Goal: Task Accomplishment & Management: Manage account settings

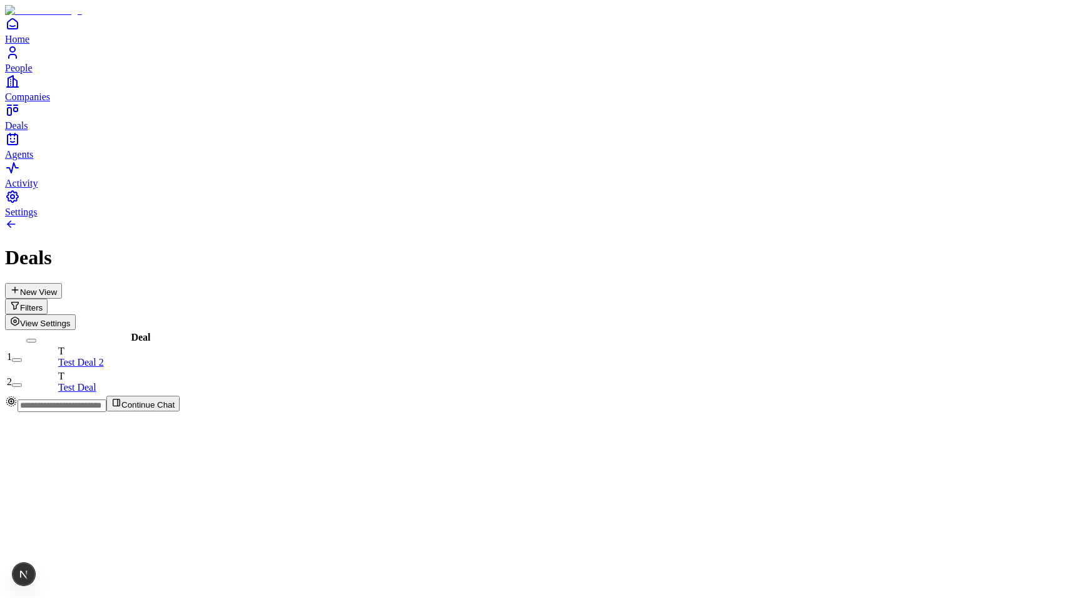
click at [71, 319] on span "View Settings" at bounding box center [45, 323] width 51 height 9
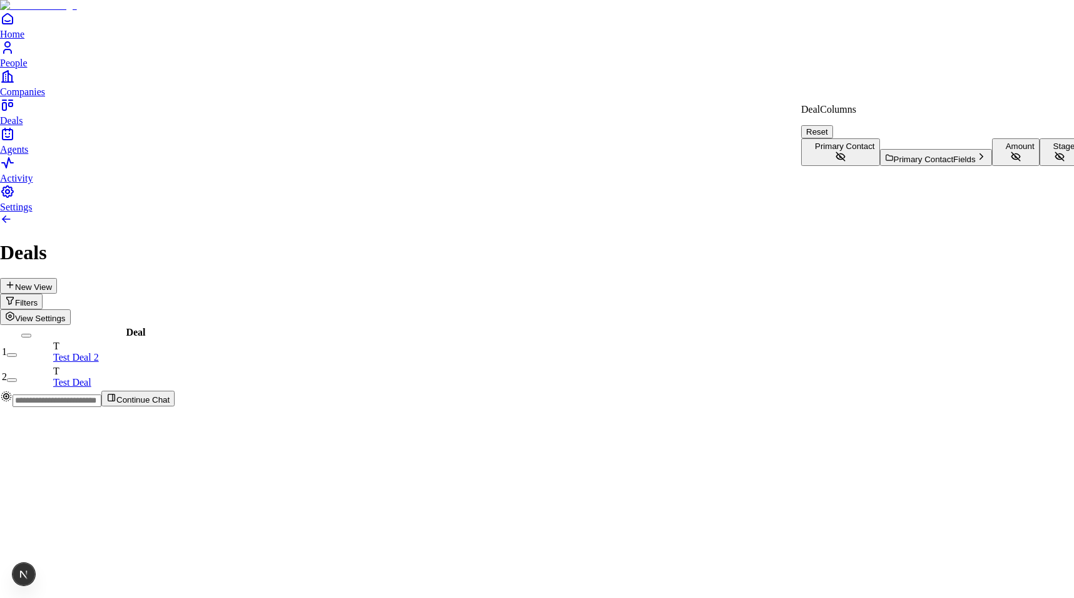
click at [940, 82] on html "Home People Companies Deals Agents Activity Settings Deals New View Filters Vie…" at bounding box center [537, 208] width 1074 height 417
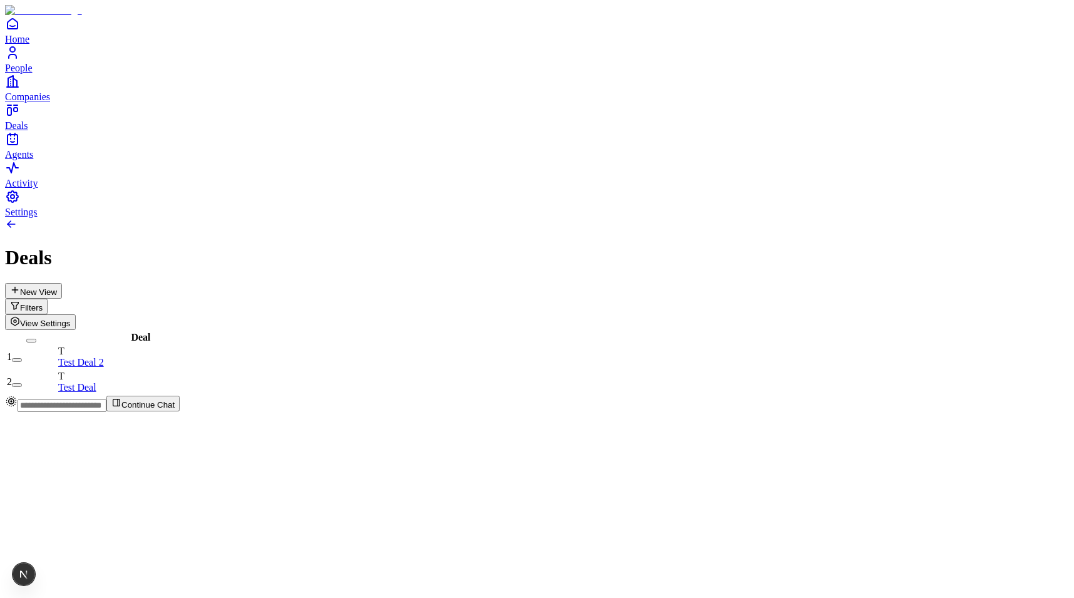
click at [48, 299] on button "Filters" at bounding box center [26, 307] width 43 height 16
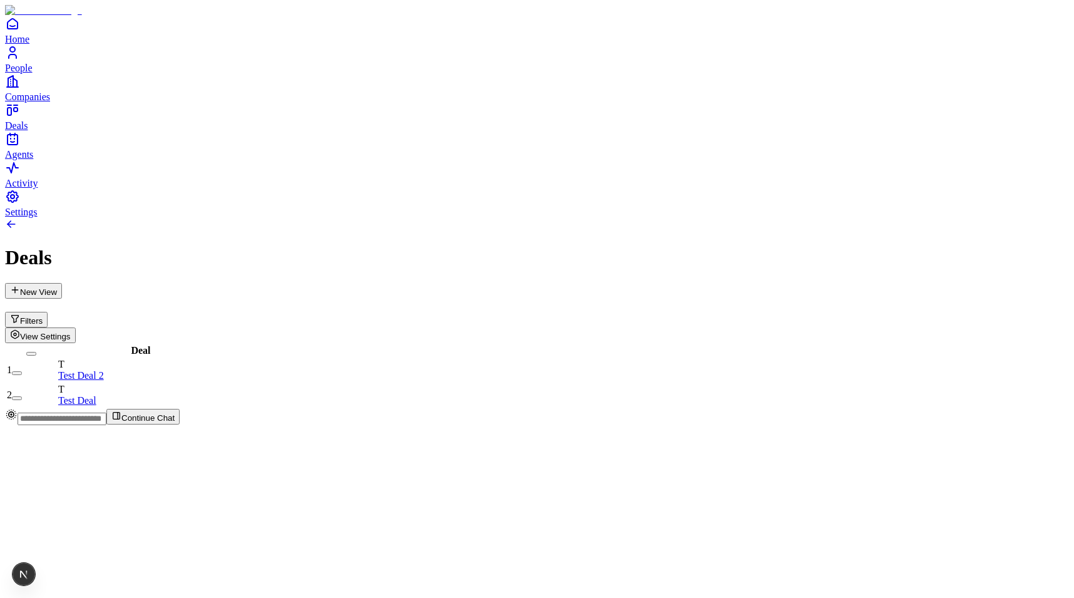
click at [954, 343] on div "Deal 1 T Test Deal 2 2 T Test Deal" at bounding box center [537, 375] width 1064 height 65
click at [76, 327] on button "View Settings" at bounding box center [40, 335] width 71 height 16
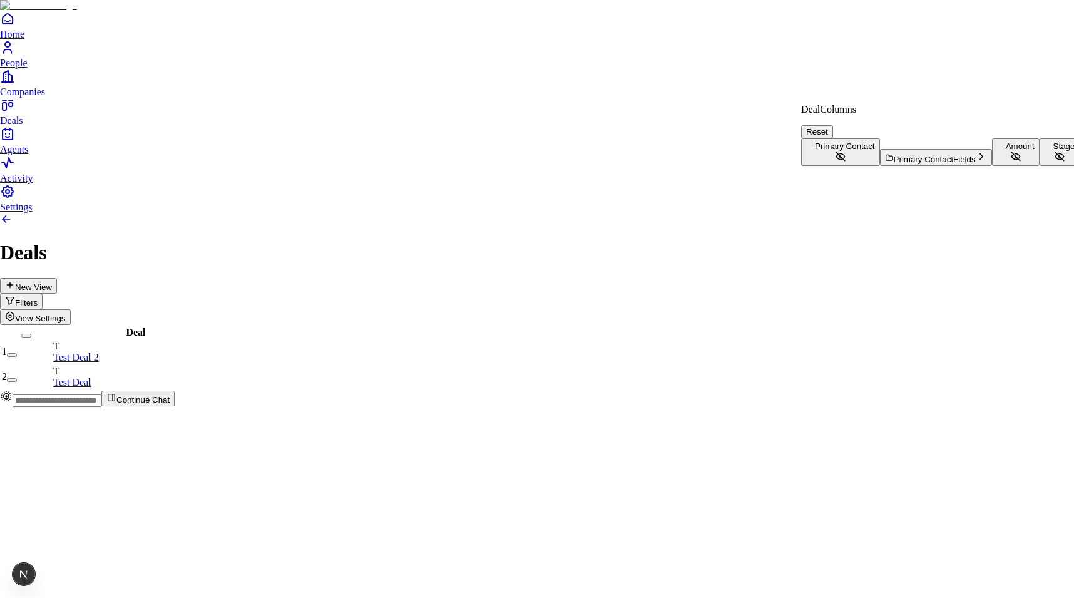
click at [738, 213] on html "Home People Companies Deals Agents Activity Settings Deals New View Filters Vie…" at bounding box center [537, 208] width 1074 height 417
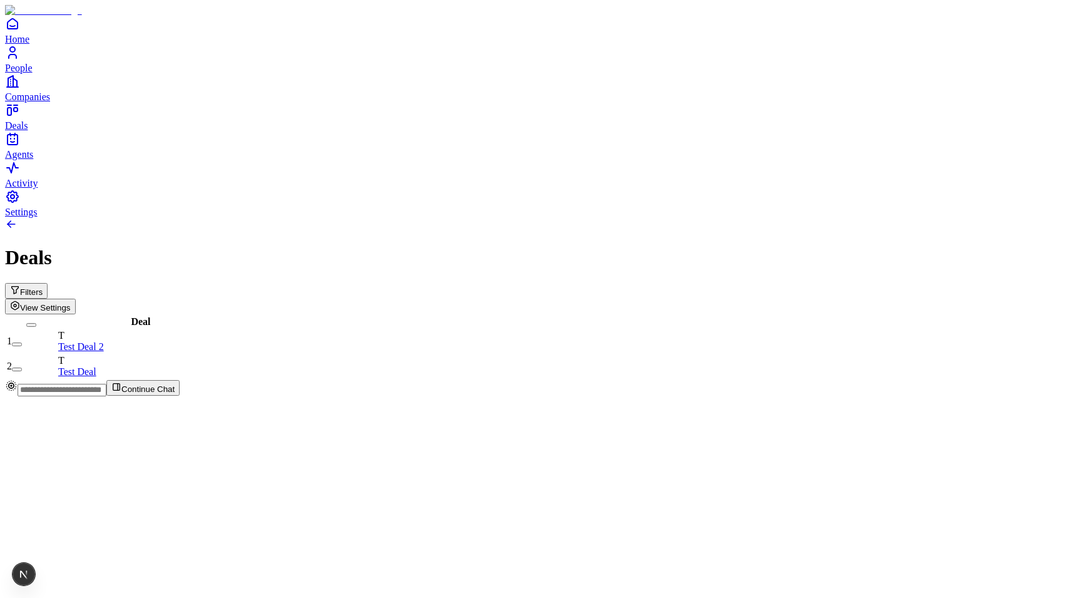
click at [991, 246] on div "Deals" at bounding box center [537, 257] width 1064 height 23
click at [76, 299] on button "View Settings" at bounding box center [40, 307] width 71 height 16
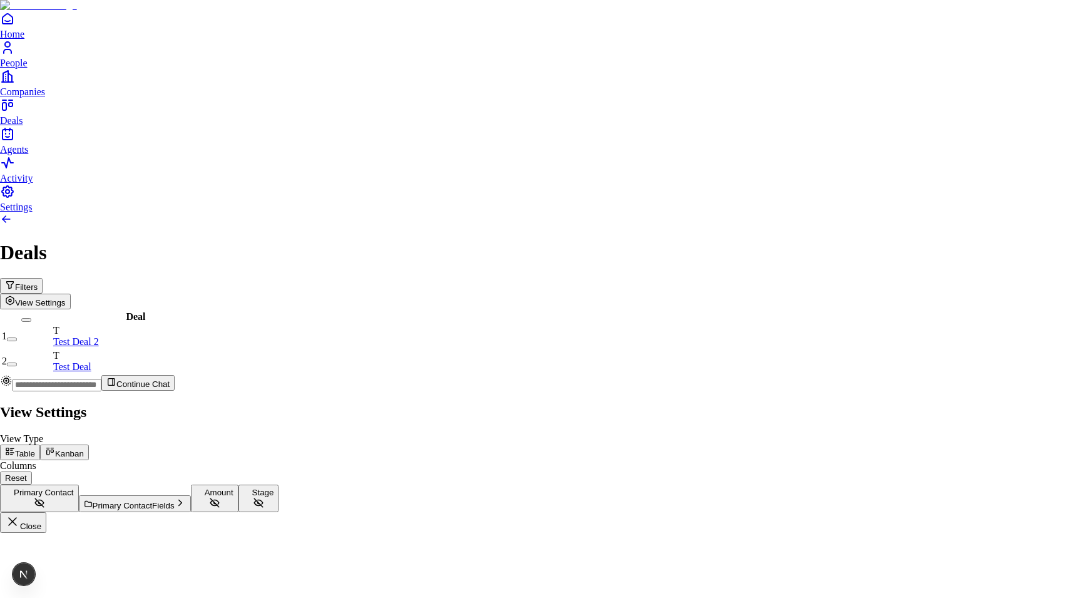
click at [55, 446] on icon at bounding box center [50, 451] width 10 height 10
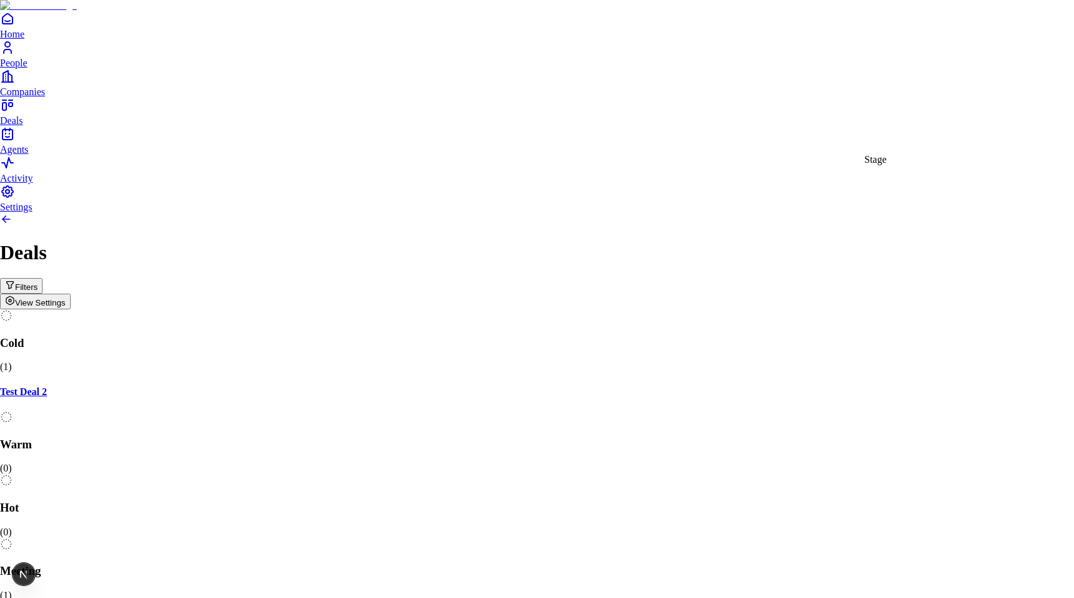
click at [974, 135] on body "Home People Companies Deals Agents Activity Settings Deals Filters View Setting…" at bounding box center [537, 441] width 1074 height 882
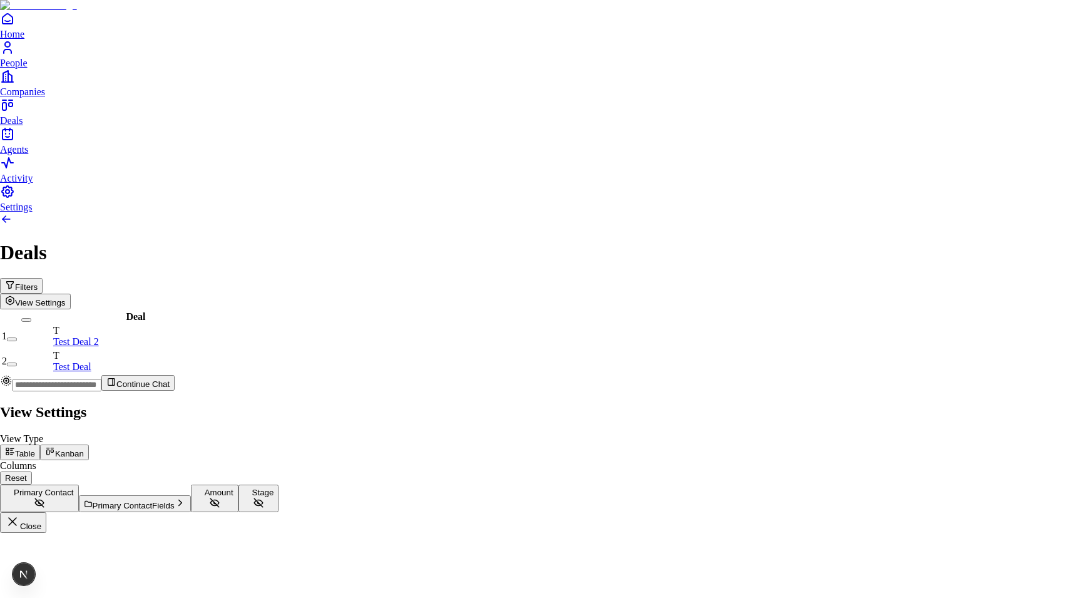
click at [89, 445] on button "Kanban" at bounding box center [64, 453] width 49 height 16
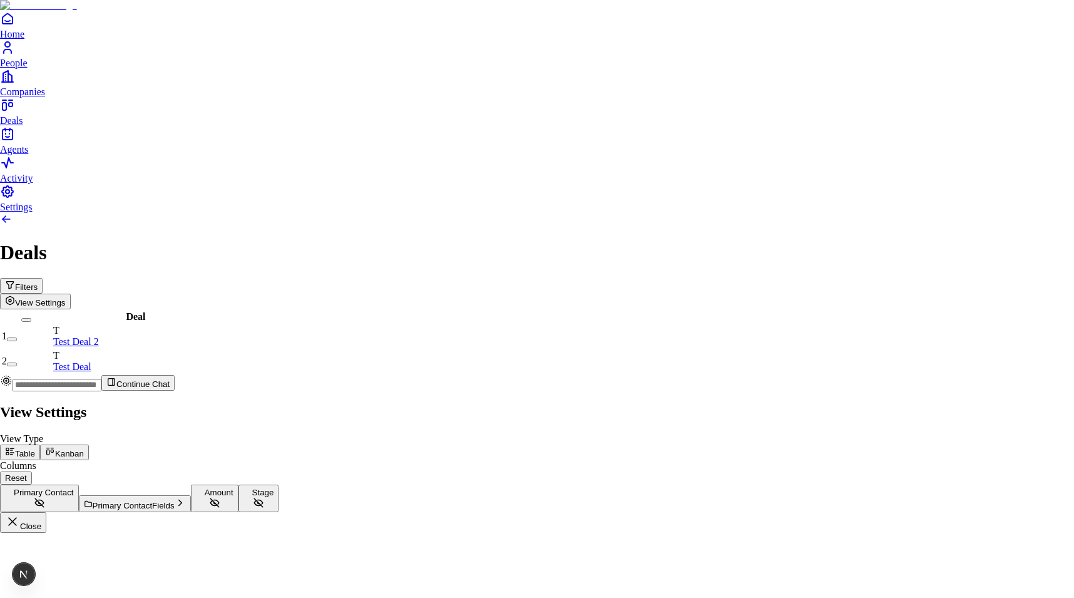
click at [191, 495] on button "Primary Contact Fields" at bounding box center [135, 503] width 112 height 17
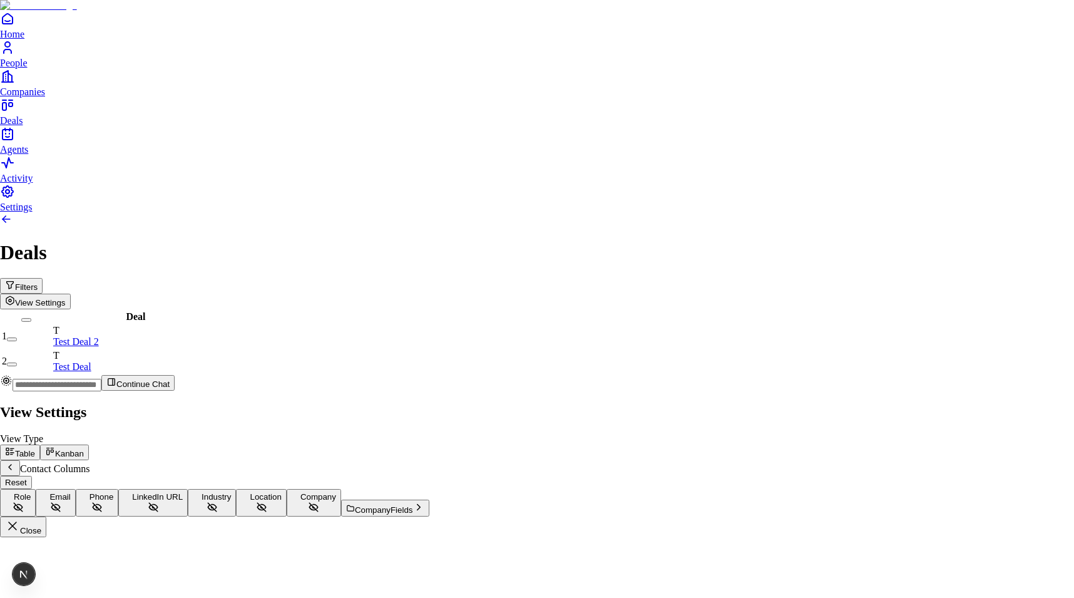
click at [15, 462] on icon "Back" at bounding box center [10, 467] width 10 height 10
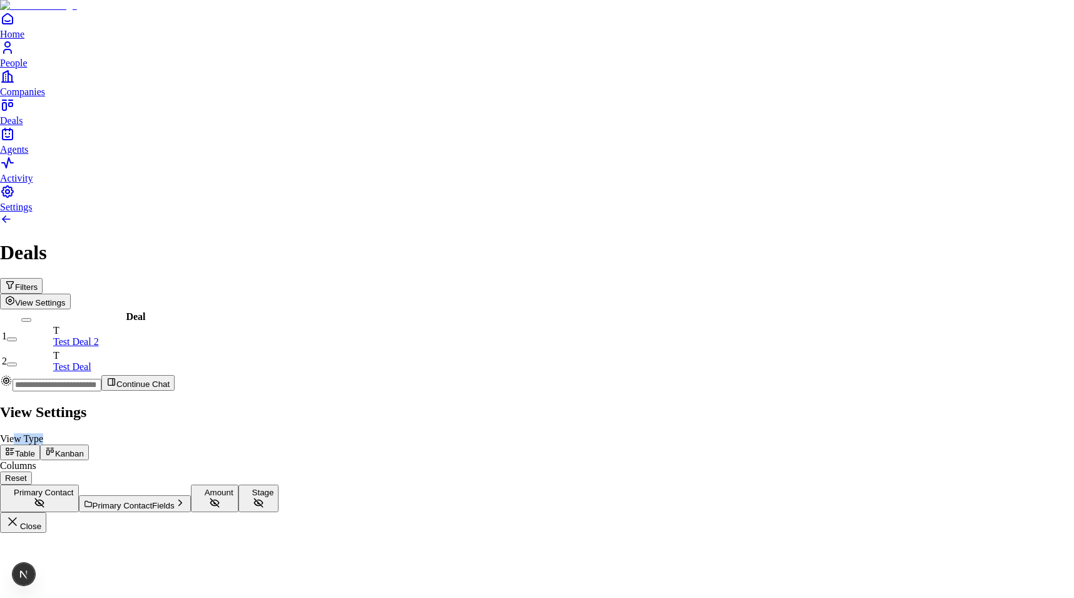
drag, startPoint x: 902, startPoint y: 65, endPoint x: 872, endPoint y: 65, distance: 29.4
click at [872, 433] on div "View Type Table Kanban" at bounding box center [537, 446] width 1074 height 27
click at [43, 433] on label "View Type" at bounding box center [21, 438] width 43 height 11
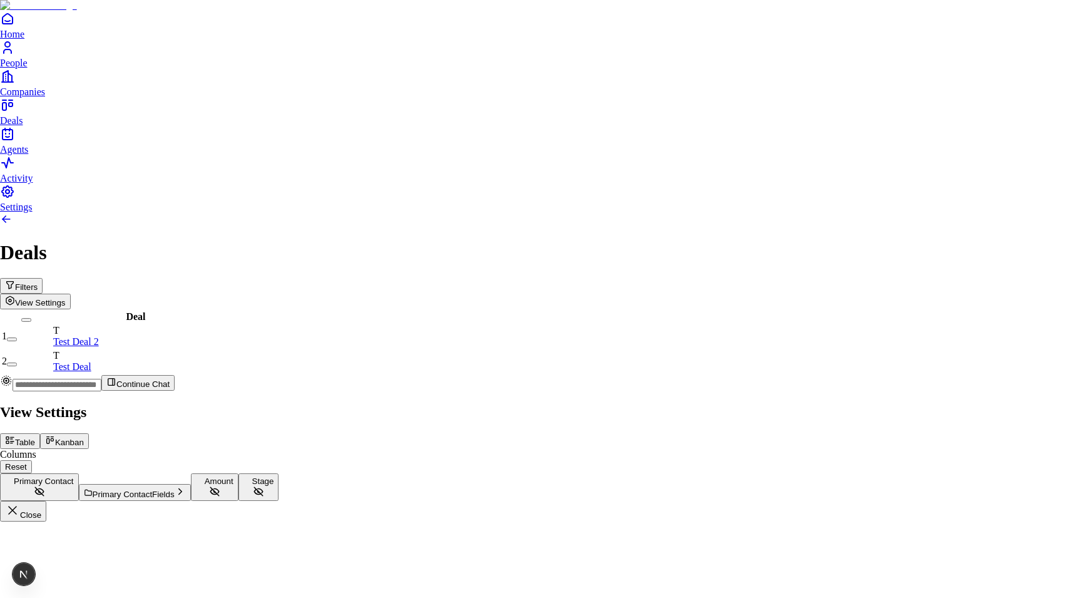
click at [1039, 404] on h2 "View Settings" at bounding box center [537, 412] width 1074 height 17
click at [20, 503] on icon "button" at bounding box center [12, 510] width 15 height 15
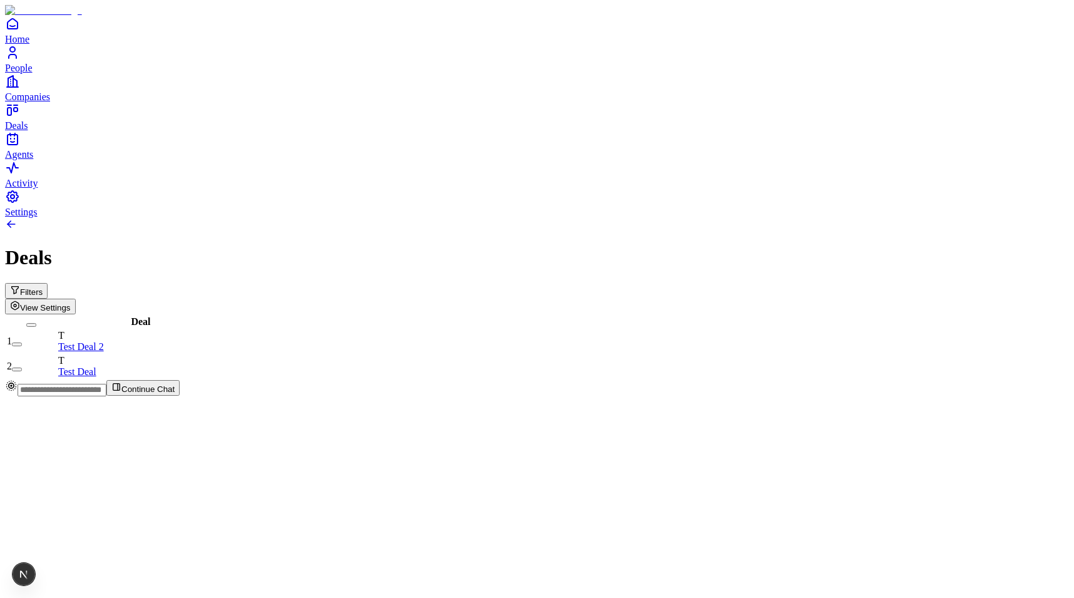
click at [76, 299] on button "View Settings" at bounding box center [40, 307] width 71 height 16
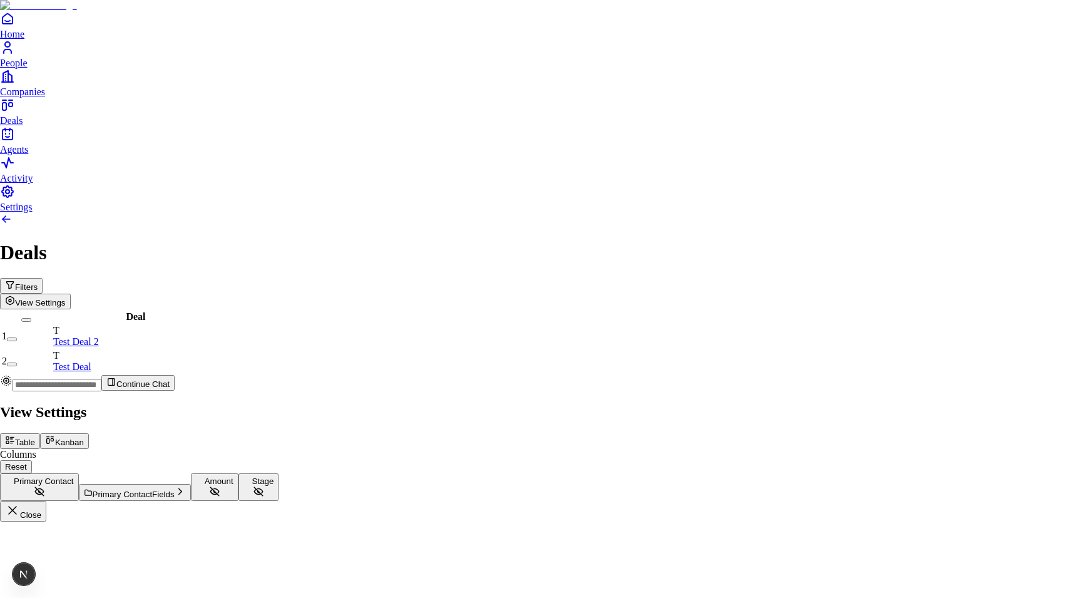
click at [175, 490] on span "Primary Contact Fields" at bounding box center [134, 494] width 82 height 9
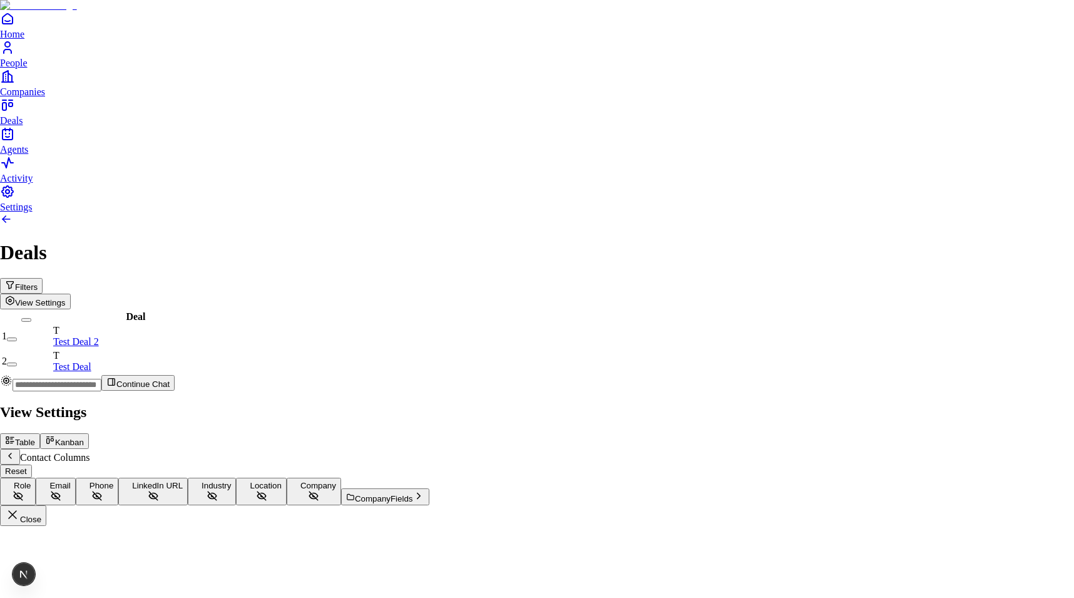
click at [15, 451] on icon "Back" at bounding box center [10, 456] width 10 height 10
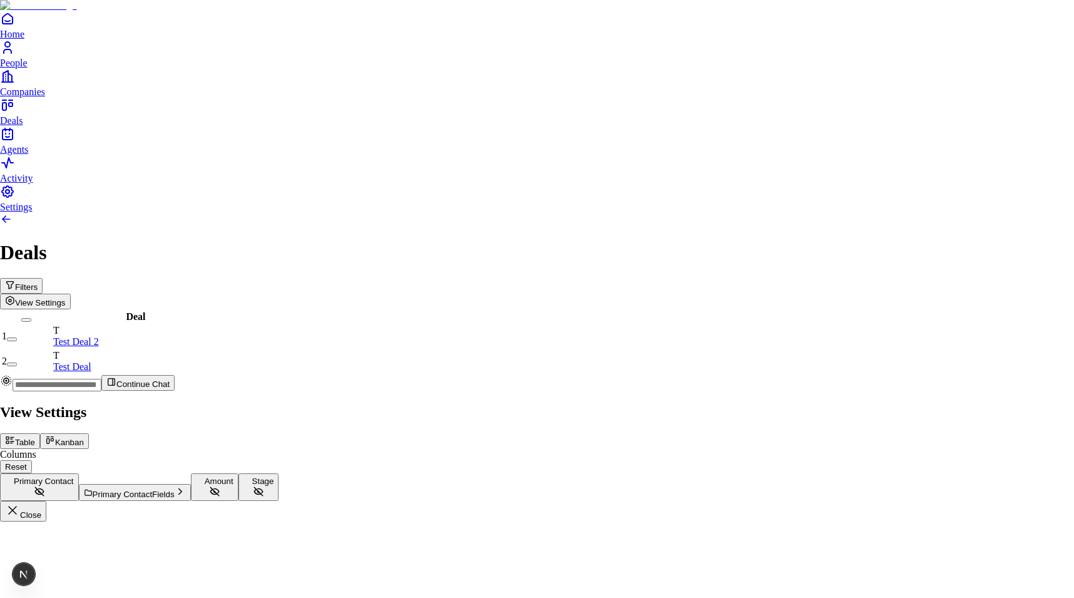
click at [175, 490] on span "Primary Contact Fields" at bounding box center [134, 494] width 82 height 9
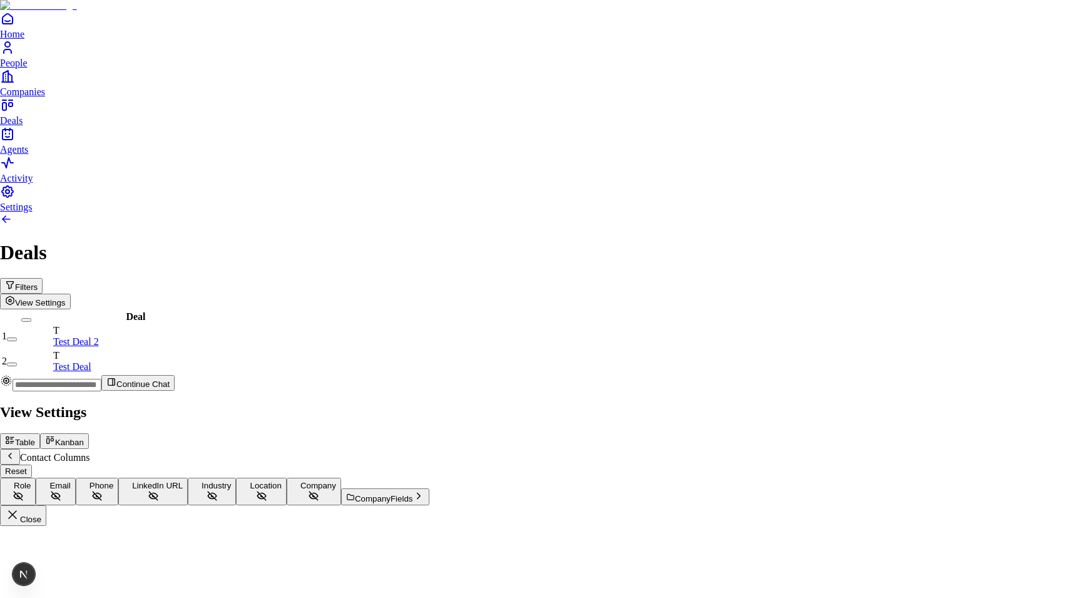
click at [15, 451] on icon "Back" at bounding box center [10, 456] width 10 height 10
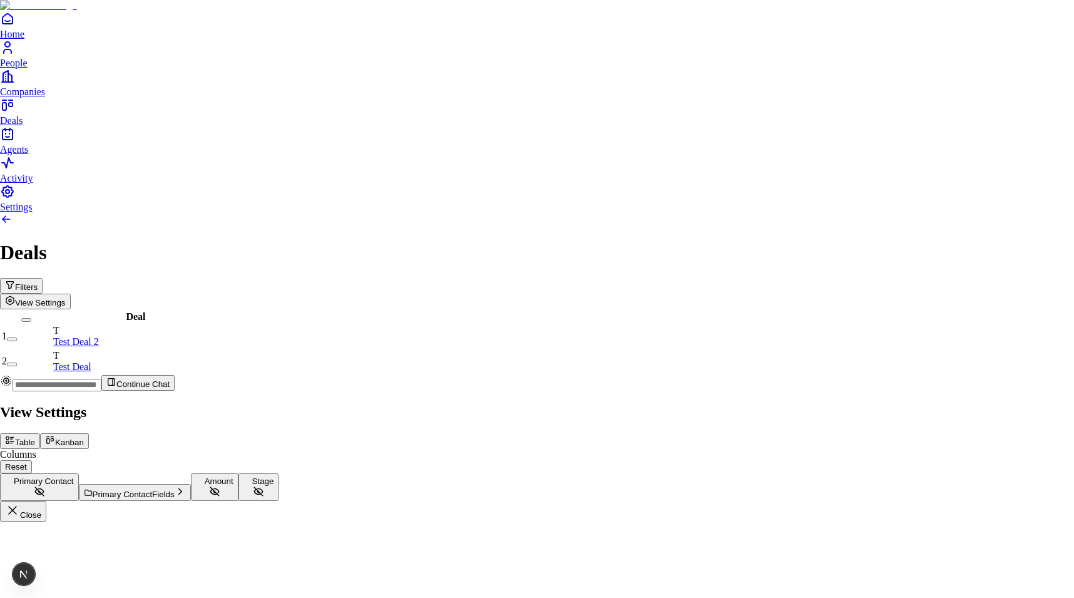
click at [239, 473] on button "Amount" at bounding box center [215, 487] width 48 height 28
click at [279, 473] on button "Stage" at bounding box center [259, 487] width 41 height 28
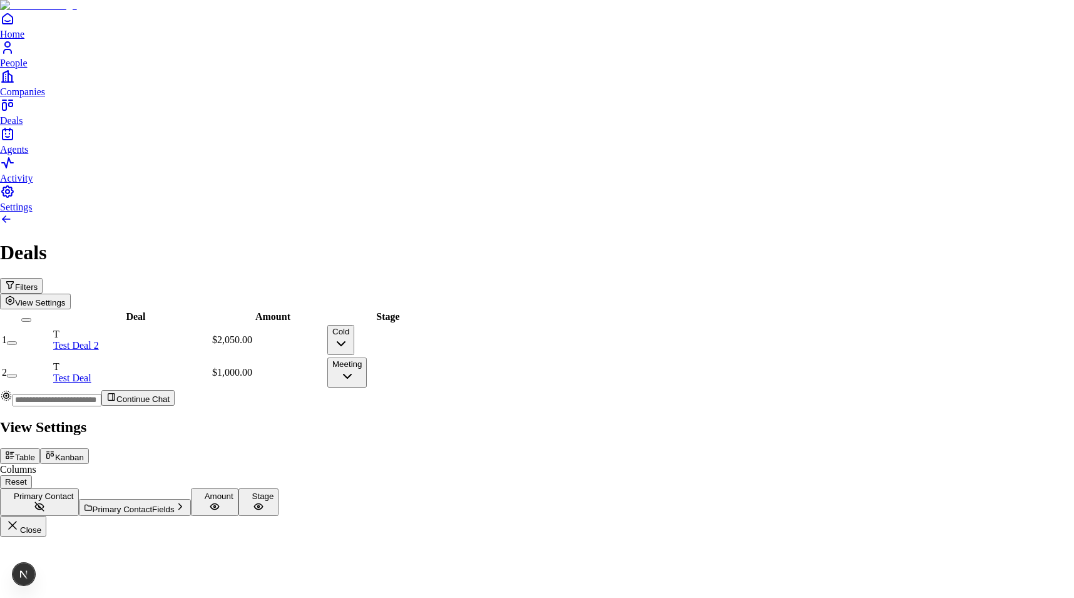
click at [89, 448] on button "Kanban" at bounding box center [64, 456] width 49 height 16
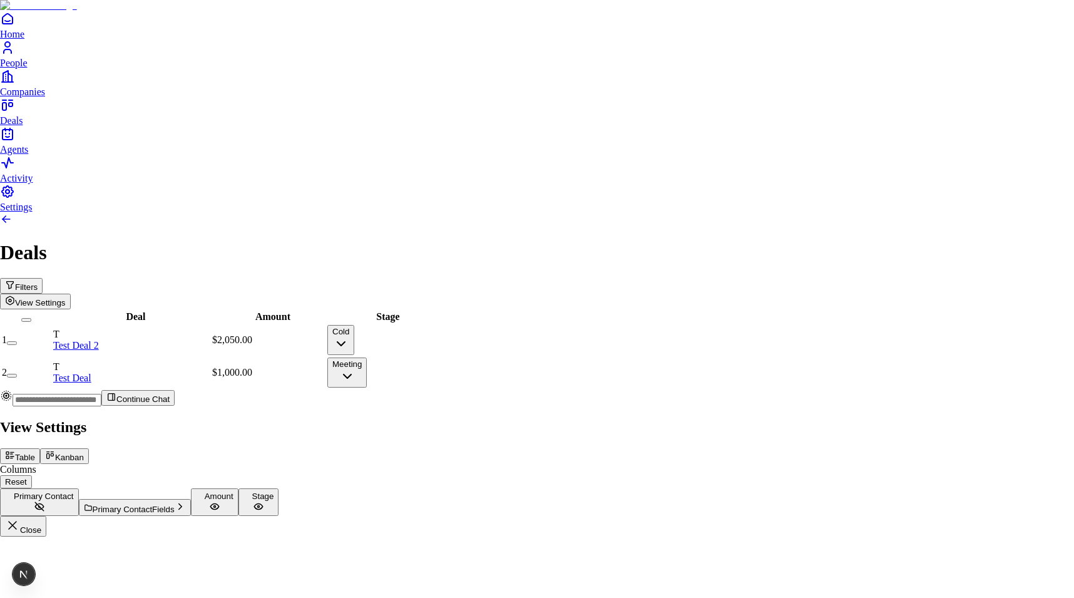
click at [89, 448] on button "Kanban" at bounding box center [64, 456] width 49 height 16
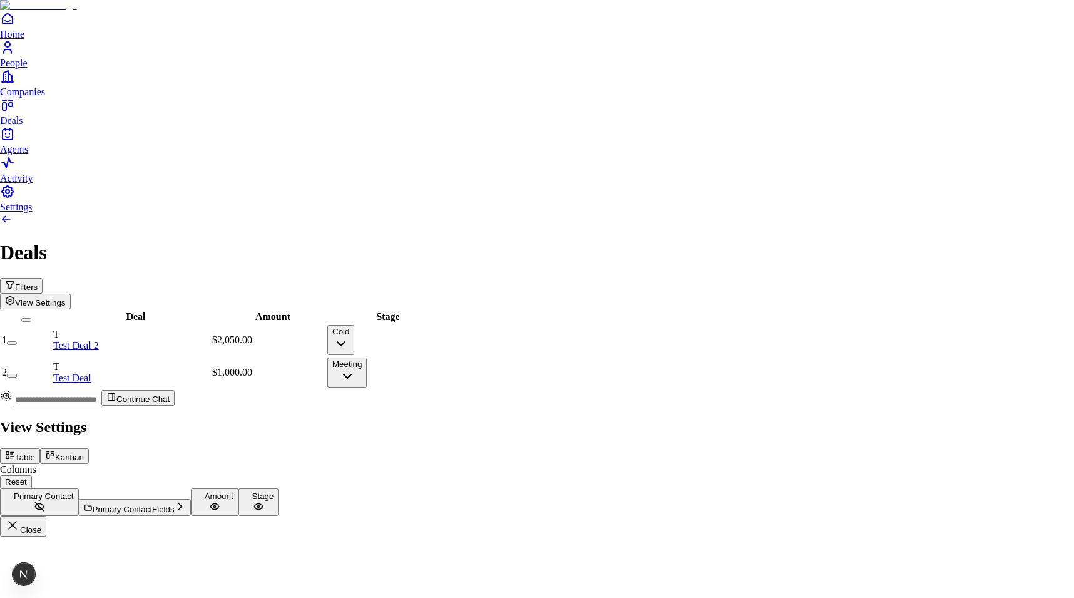
click at [53, 453] on icon at bounding box center [52, 454] width 3 height 3
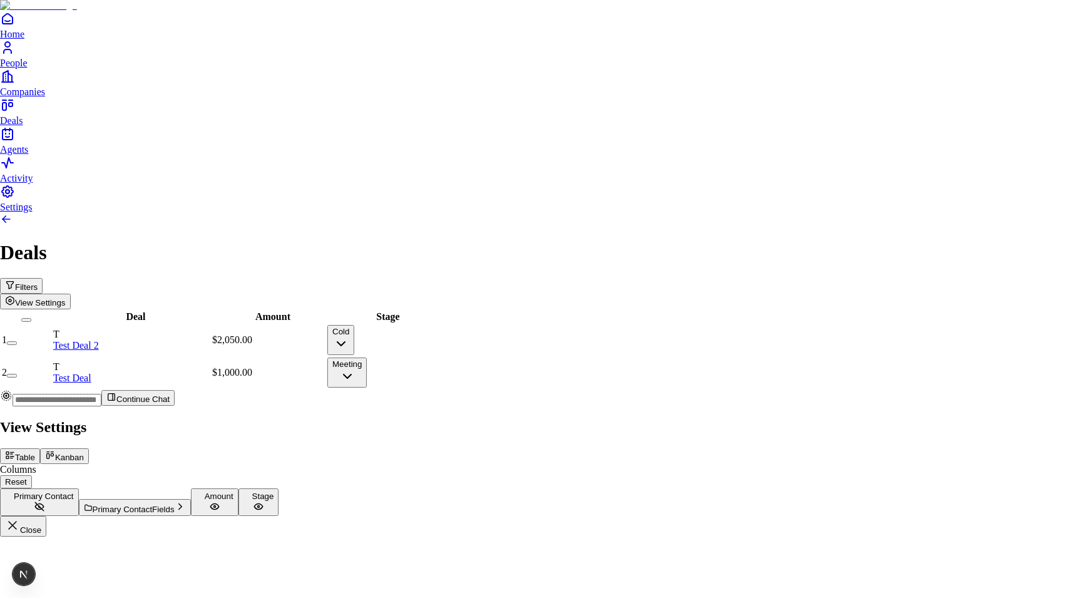
click at [89, 448] on button "Kanban" at bounding box center [64, 456] width 49 height 16
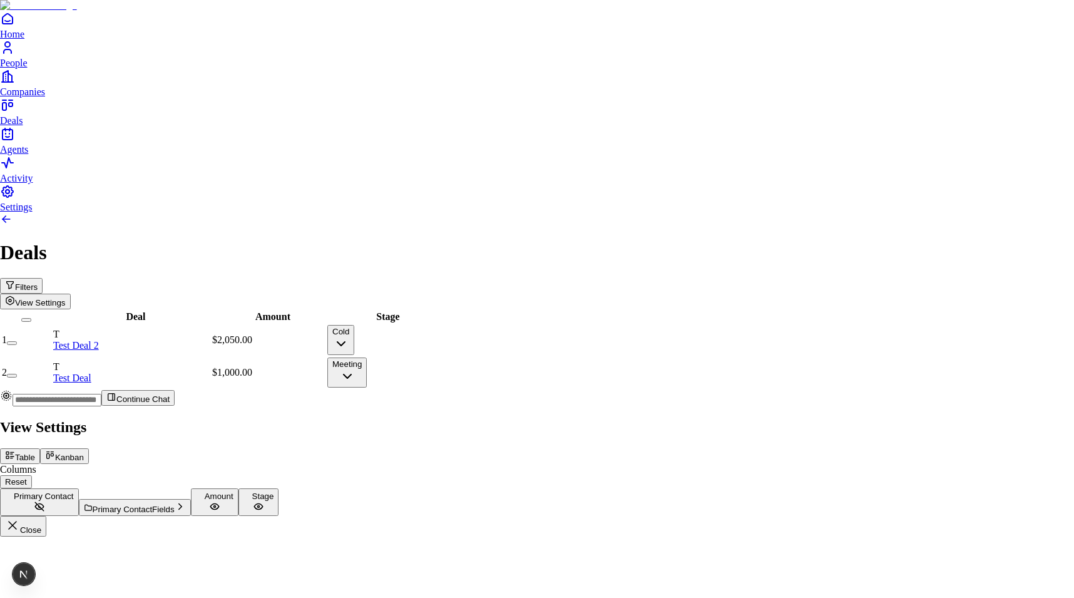
click at [89, 448] on button "Kanban" at bounding box center [64, 456] width 49 height 16
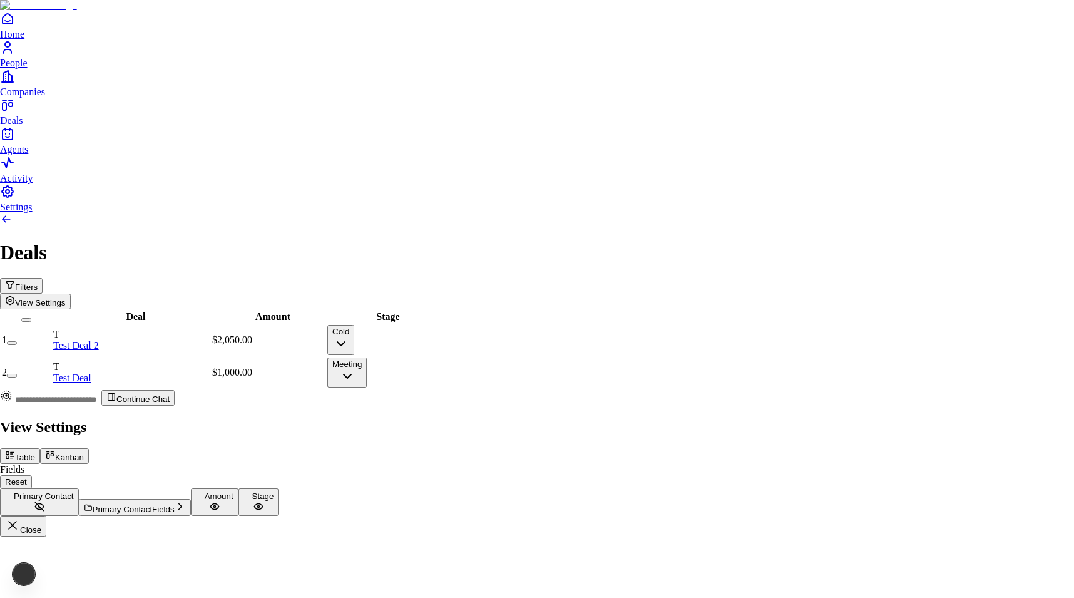
click at [89, 448] on button "Kanban" at bounding box center [64, 456] width 49 height 16
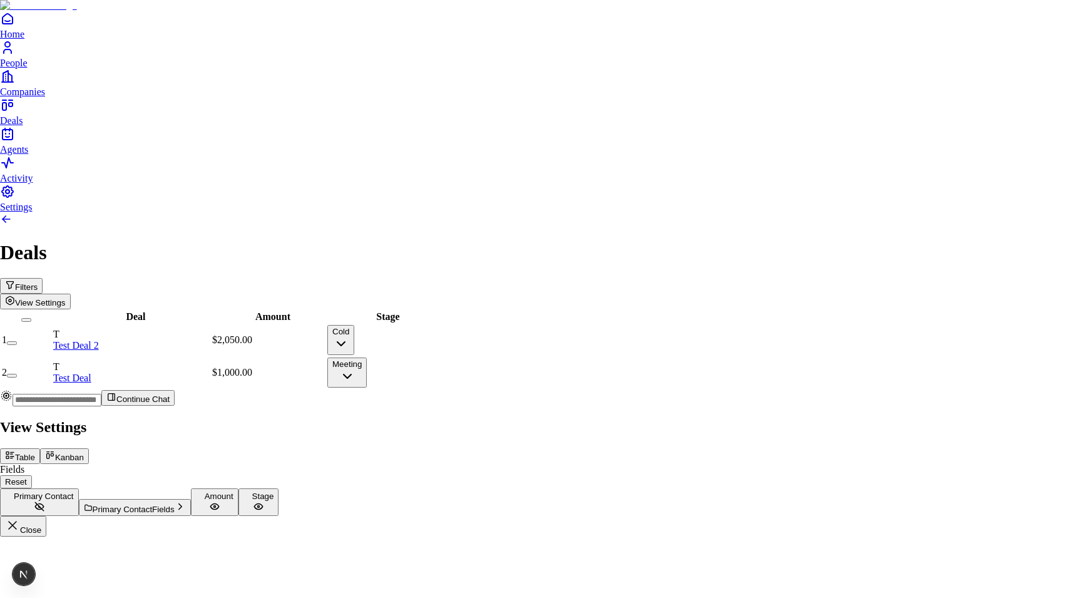
click at [89, 448] on button "Kanban" at bounding box center [64, 456] width 49 height 16
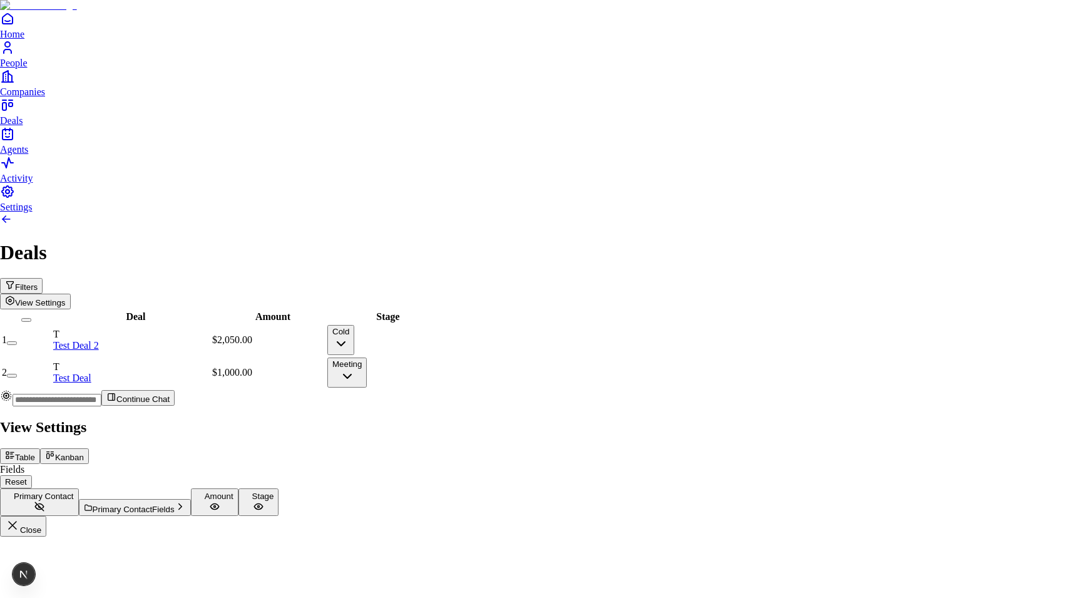
click at [89, 448] on button "Kanban" at bounding box center [64, 456] width 49 height 16
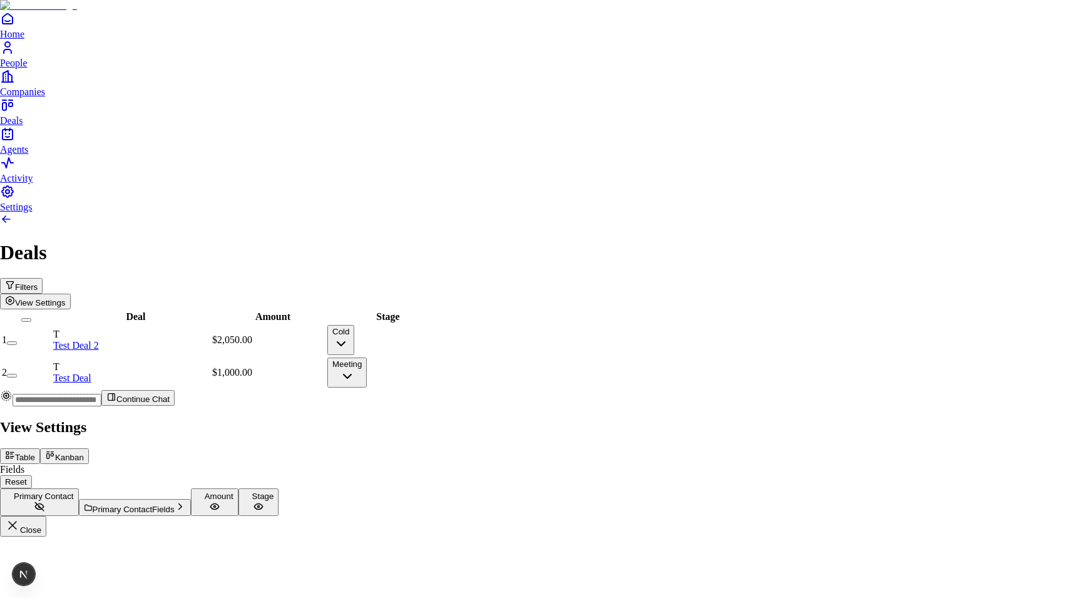
click at [89, 448] on button "Kanban" at bounding box center [64, 456] width 49 height 16
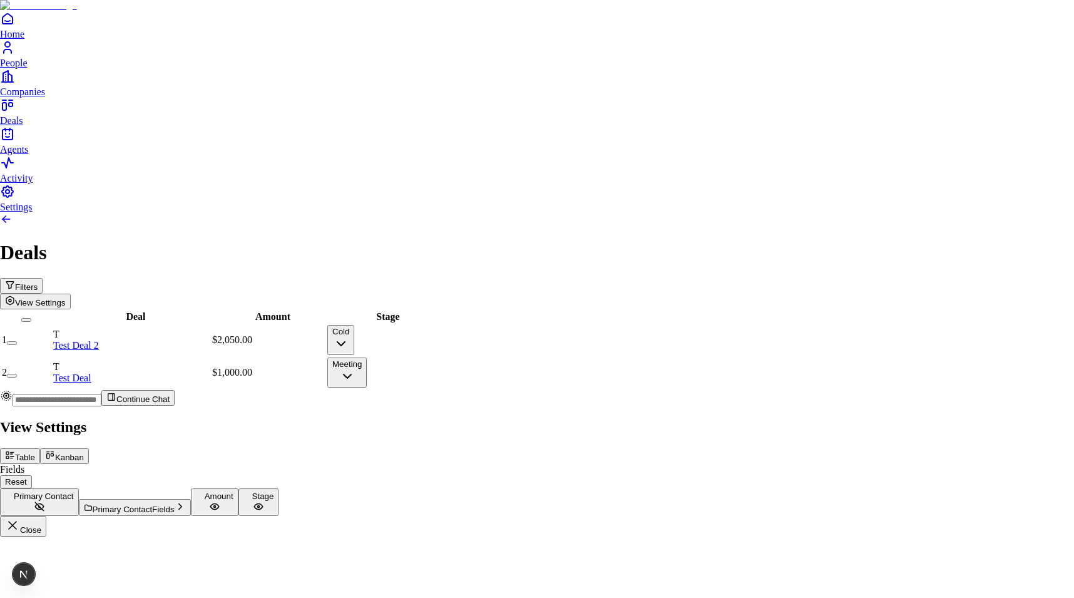
click at [89, 448] on button "Kanban" at bounding box center [64, 456] width 49 height 16
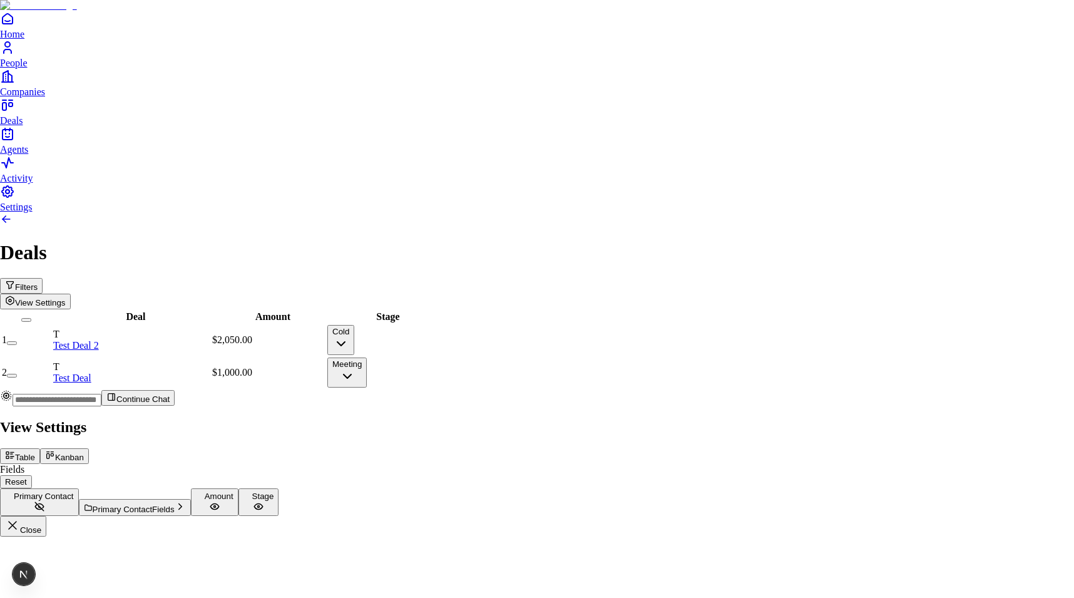
click at [55, 450] on icon at bounding box center [50, 455] width 10 height 10
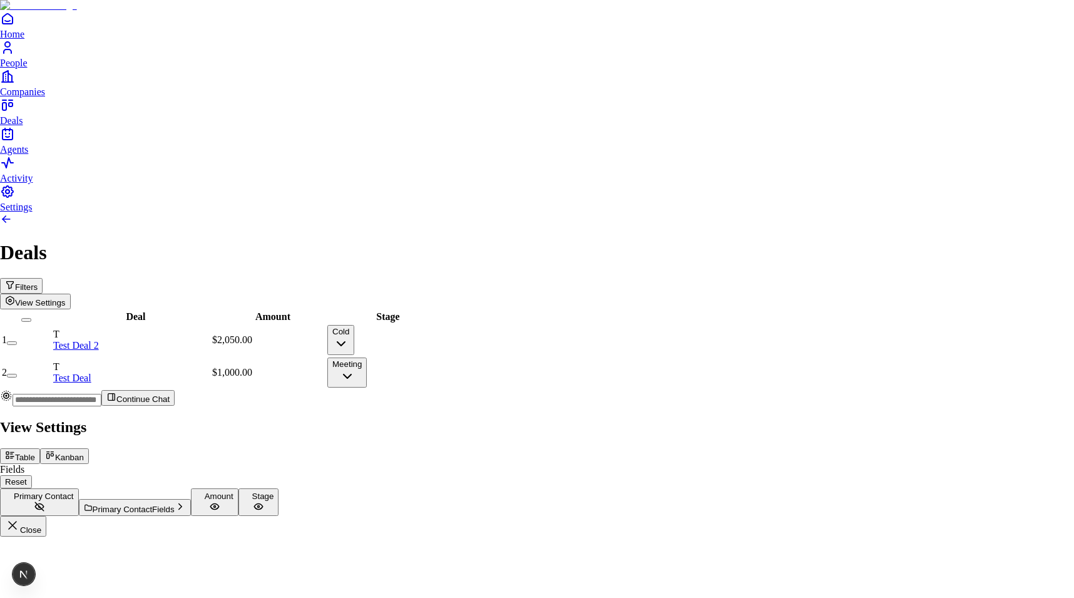
click at [55, 450] on icon at bounding box center [50, 455] width 10 height 10
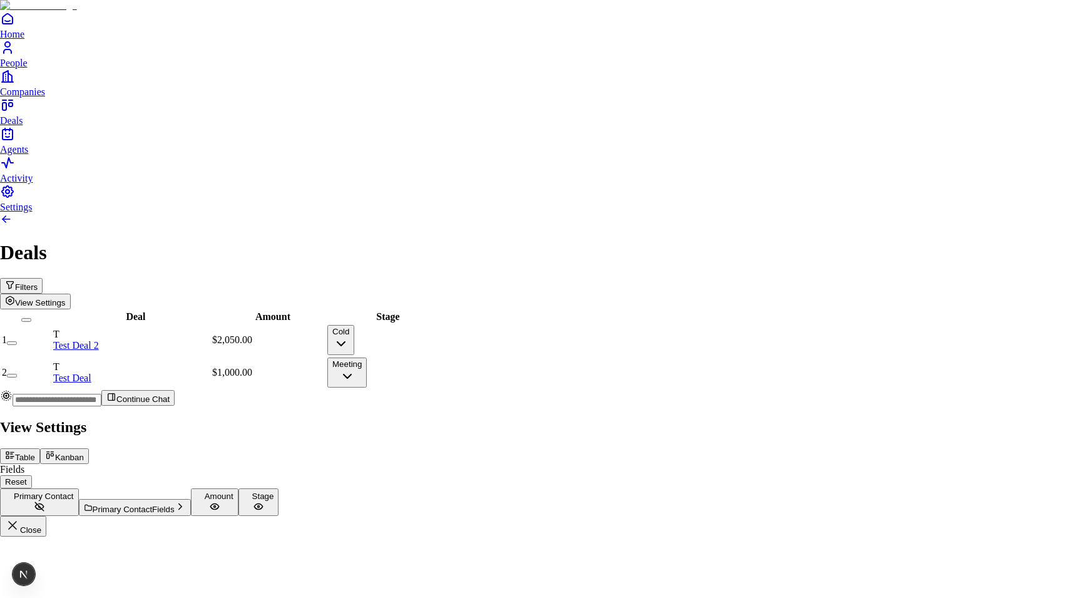
click at [89, 448] on button "Kanban" at bounding box center [64, 456] width 49 height 16
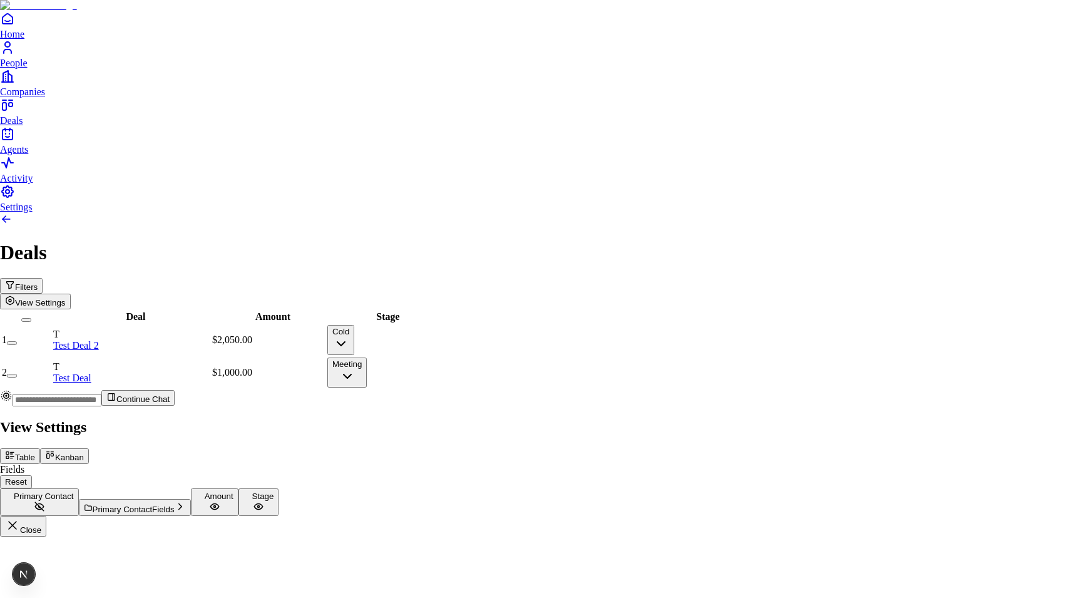
click at [985, 419] on div "View Settings Table Kanban Fields Reset Primary Contact Primary Contact Fields …" at bounding box center [537, 478] width 1074 height 118
click at [89, 448] on button "Kanban" at bounding box center [64, 456] width 49 height 16
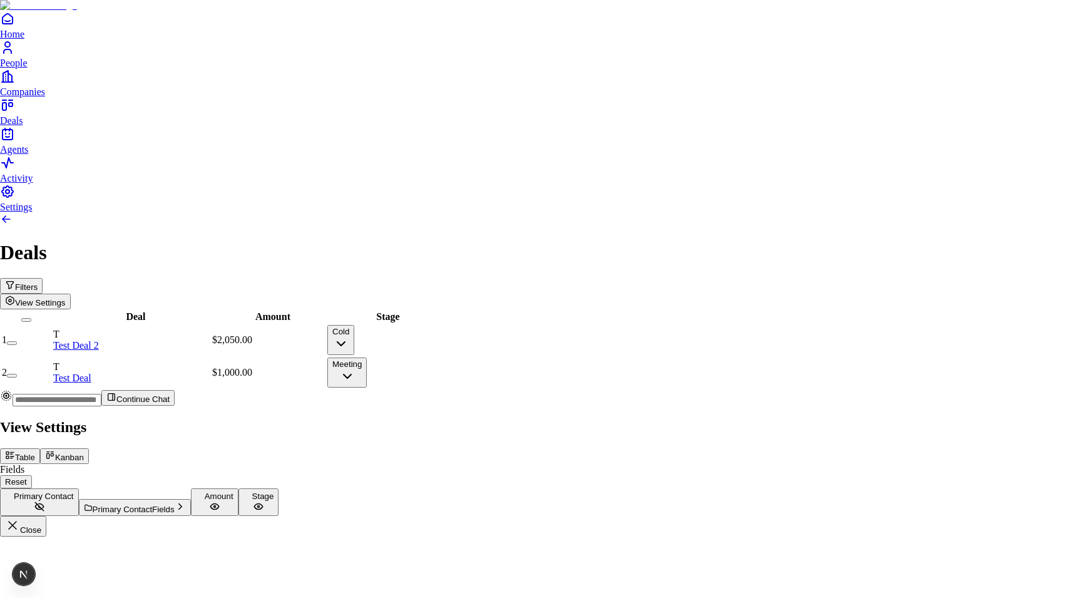
click at [20, 518] on icon "button" at bounding box center [12, 525] width 15 height 15
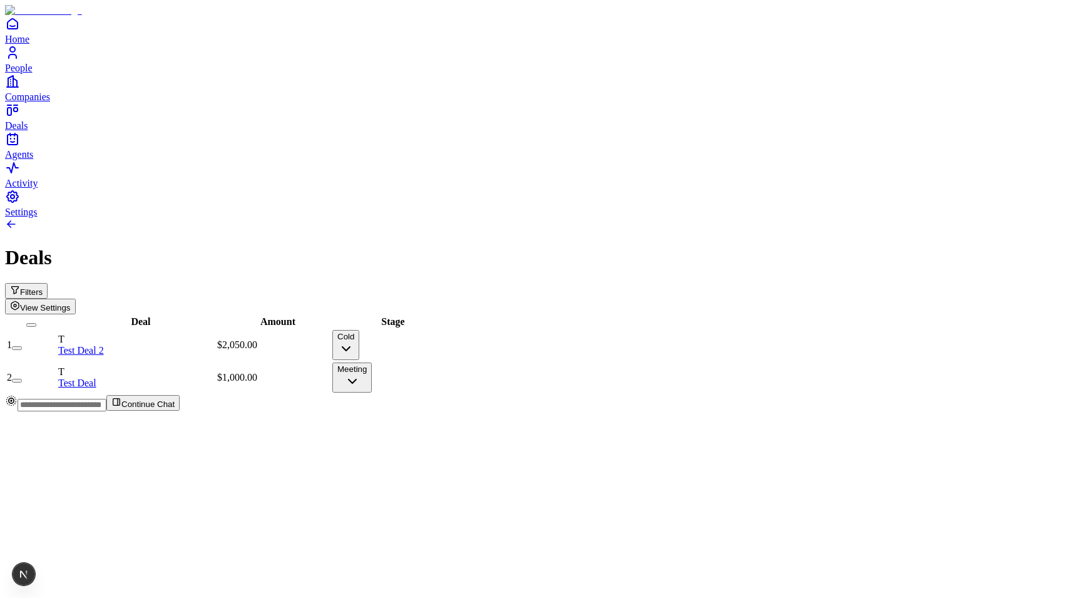
click at [71, 303] on span "View Settings" at bounding box center [45, 307] width 51 height 9
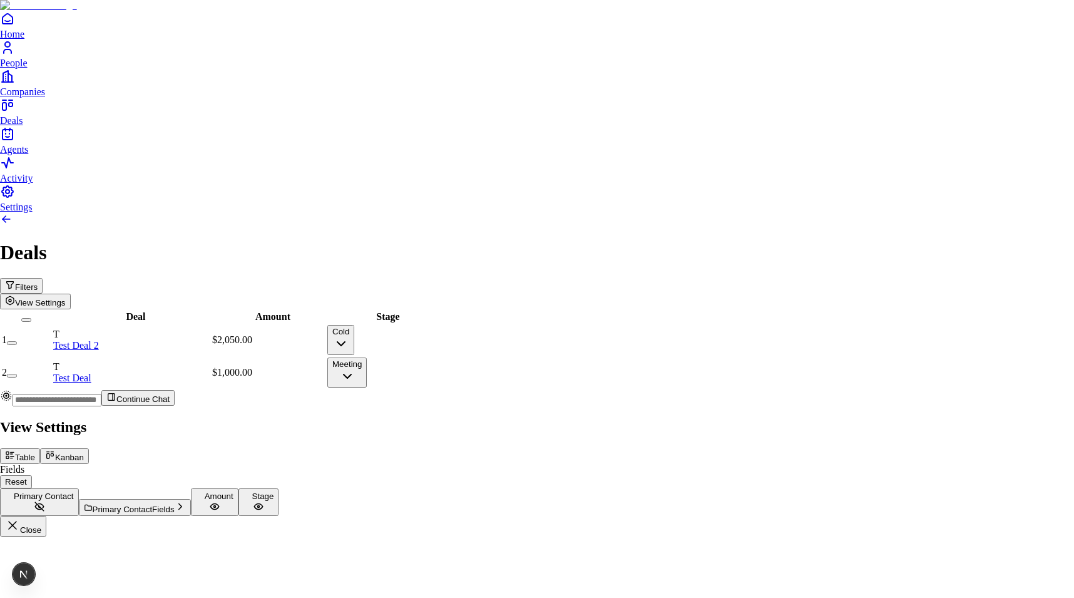
click at [644, 416] on div at bounding box center [537, 416] width 1074 height 0
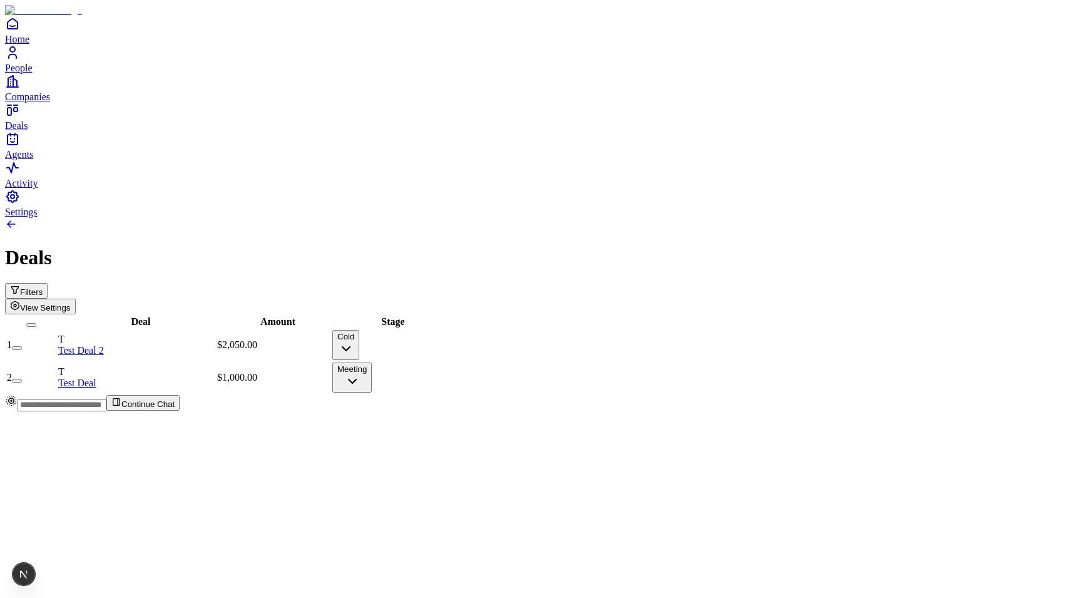
click at [359, 330] on button "Cold" at bounding box center [345, 345] width 27 height 30
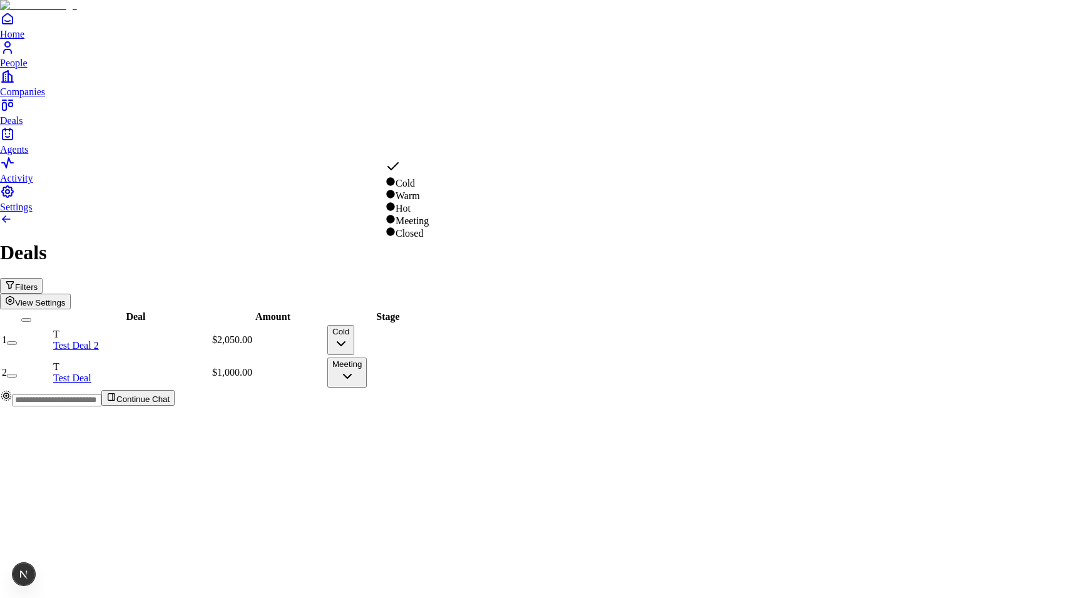
click at [686, 249] on html "Home People Companies Deals Agents Activity Settings Deals Filters View Setting…" at bounding box center [537, 208] width 1074 height 416
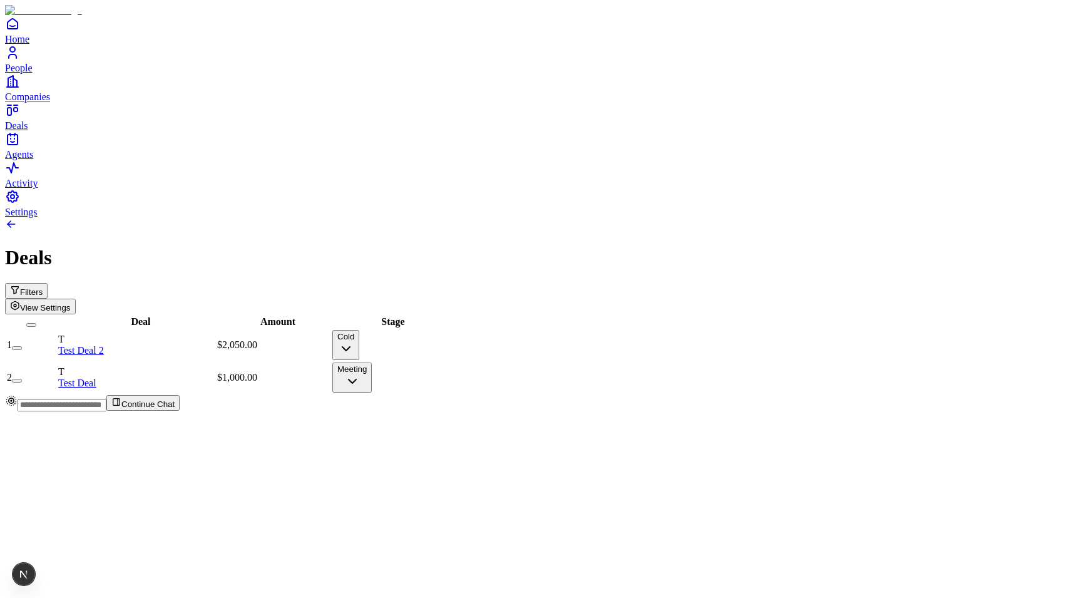
click at [76, 299] on button "View Settings" at bounding box center [40, 307] width 71 height 16
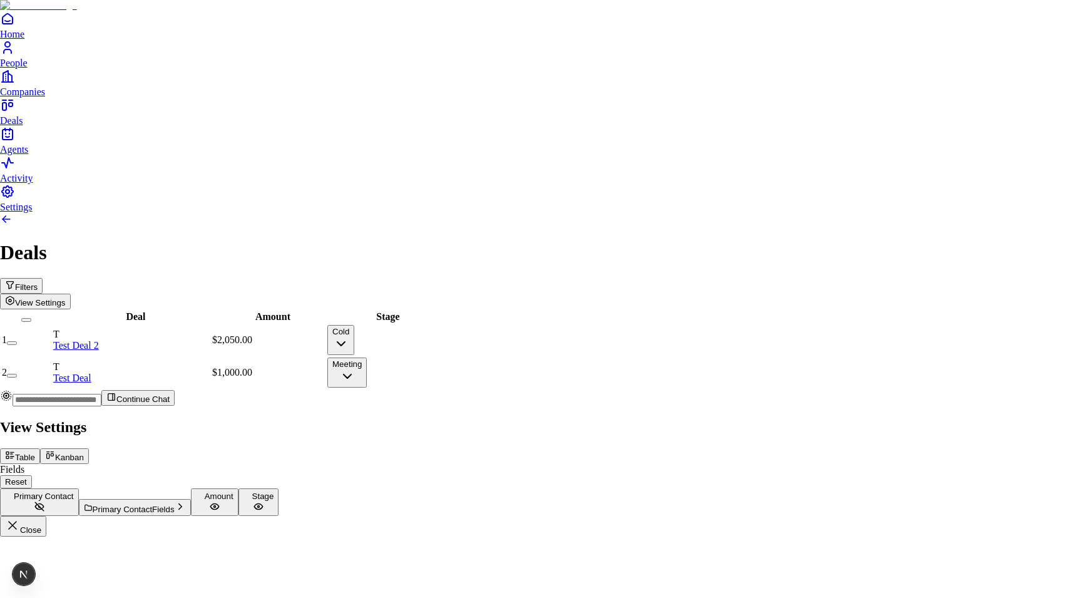
click at [32, 475] on button "Reset" at bounding box center [16, 481] width 32 height 13
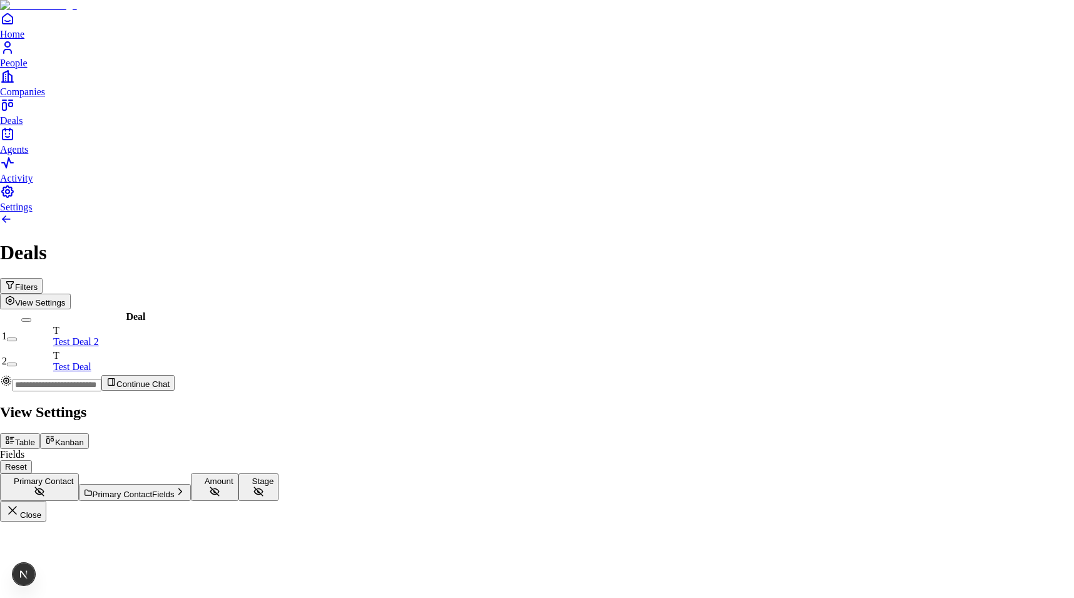
click at [440, 401] on div at bounding box center [537, 401] width 1074 height 0
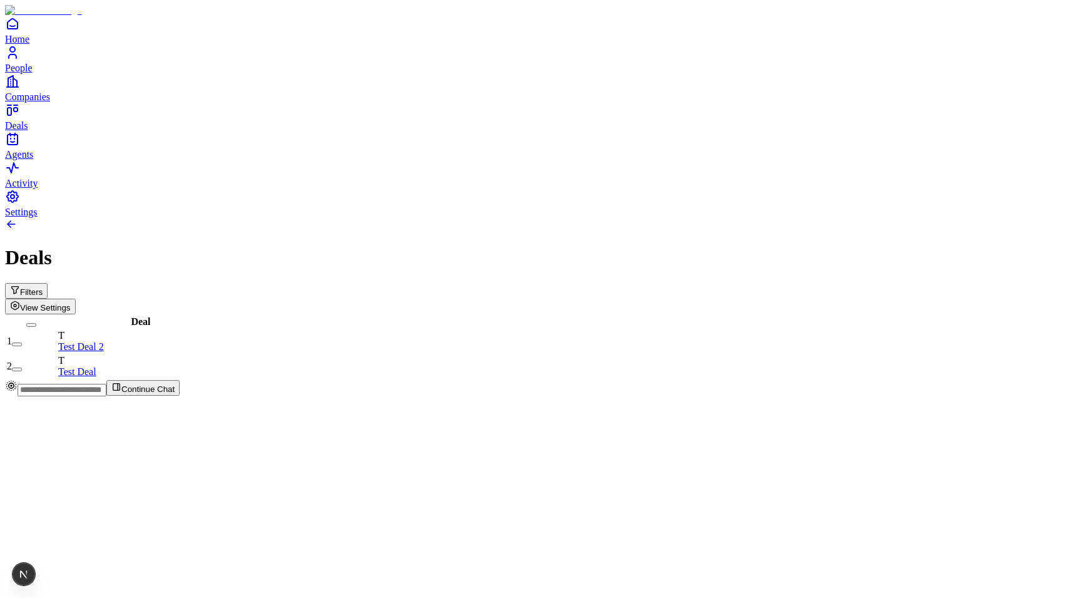
click at [71, 303] on span "View Settings" at bounding box center [45, 307] width 51 height 9
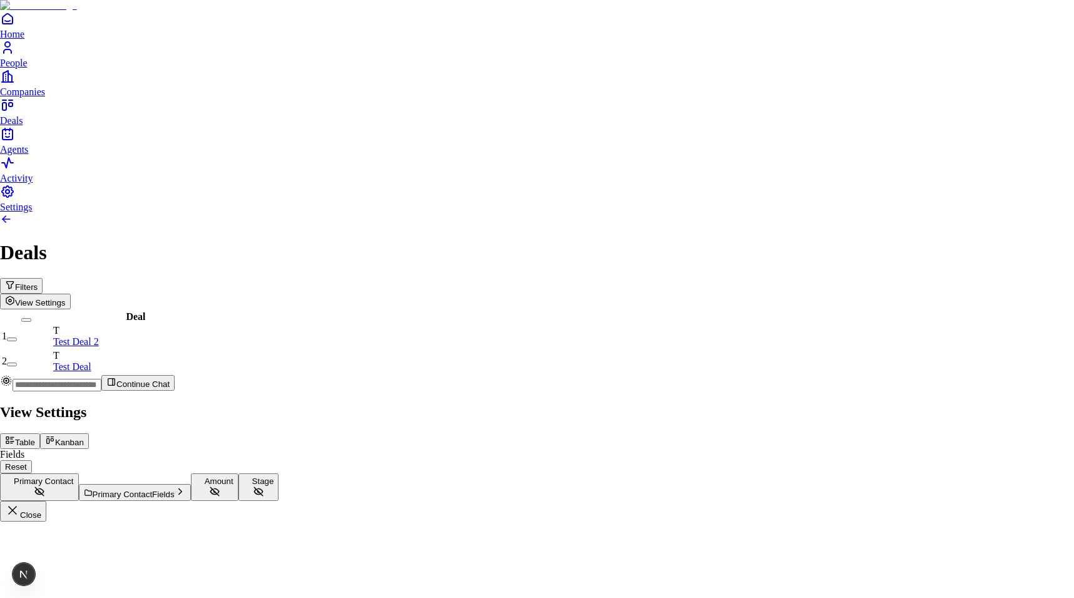
click at [811, 401] on div at bounding box center [537, 401] width 1074 height 0
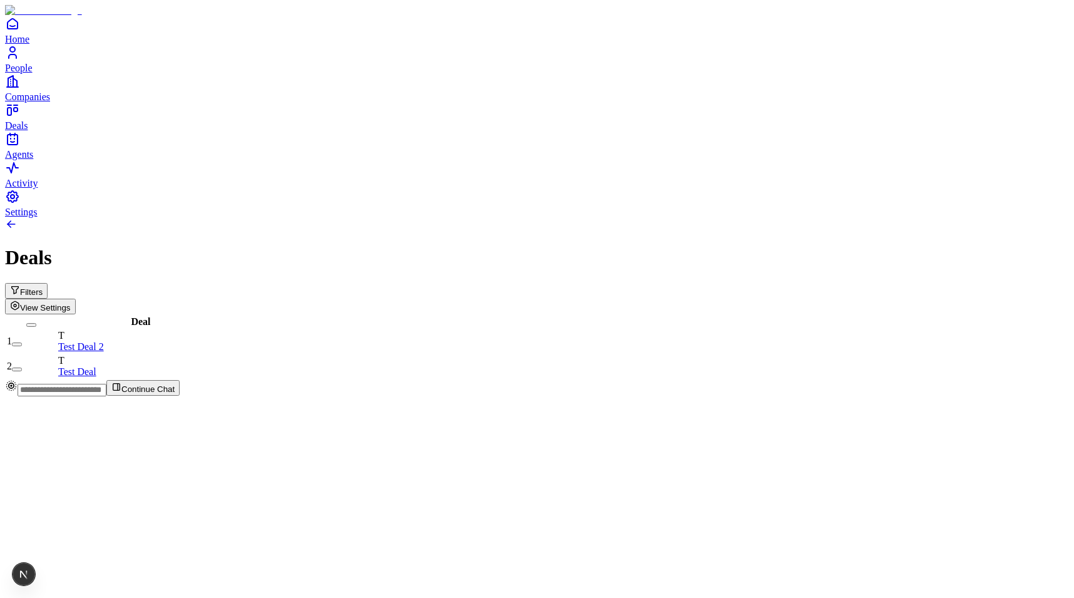
click at [76, 299] on button "View Settings" at bounding box center [40, 307] width 71 height 16
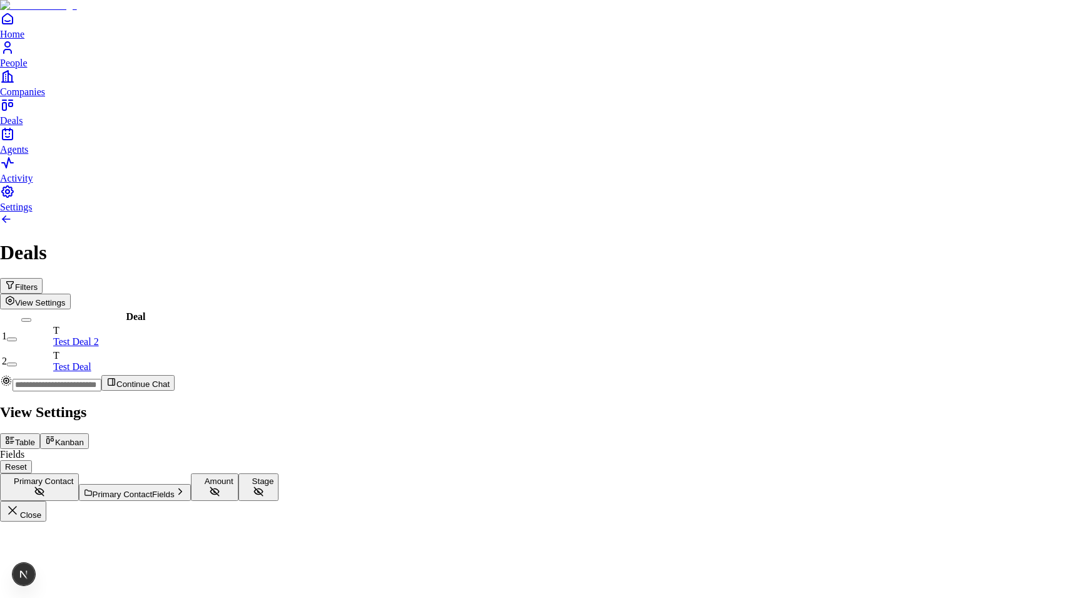
click at [182, 401] on div at bounding box center [537, 401] width 1074 height 0
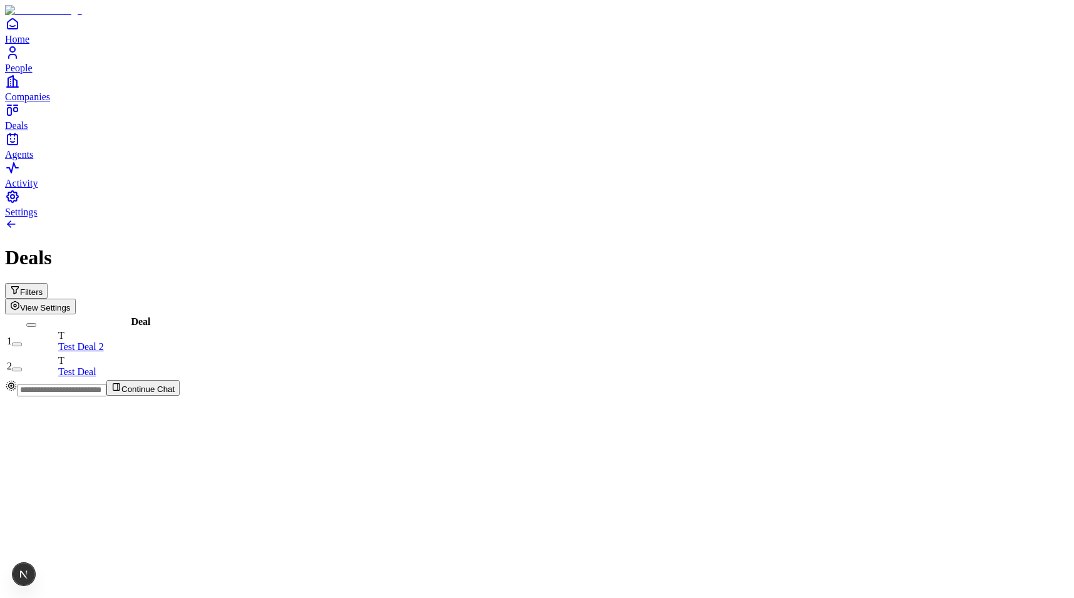
click at [76, 299] on button "View Settings" at bounding box center [40, 307] width 71 height 16
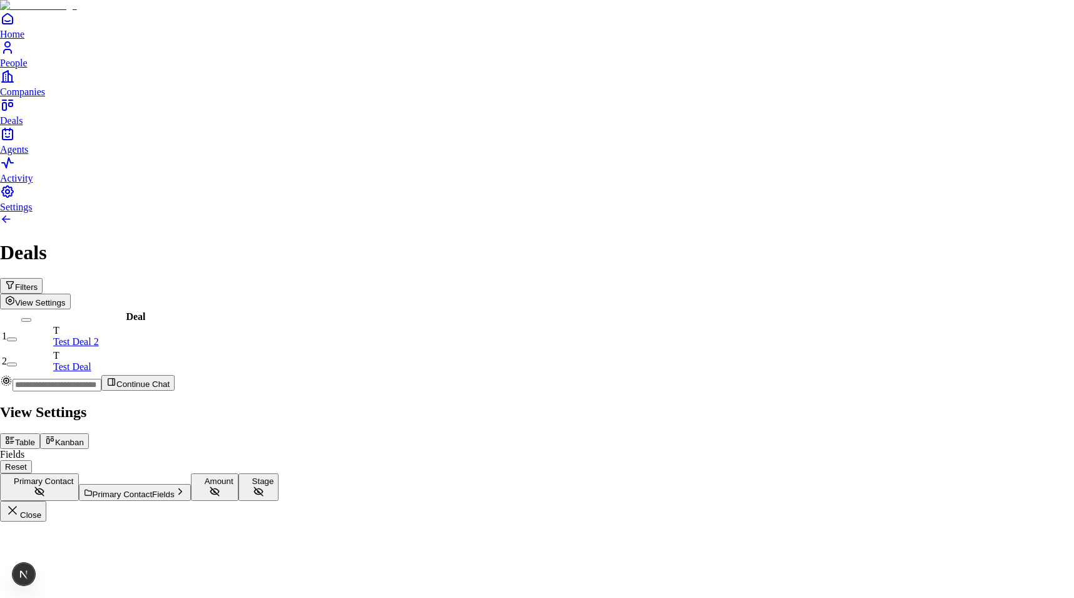
click at [40, 433] on button "Table" at bounding box center [20, 441] width 40 height 16
click at [89, 433] on button "Kanban" at bounding box center [64, 441] width 49 height 16
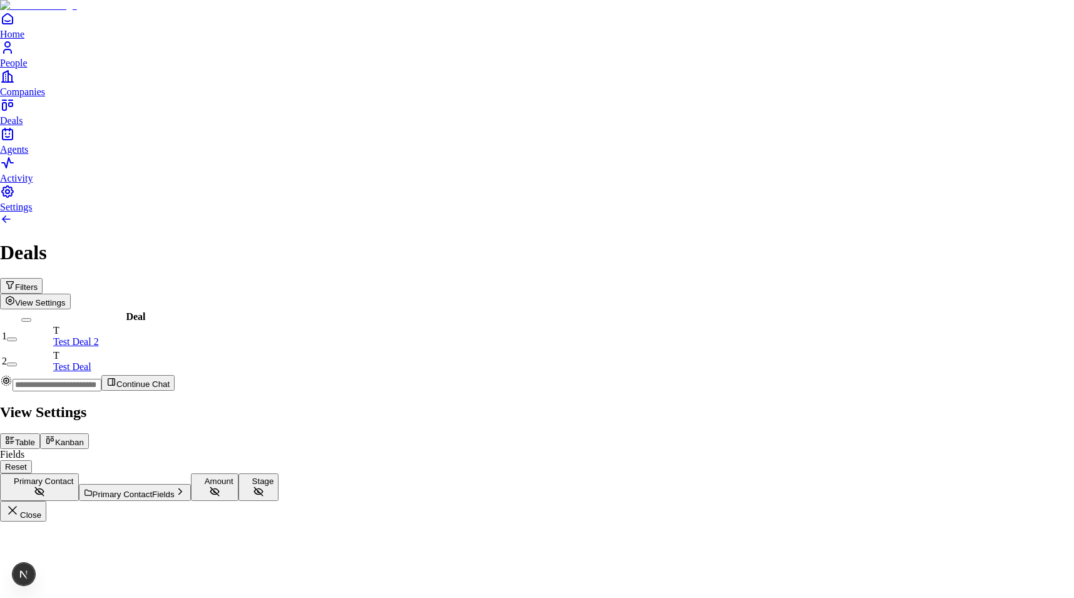
click at [704, 401] on div at bounding box center [537, 401] width 1074 height 0
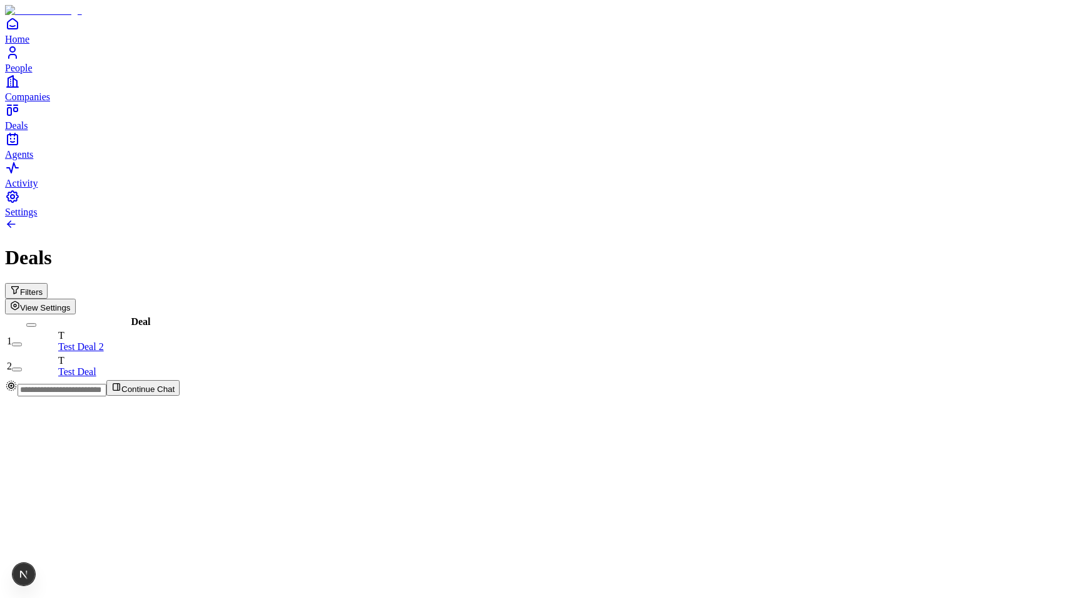
click at [71, 303] on span "View Settings" at bounding box center [45, 307] width 51 height 9
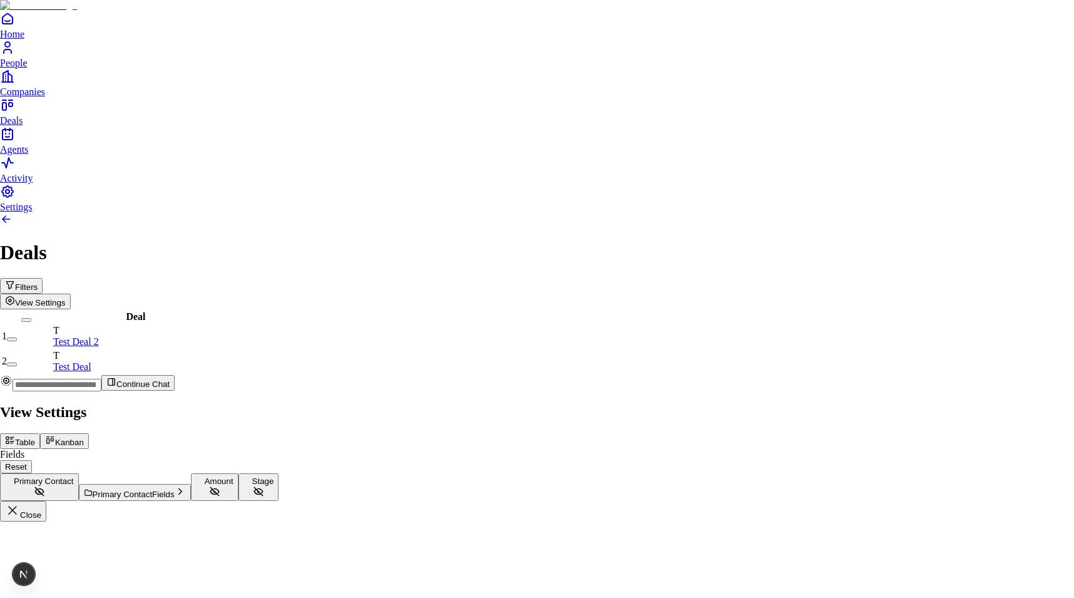
click at [40, 433] on button "Table" at bounding box center [20, 441] width 40 height 16
click at [89, 433] on button "Kanban" at bounding box center [64, 441] width 49 height 16
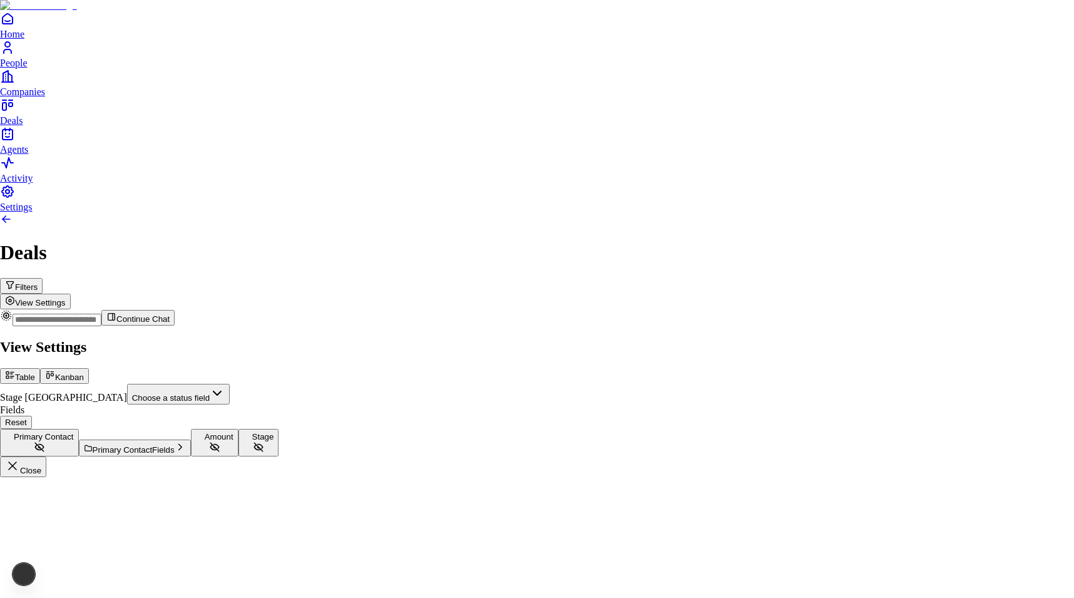
click at [40, 368] on button "Table" at bounding box center [20, 376] width 40 height 16
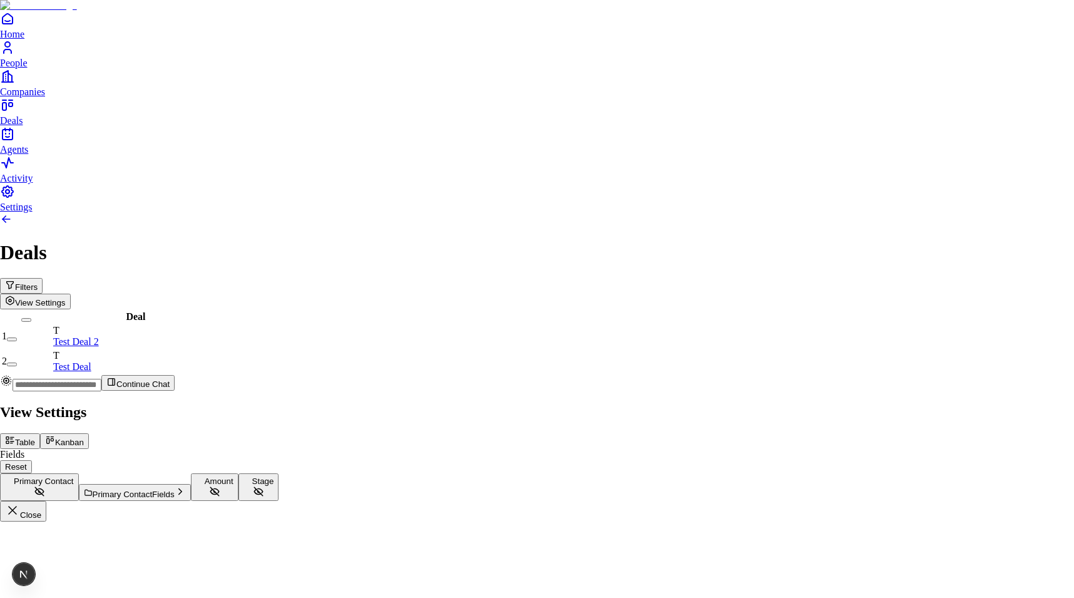
click at [89, 433] on button "Kanban" at bounding box center [64, 441] width 49 height 16
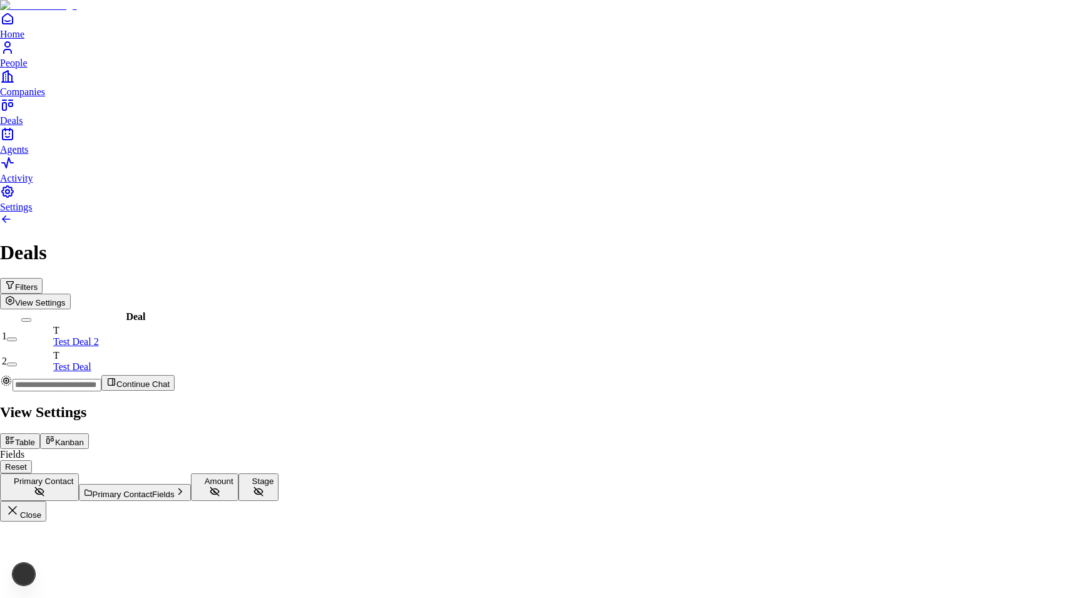
click at [1001, 433] on div "Table Kanban" at bounding box center [537, 441] width 1074 height 16
click at [388, 401] on div at bounding box center [537, 401] width 1074 height 0
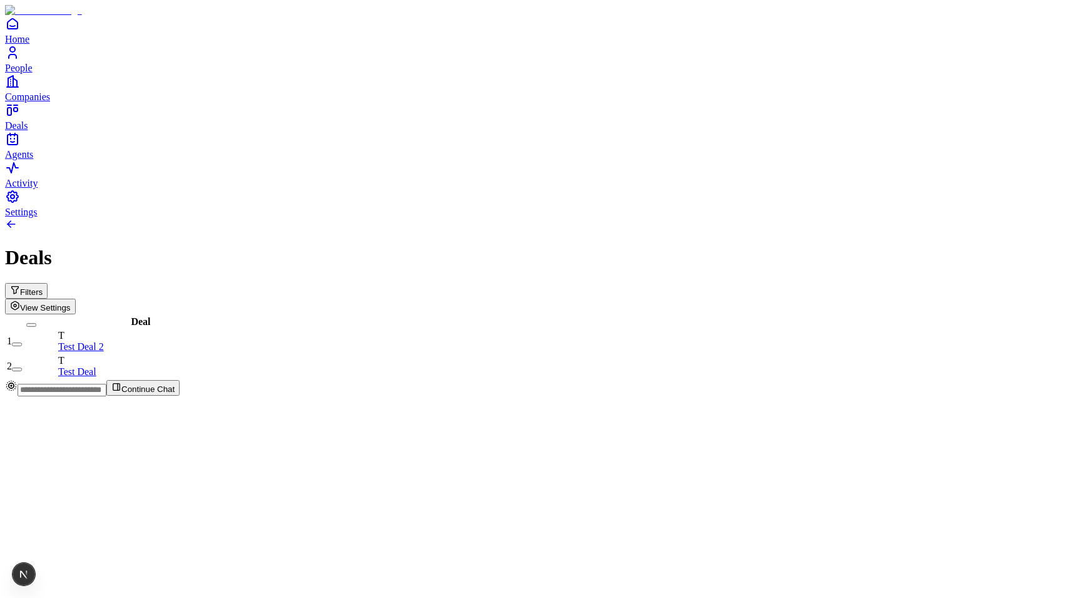
click at [71, 303] on span "View Settings" at bounding box center [45, 307] width 51 height 9
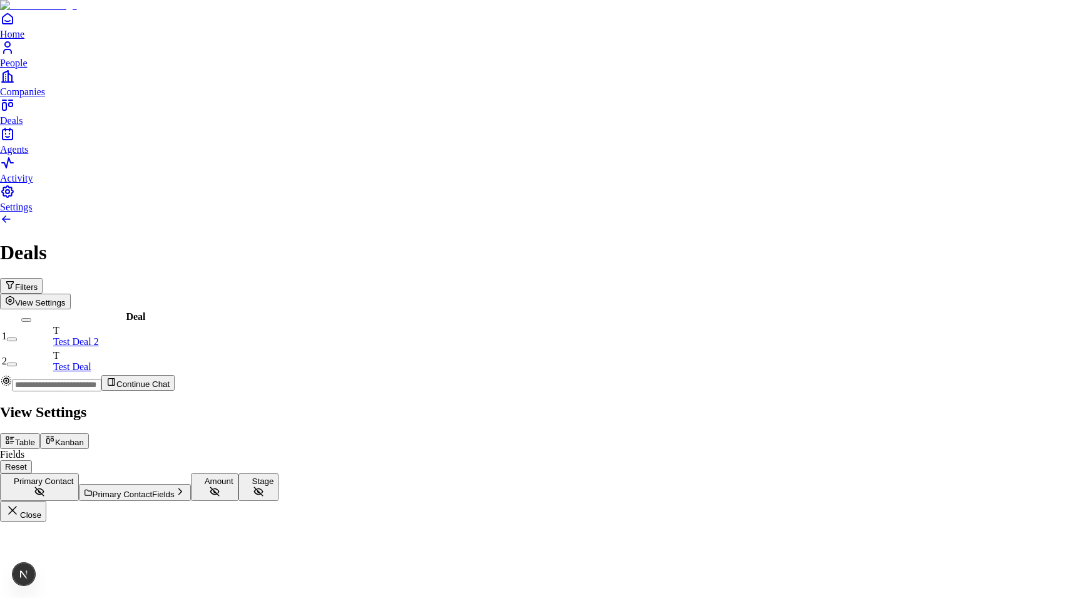
click at [89, 433] on button "Kanban" at bounding box center [64, 441] width 49 height 16
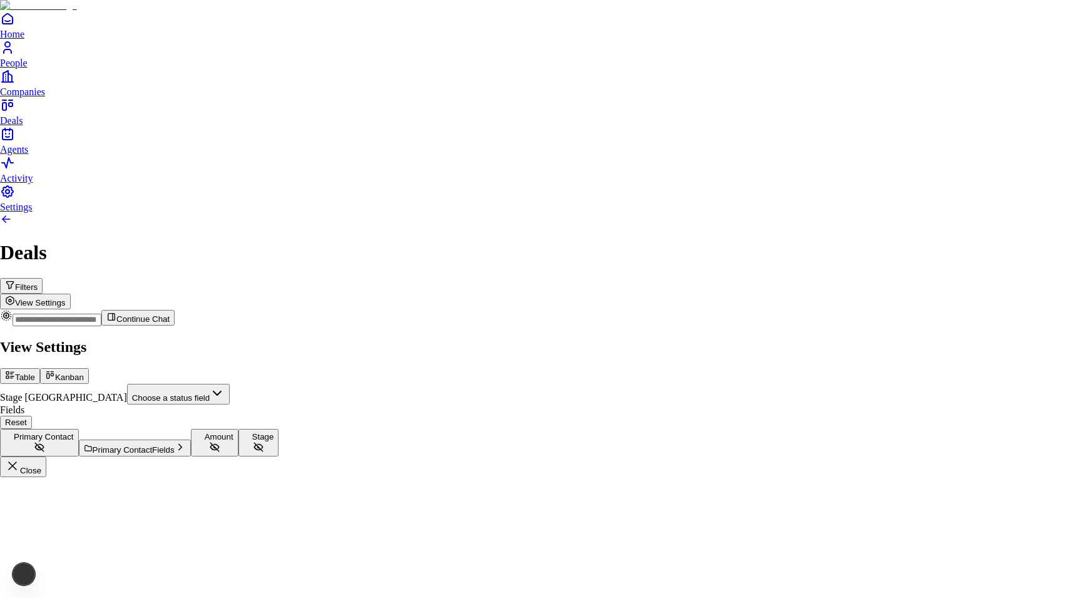
click at [40, 368] on button "Table" at bounding box center [20, 376] width 40 height 16
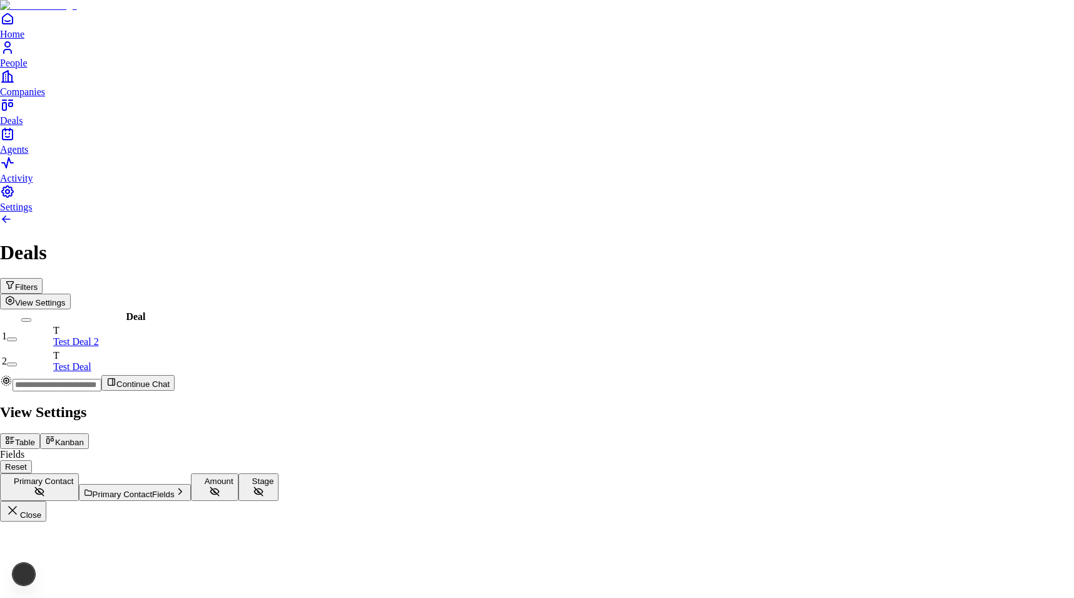
click at [989, 433] on div "Table Kanban" at bounding box center [537, 441] width 1074 height 16
click at [55, 435] on icon at bounding box center [50, 440] width 10 height 10
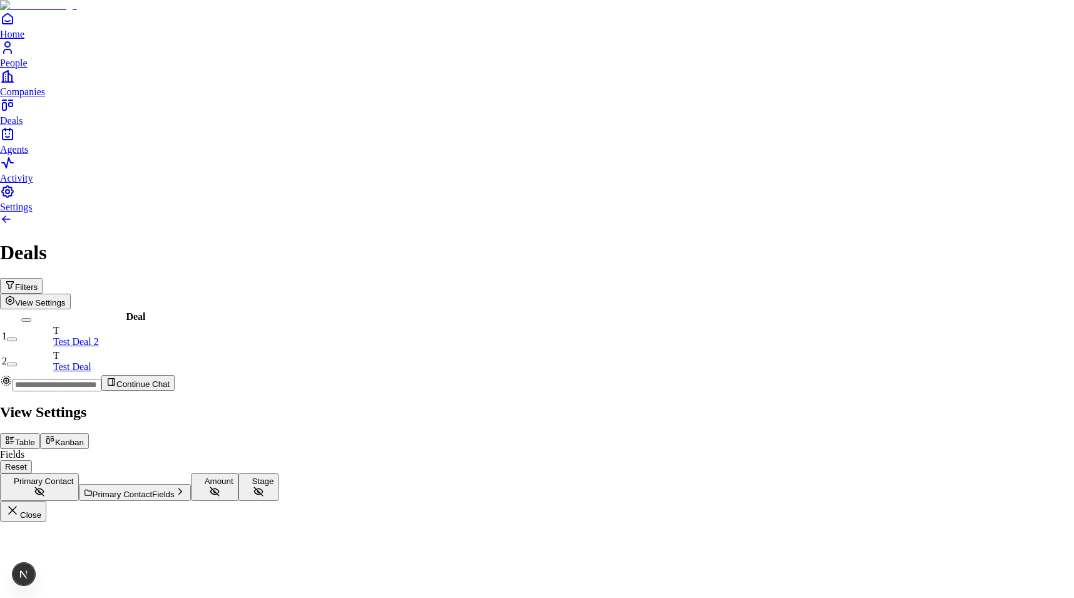
click at [89, 433] on button "Kanban" at bounding box center [64, 441] width 49 height 16
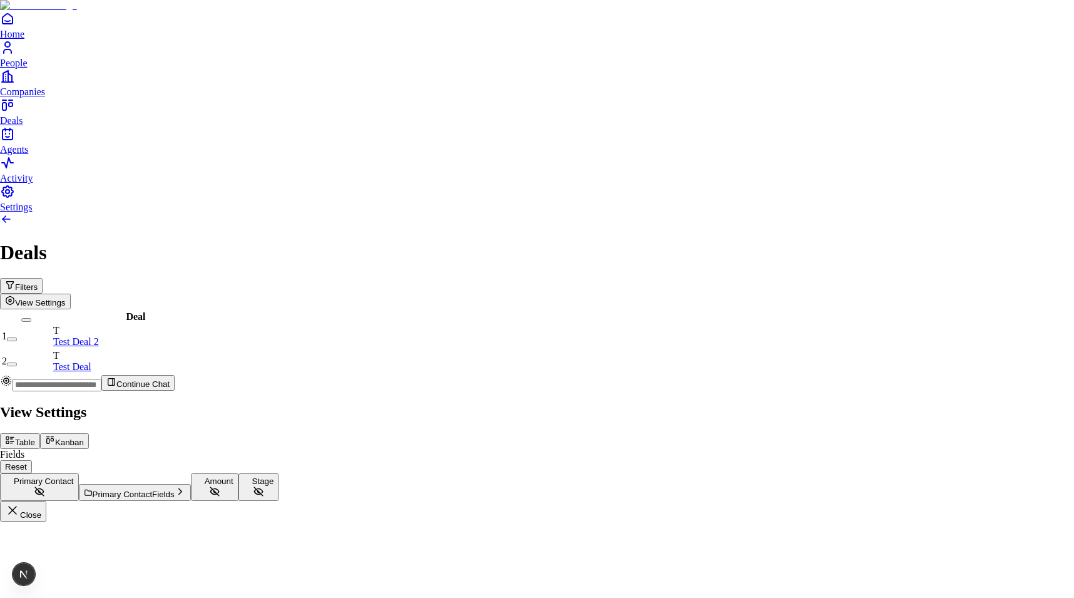
click at [89, 433] on button "Kanban" at bounding box center [64, 441] width 49 height 16
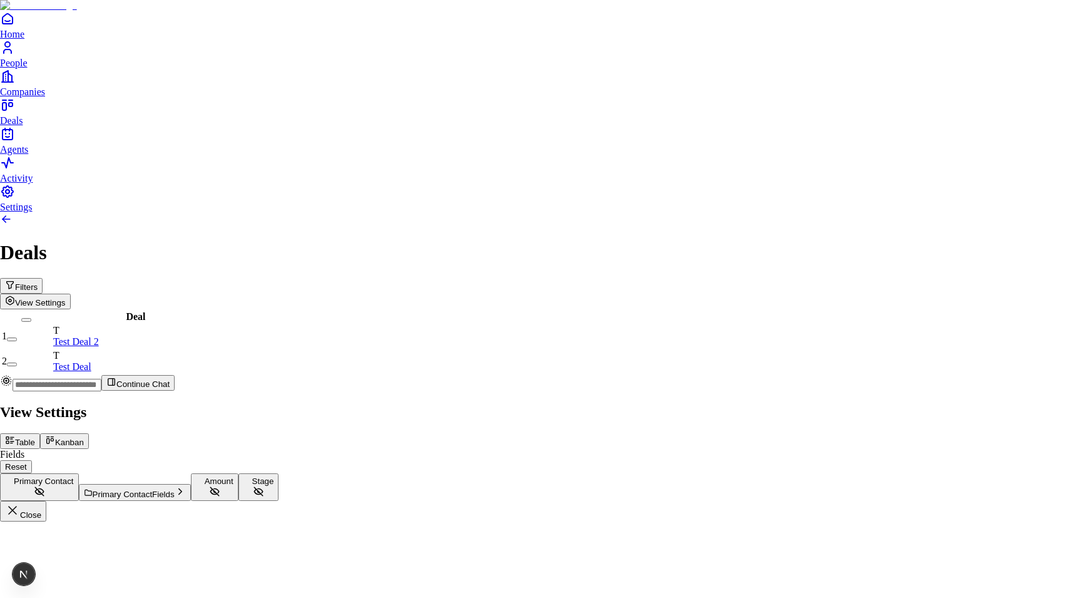
click at [89, 433] on button "Kanban" at bounding box center [64, 441] width 49 height 16
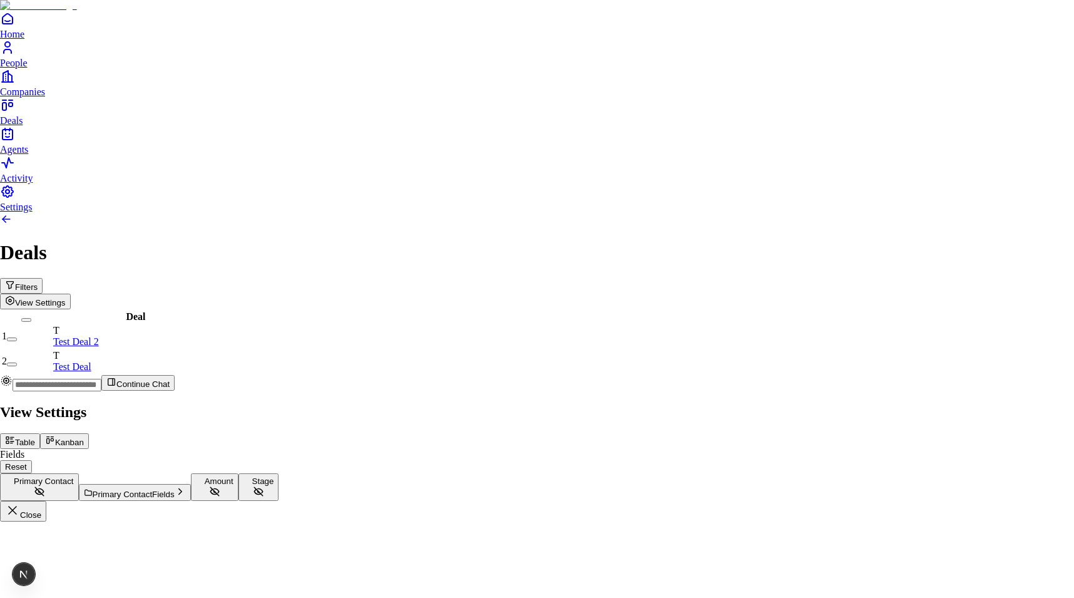
click at [89, 433] on button "Kanban" at bounding box center [64, 441] width 49 height 16
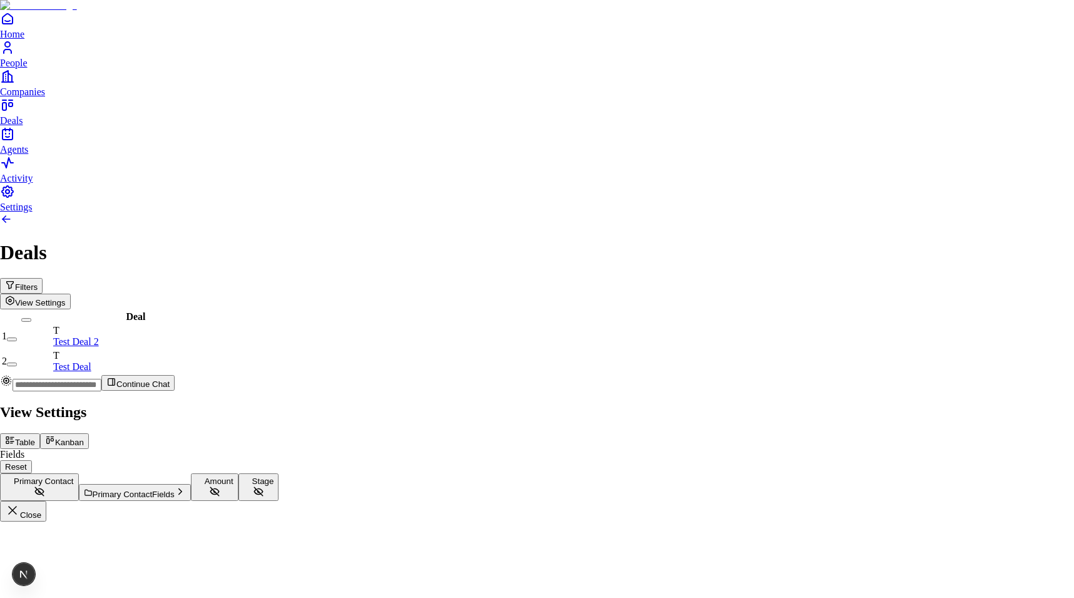
click at [1027, 404] on div "View Settings Table Kanban Fields Reset Primary Contact Primary Contact Fields …" at bounding box center [537, 463] width 1074 height 118
click at [89, 433] on button "Kanban" at bounding box center [64, 441] width 49 height 16
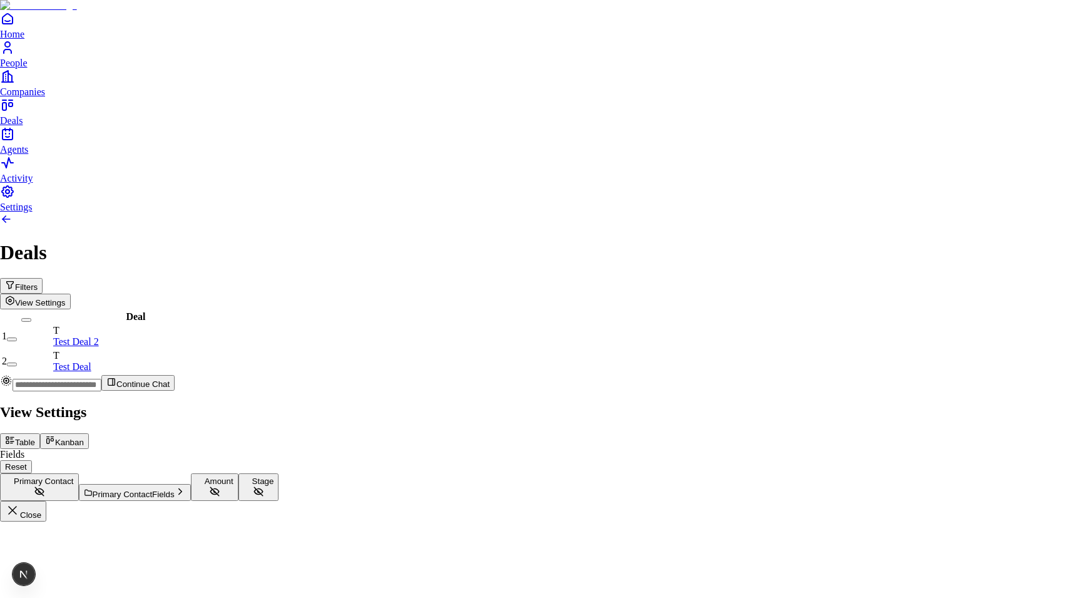
click at [89, 433] on button "Kanban" at bounding box center [64, 441] width 49 height 16
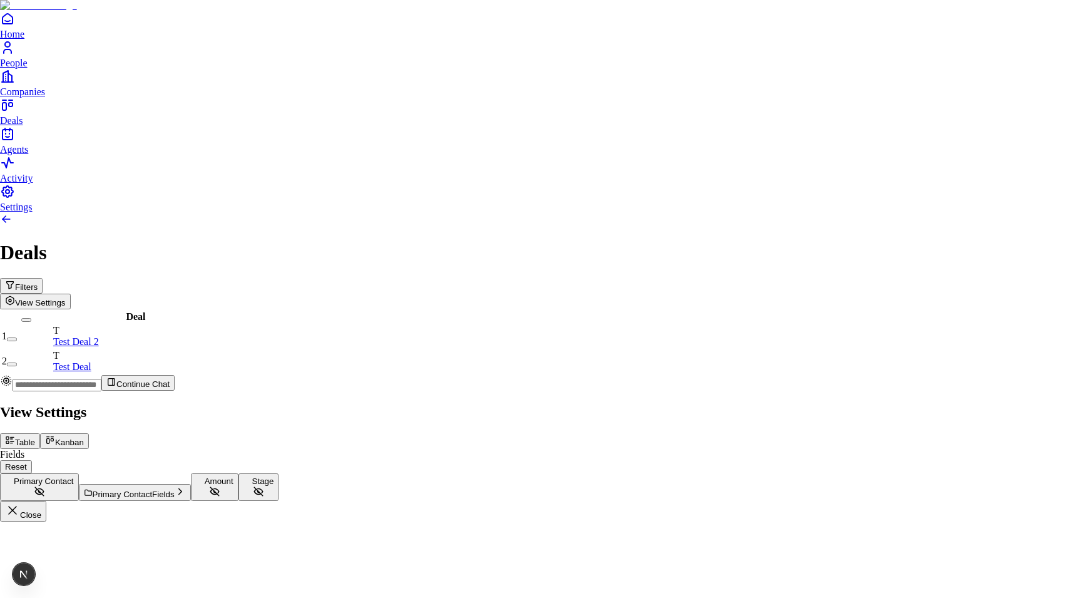
click at [89, 433] on button "Kanban" at bounding box center [64, 441] width 49 height 16
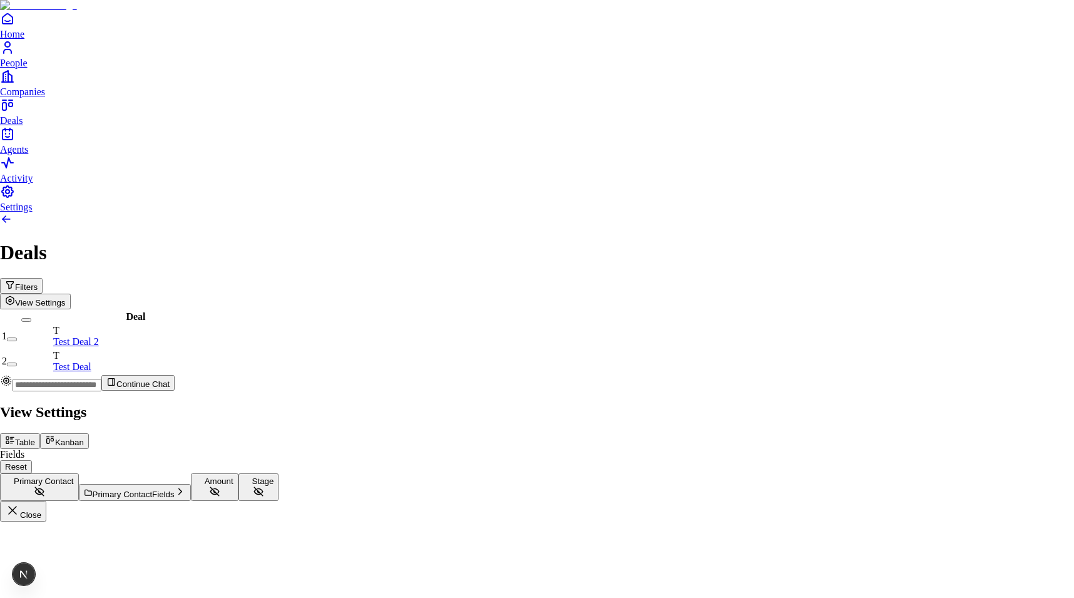
click at [40, 433] on button "Table" at bounding box center [20, 441] width 40 height 16
click at [985, 433] on div "Table Kanban" at bounding box center [537, 441] width 1074 height 16
click at [89, 433] on button "Kanban" at bounding box center [64, 441] width 49 height 16
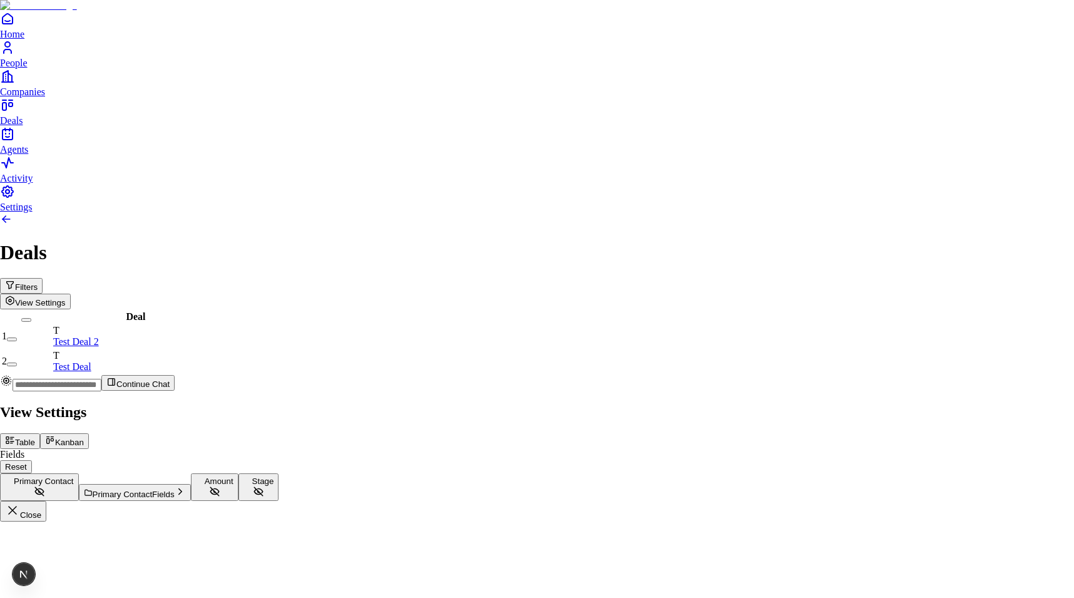
click at [175, 490] on span "Primary Contact Fields" at bounding box center [134, 494] width 82 height 9
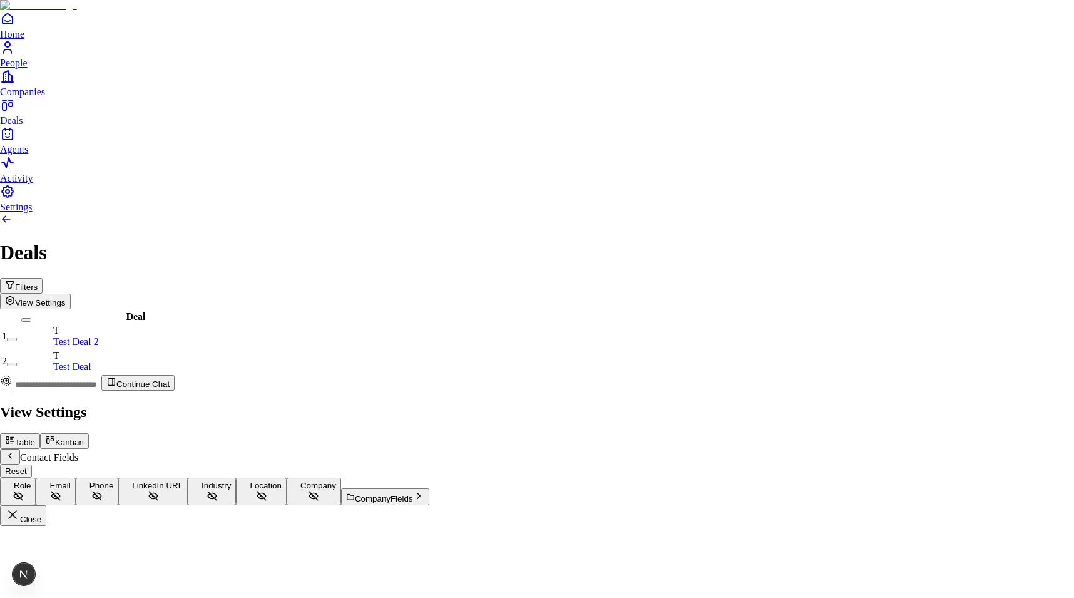
click at [866, 449] on div "Contact Fields" at bounding box center [537, 457] width 1074 height 16
click at [15, 451] on icon "Back" at bounding box center [10, 456] width 10 height 10
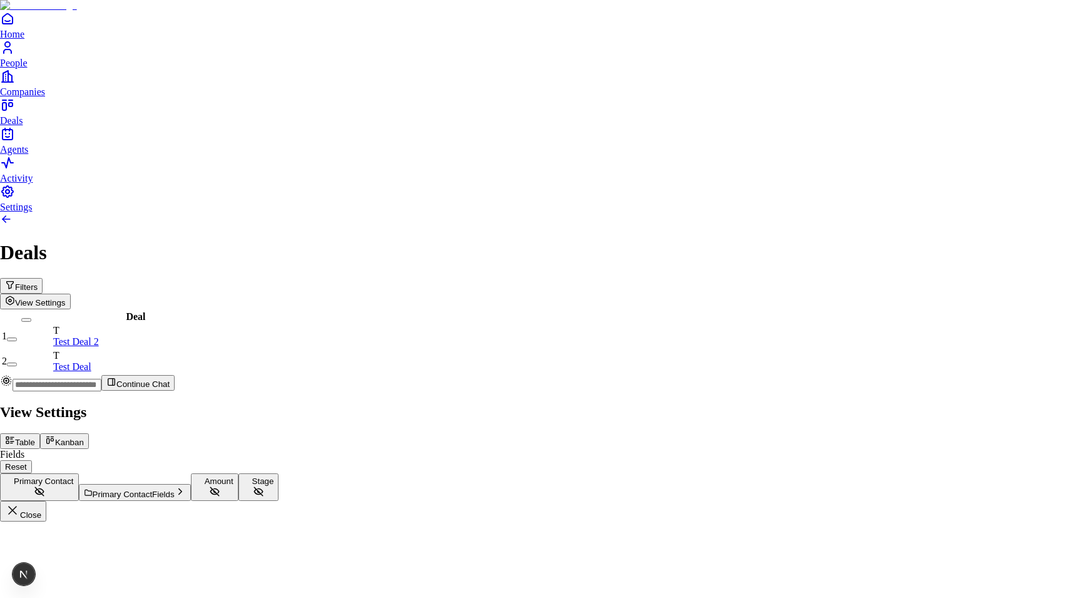
click at [191, 484] on button "Primary Contact Fields" at bounding box center [135, 492] width 112 height 17
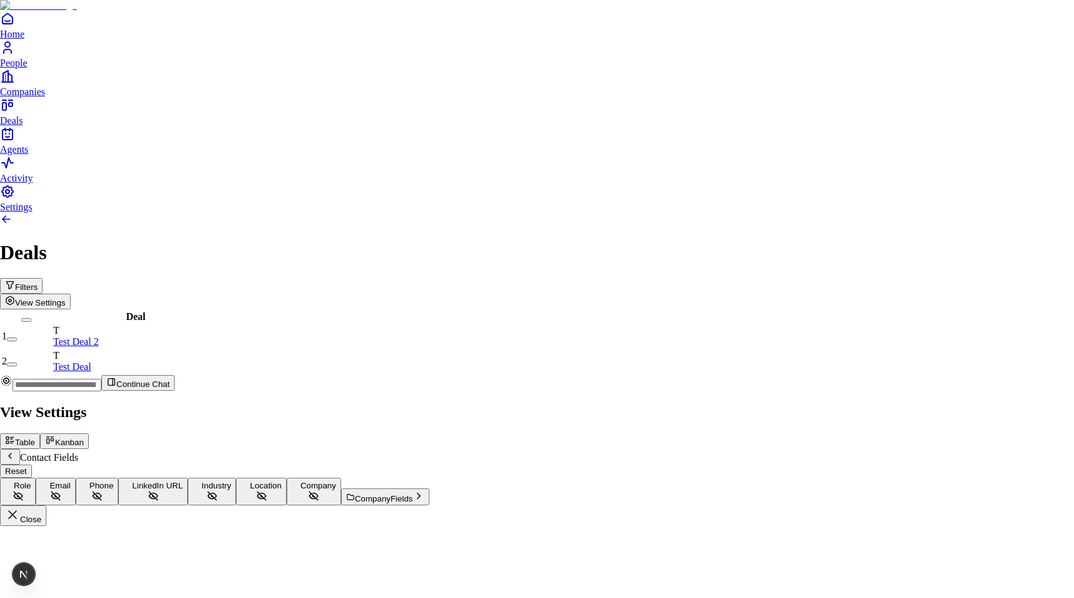
click at [863, 449] on div "Contact Fields" at bounding box center [537, 457] width 1074 height 16
click at [861, 433] on div "Table Kanban Contact Fields Reset Role Email Phone LinkedIn URL Industry Locati…" at bounding box center [537, 469] width 1074 height 72
click at [15, 451] on icon "Back" at bounding box center [10, 456] width 10 height 10
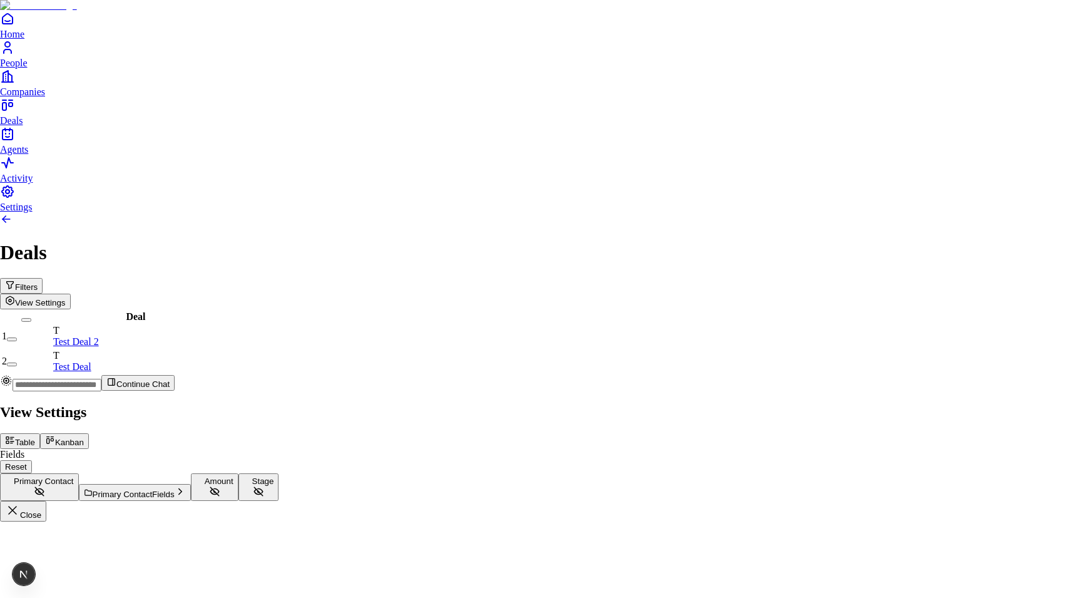
click at [175, 490] on span "Primary Contact Fields" at bounding box center [134, 494] width 82 height 9
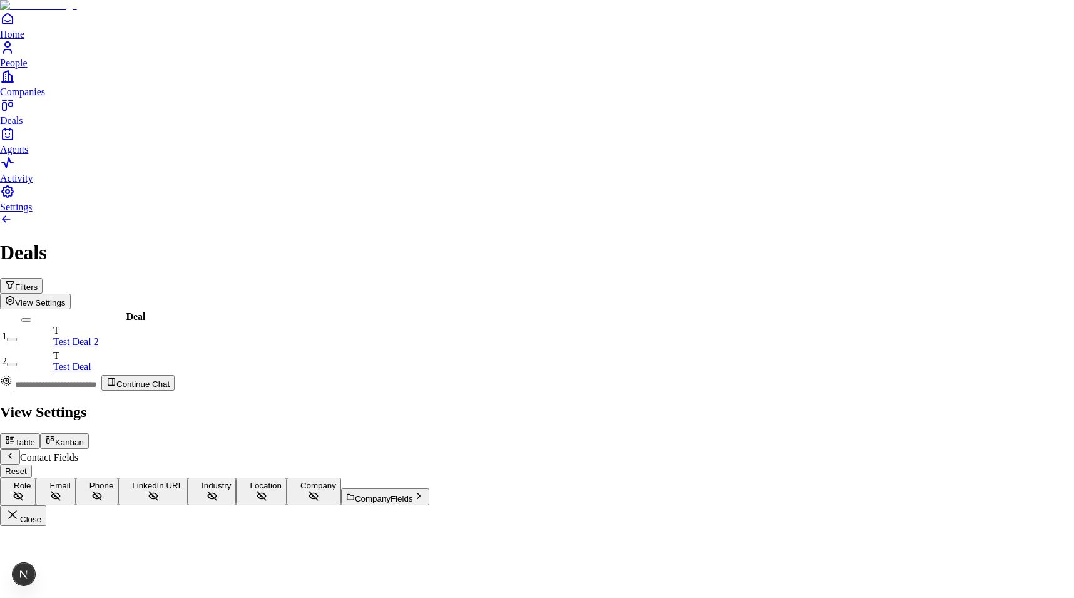
click at [15, 451] on icon "Back" at bounding box center [10, 456] width 10 height 10
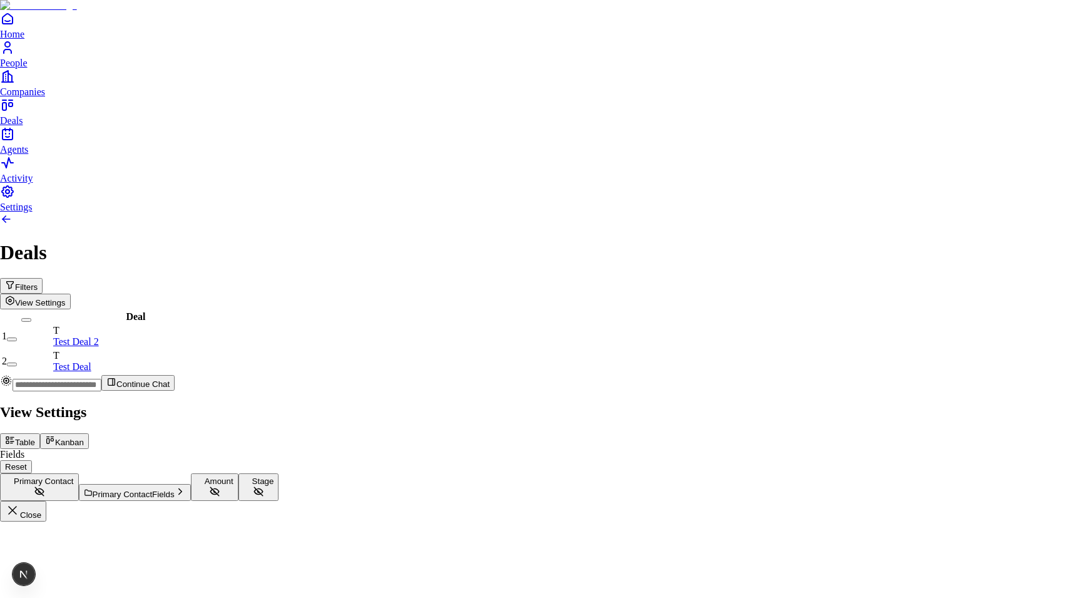
click at [497, 401] on div at bounding box center [537, 401] width 1074 height 0
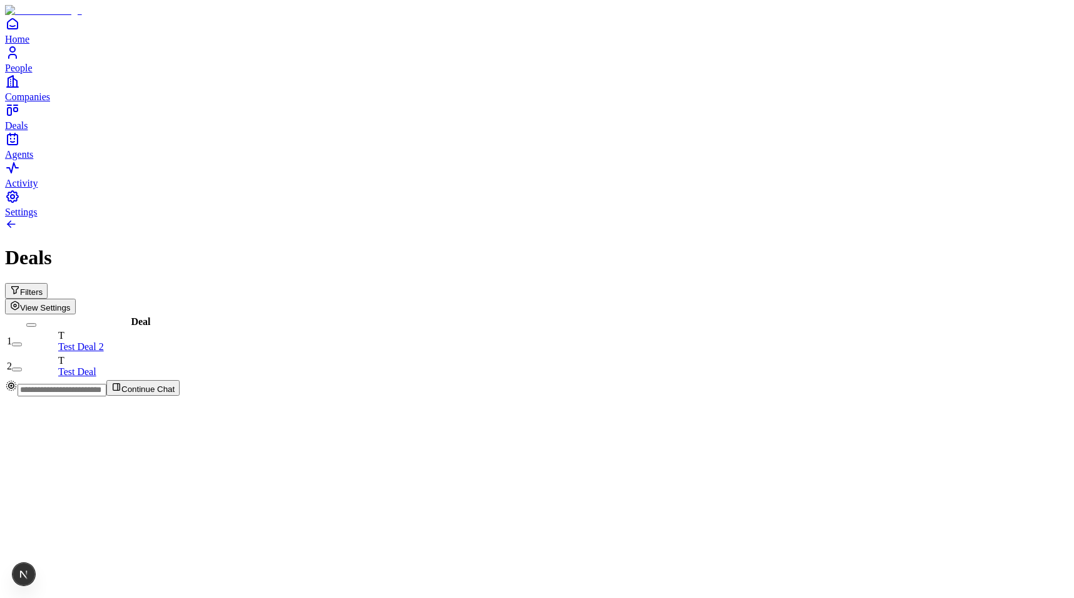
click at [76, 299] on button "View Settings" at bounding box center [40, 307] width 71 height 16
click at [71, 303] on span "View Settings" at bounding box center [45, 307] width 51 height 9
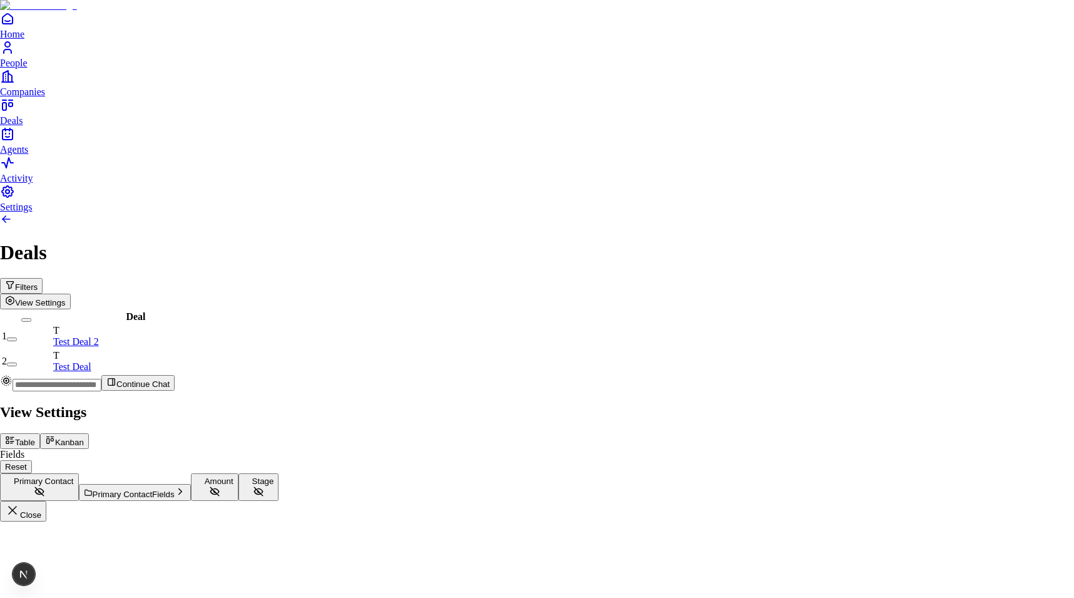
click at [89, 433] on button "Kanban" at bounding box center [64, 441] width 49 height 16
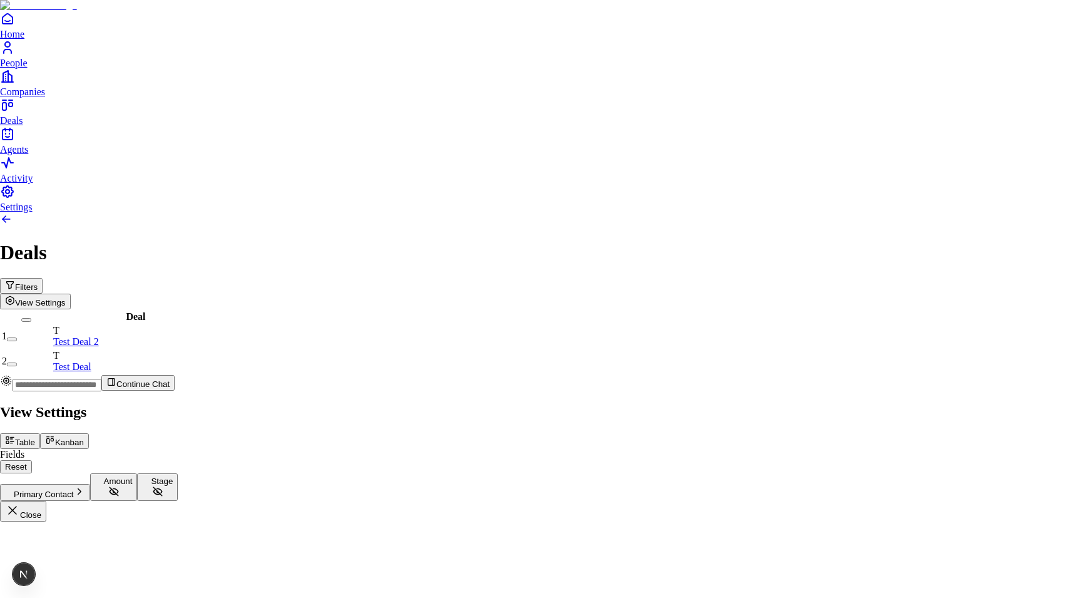
click at [74, 490] on span "Primary Contact" at bounding box center [44, 494] width 60 height 9
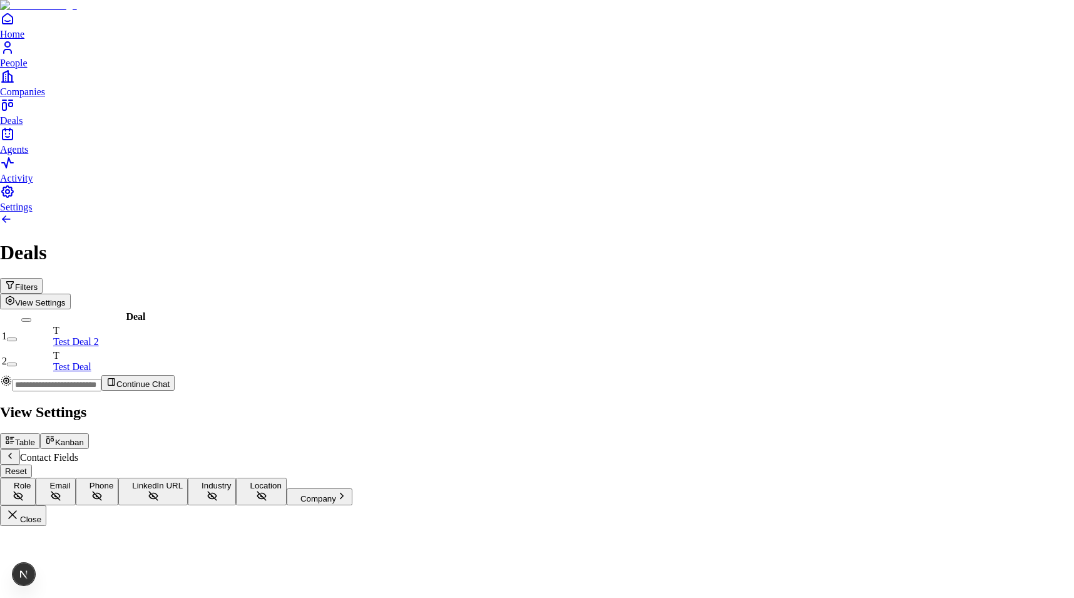
click at [15, 451] on icon "Back" at bounding box center [10, 456] width 10 height 10
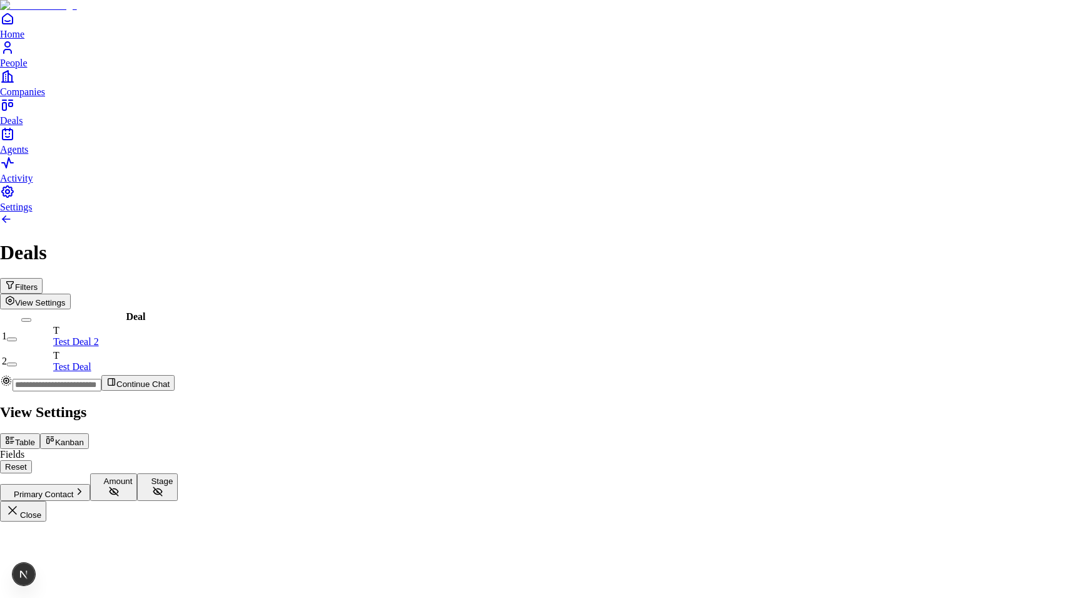
click at [74, 490] on span "Primary Contact" at bounding box center [44, 494] width 60 height 9
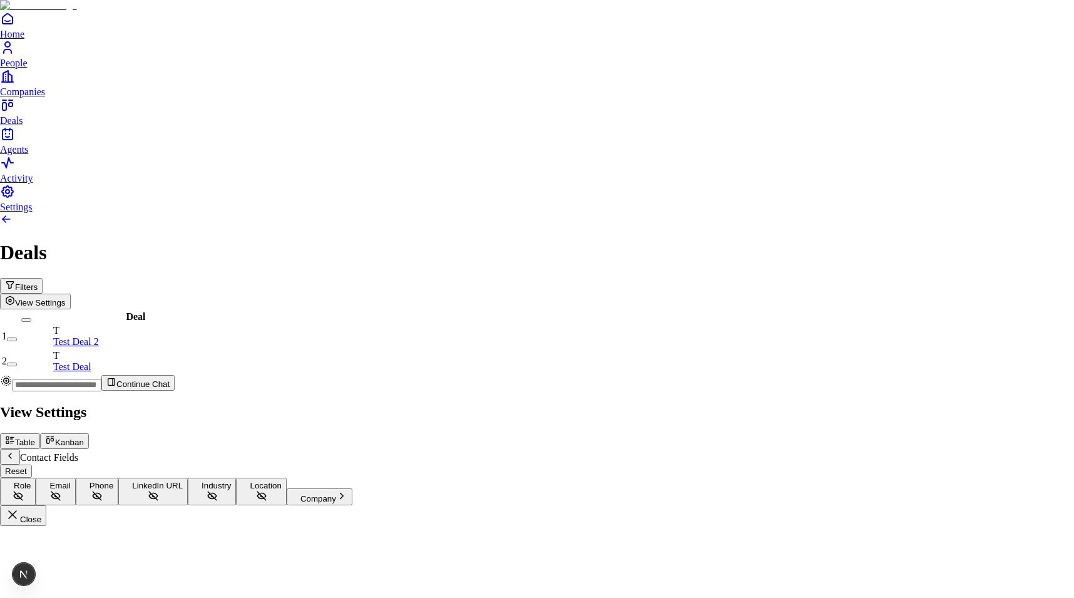
click at [336, 494] on span "Company" at bounding box center [319, 498] width 36 height 9
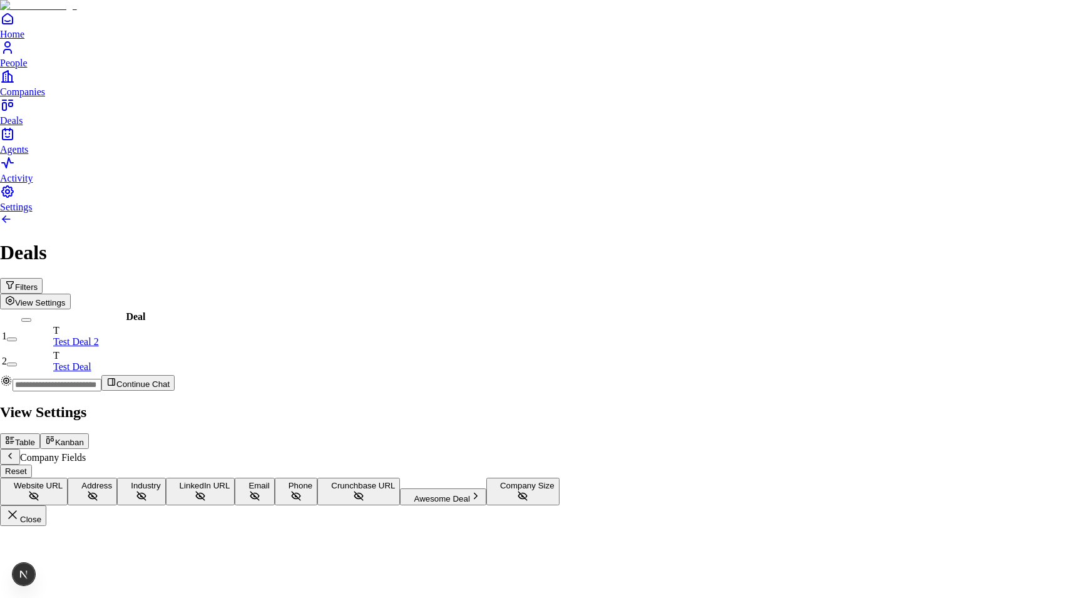
click at [15, 451] on icon "Back" at bounding box center [10, 456] width 10 height 10
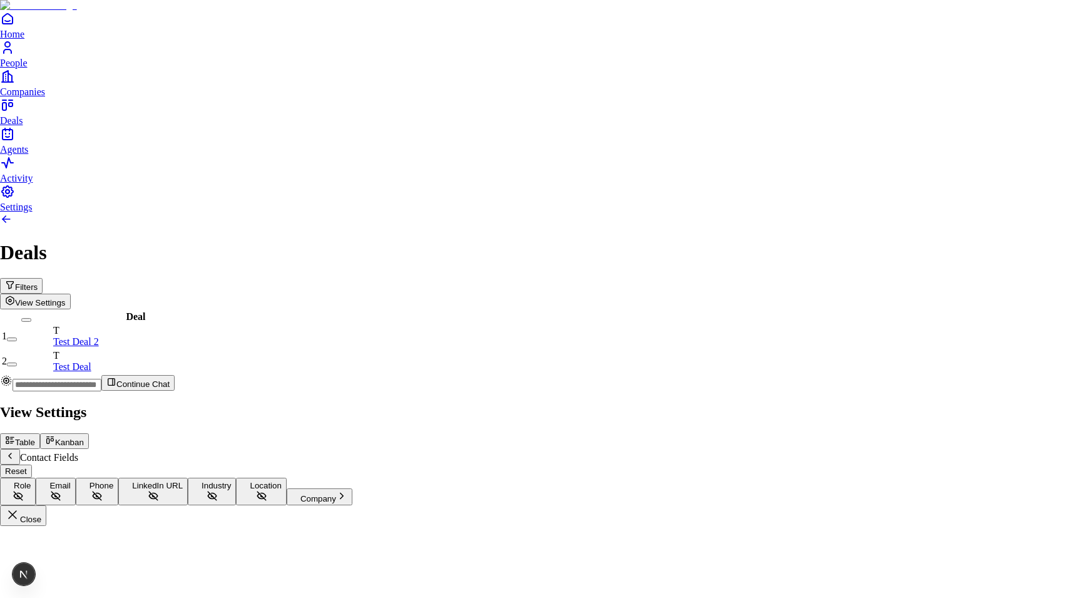
click at [15, 451] on icon "Back" at bounding box center [10, 456] width 10 height 10
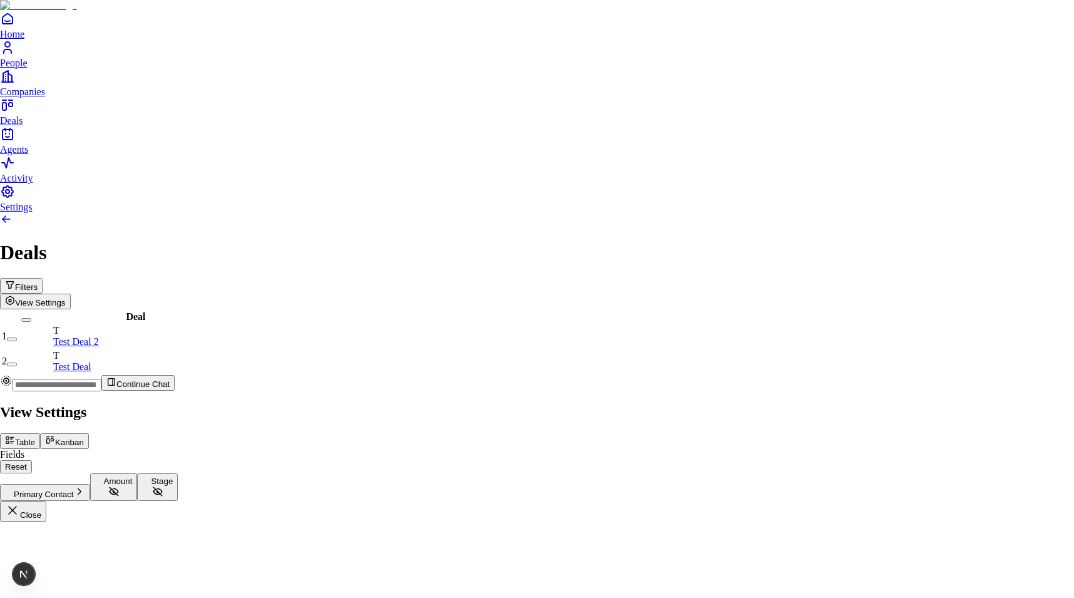
click at [90, 484] on button "Primary Contact" at bounding box center [45, 492] width 90 height 17
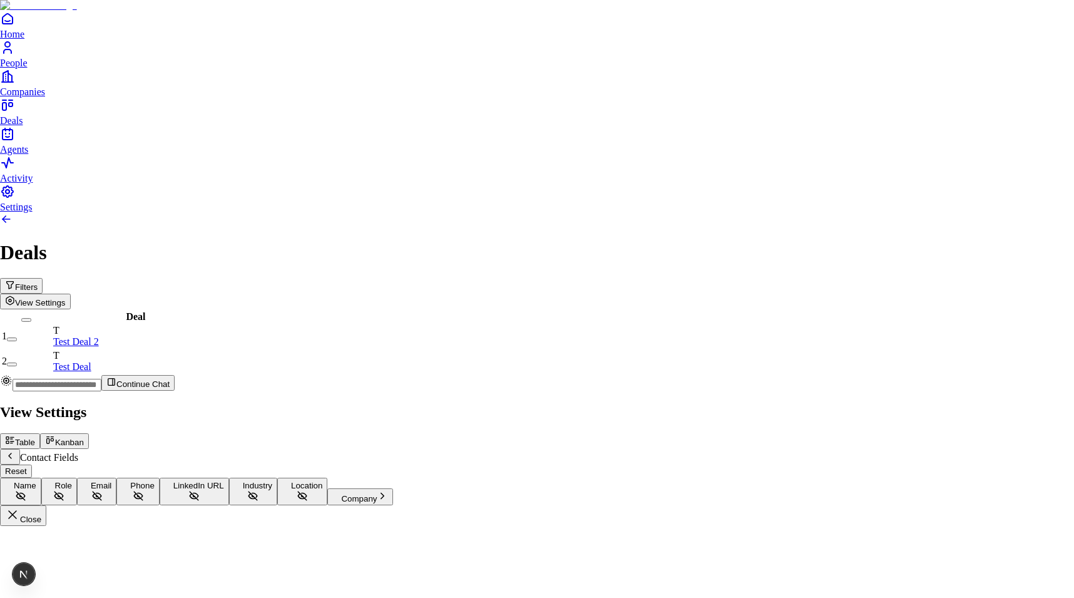
click at [15, 451] on icon "Back" at bounding box center [10, 456] width 10 height 10
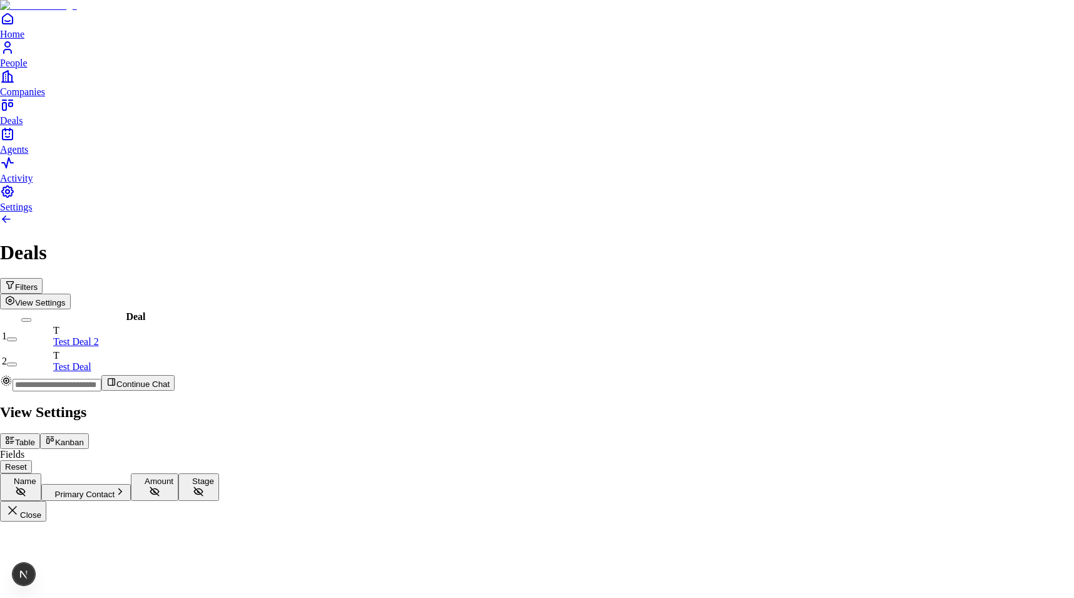
click at [715, 401] on div at bounding box center [537, 401] width 1074 height 0
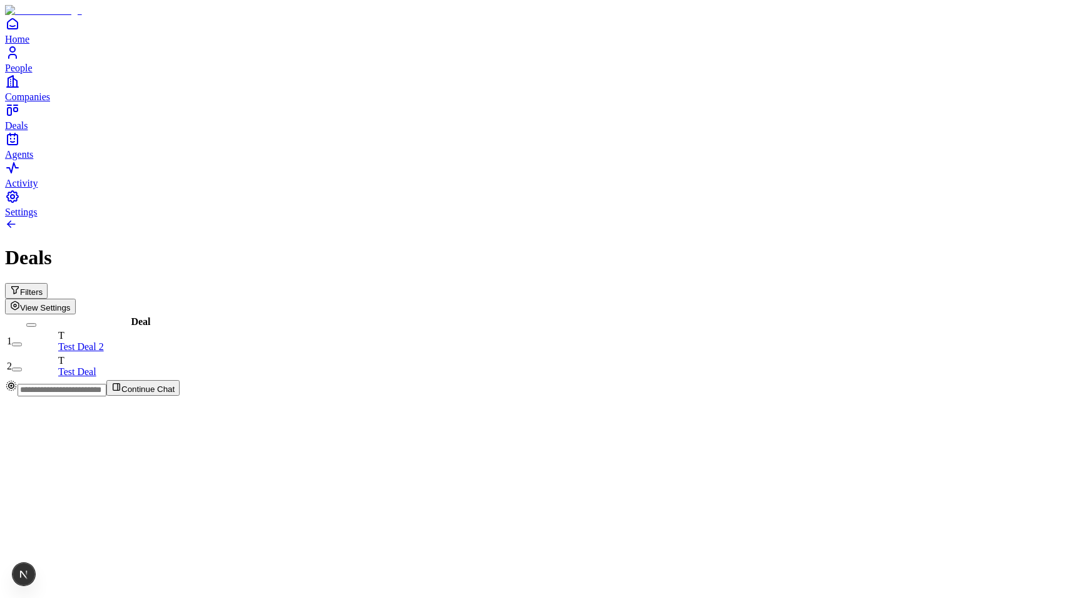
click at [76, 299] on button "View Settings" at bounding box center [40, 307] width 71 height 16
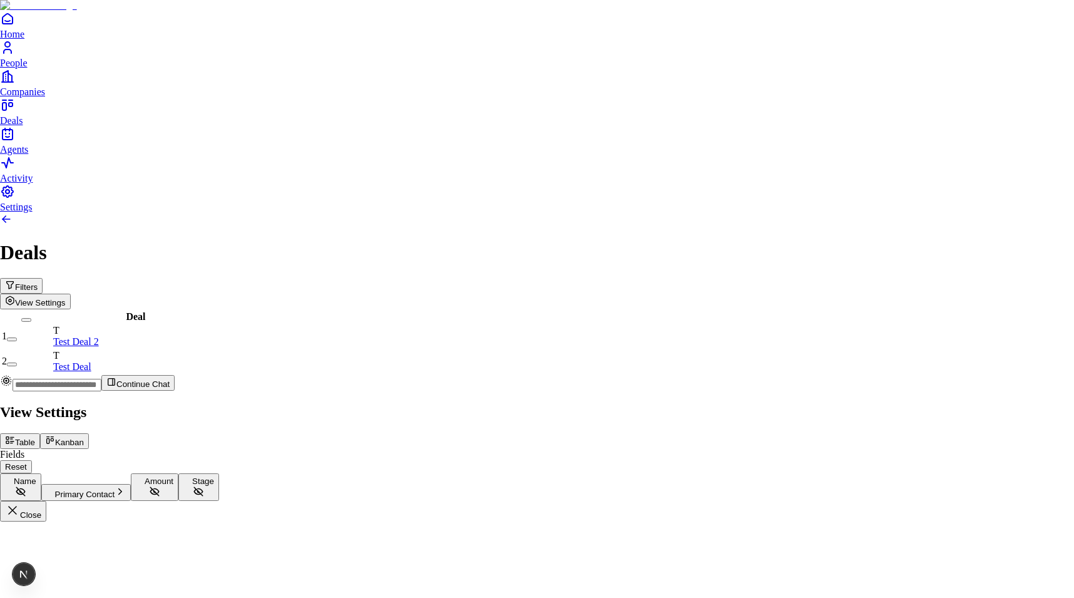
click at [41, 473] on button "Name" at bounding box center [20, 487] width 41 height 28
click at [36, 476] on span "Name" at bounding box center [25, 480] width 23 height 9
click at [517, 401] on div at bounding box center [537, 401] width 1074 height 0
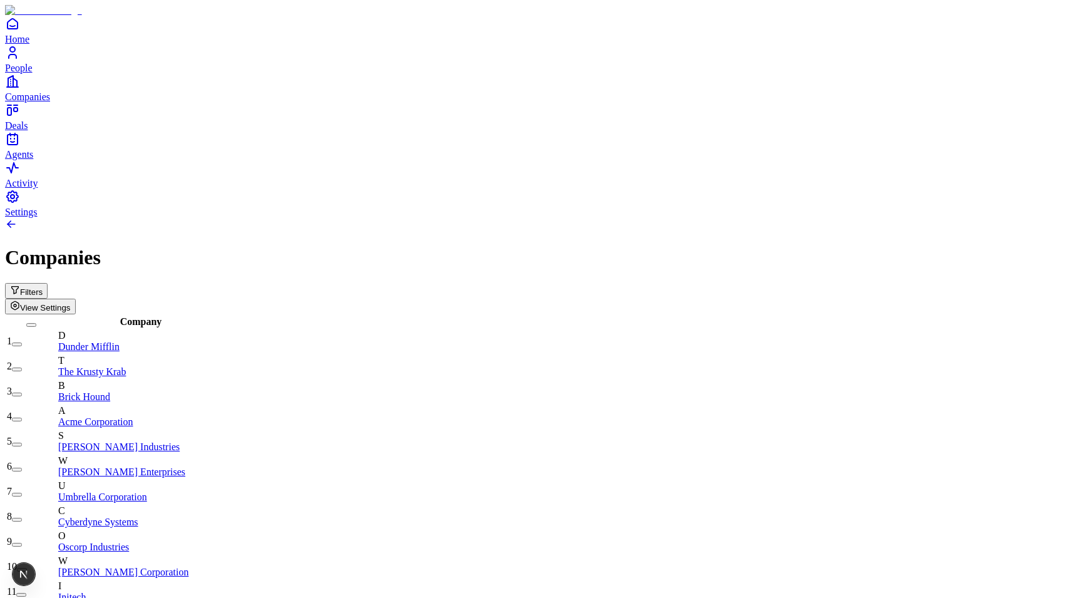
click at [71, 303] on span "View Settings" at bounding box center [45, 307] width 51 height 9
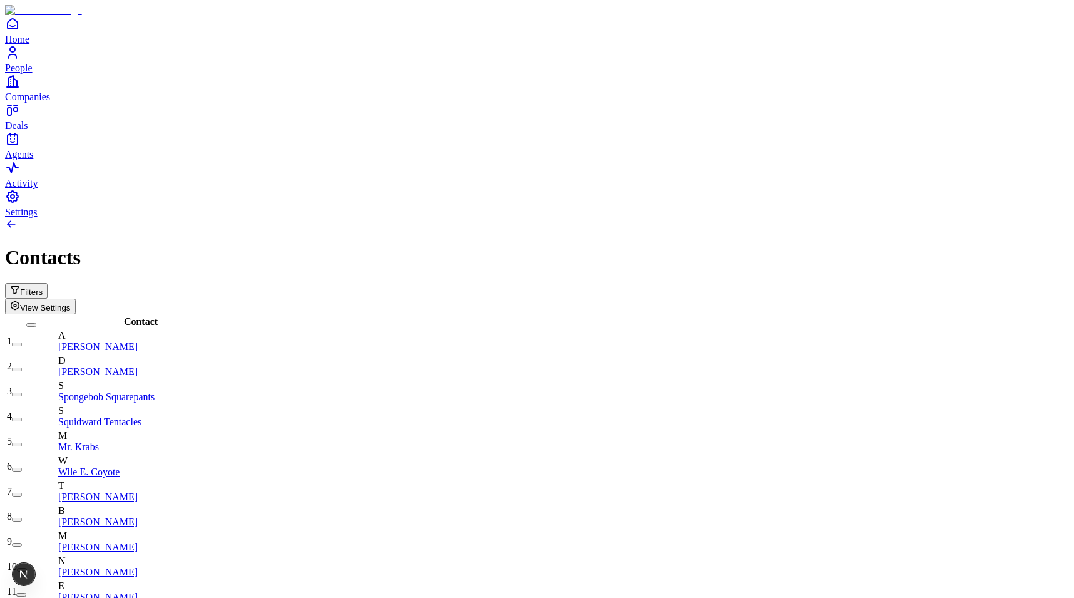
click at [76, 299] on button "View Settings" at bounding box center [40, 307] width 71 height 16
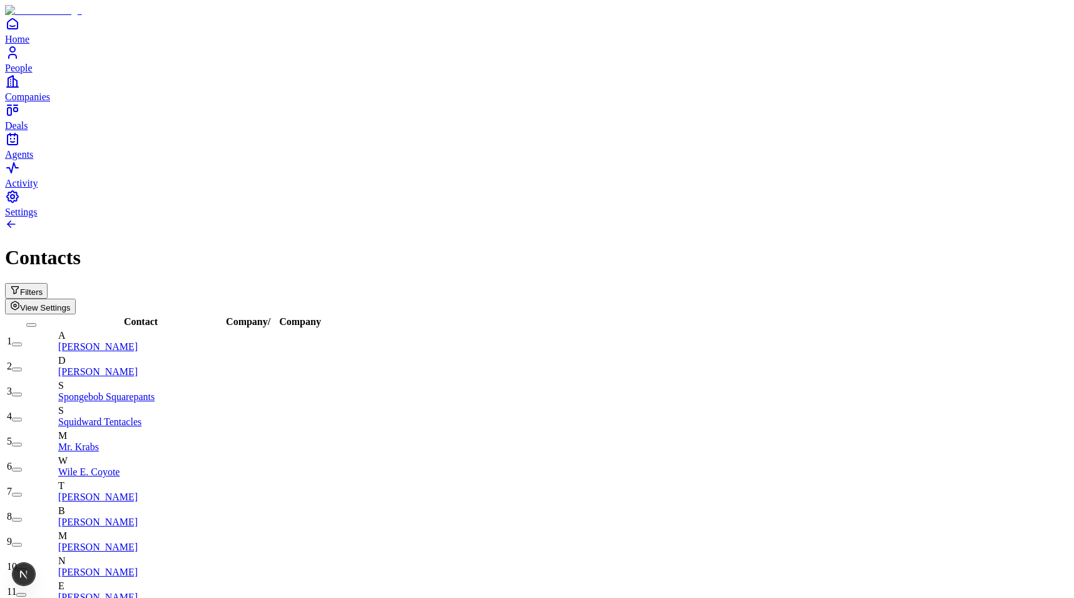
click at [71, 303] on span "View Settings" at bounding box center [45, 307] width 51 height 9
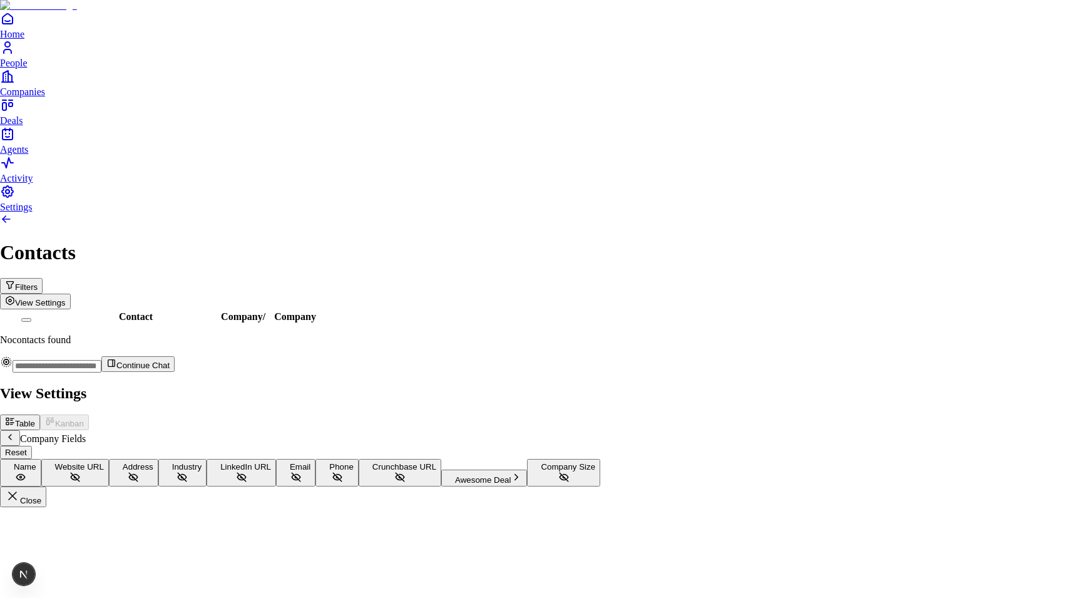
click at [15, 432] on icon "Back" at bounding box center [10, 437] width 10 height 10
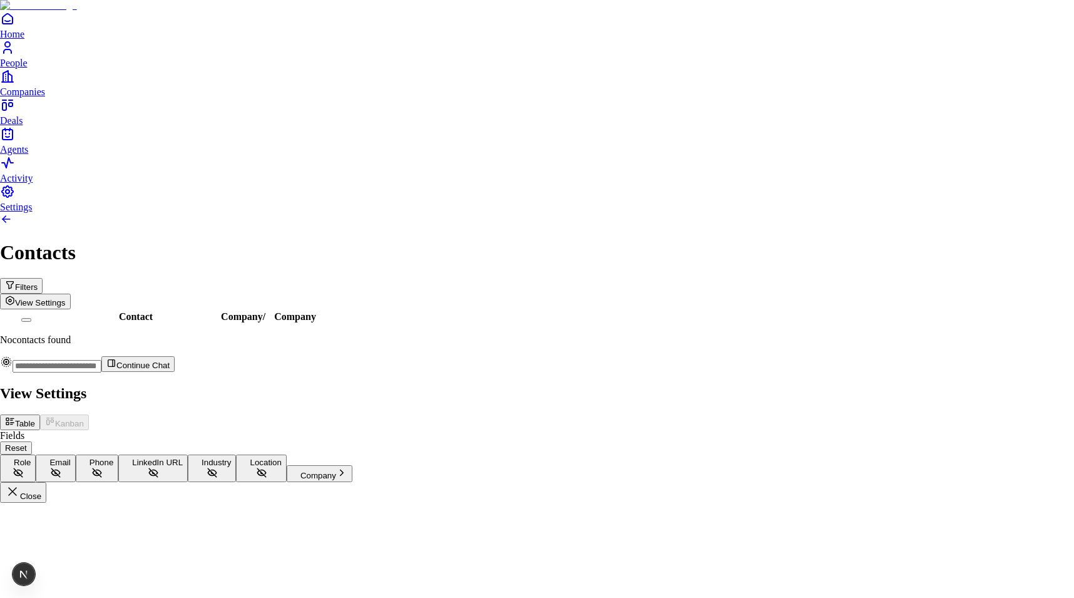
click at [353, 465] on button "Company" at bounding box center [320, 473] width 66 height 17
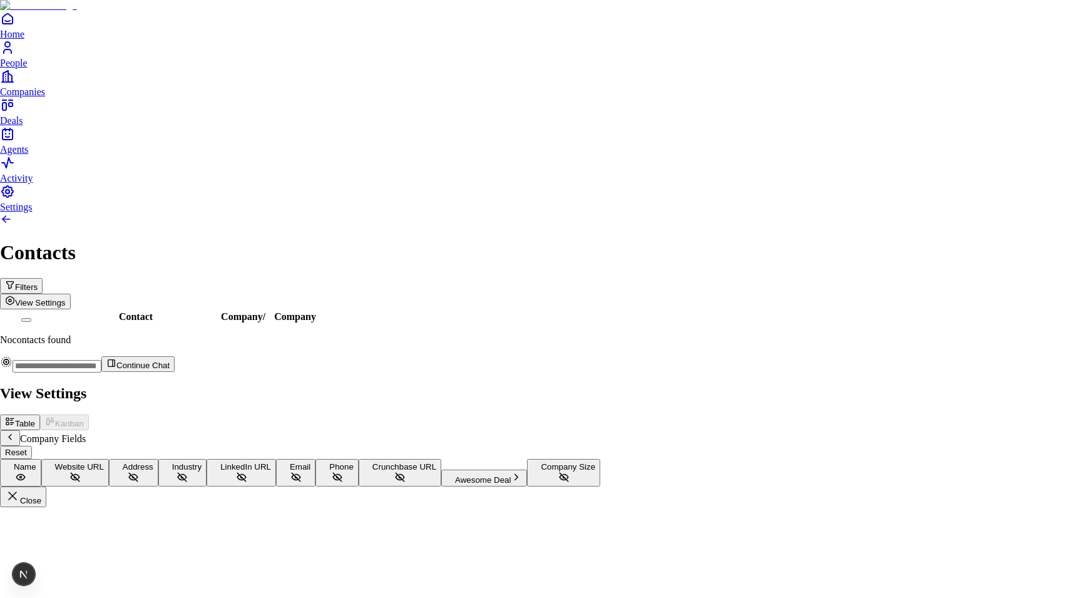
click at [41, 459] on button "Name" at bounding box center [20, 473] width 41 height 28
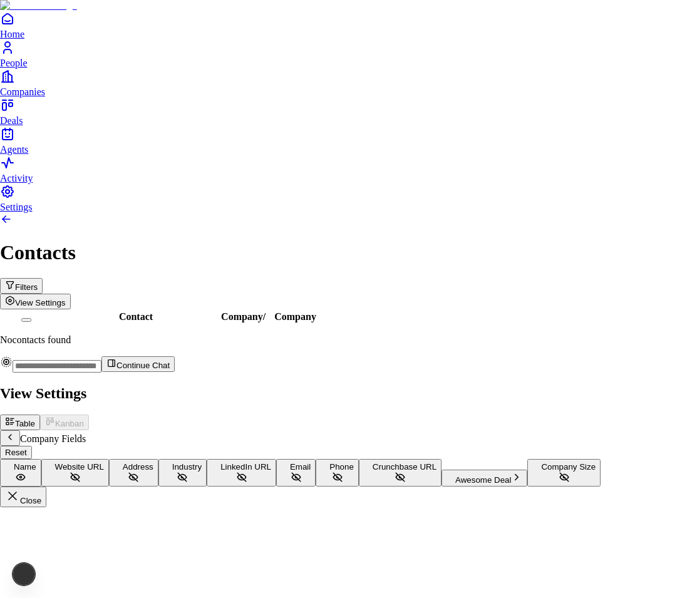
click at [359, 383] on div at bounding box center [348, 383] width 697 height 0
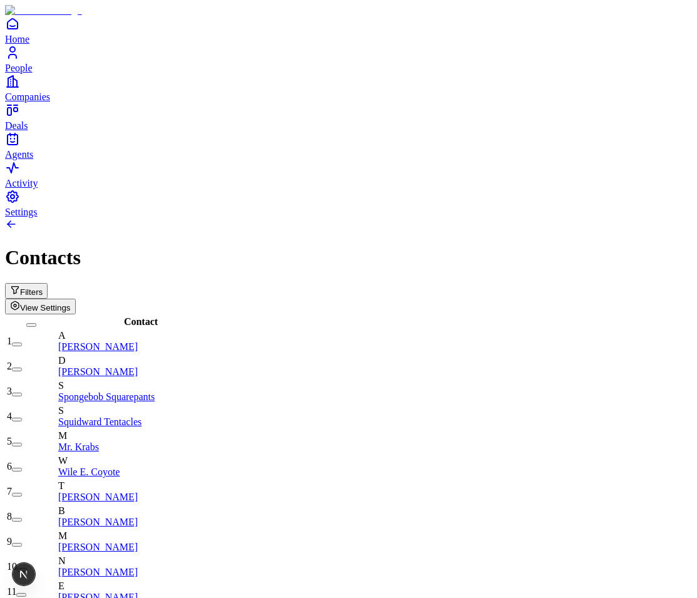
click at [71, 303] on span "View Settings" at bounding box center [45, 307] width 51 height 9
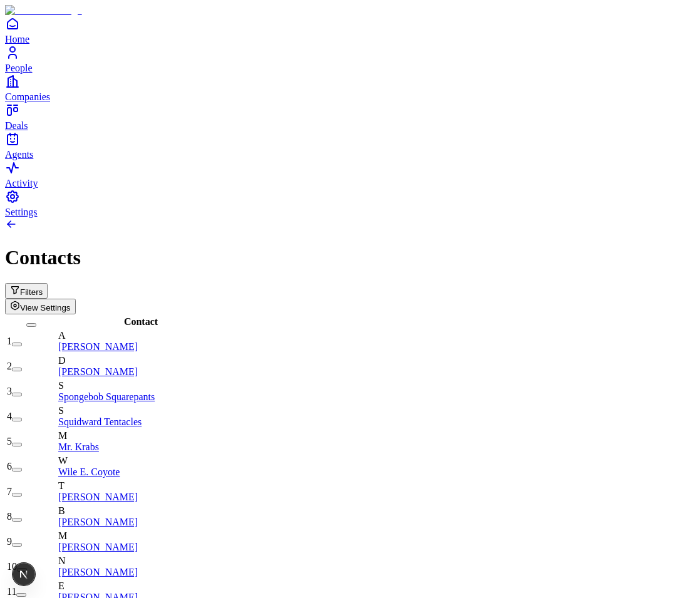
click at [71, 303] on span "View Settings" at bounding box center [45, 307] width 51 height 9
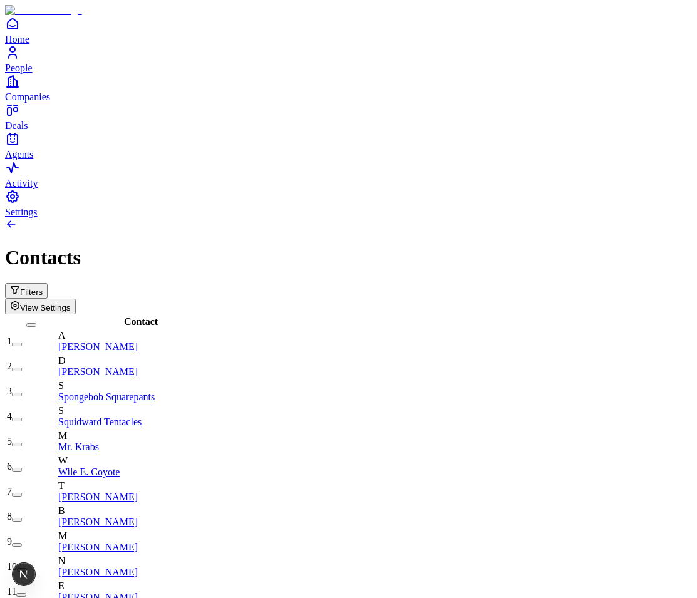
click at [76, 299] on button "View Settings" at bounding box center [40, 307] width 71 height 16
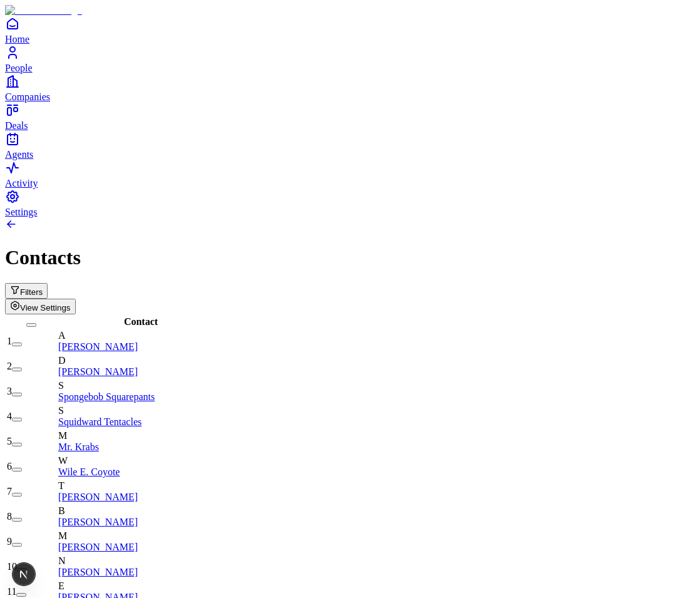
click at [76, 299] on button "View Settings" at bounding box center [40, 307] width 71 height 16
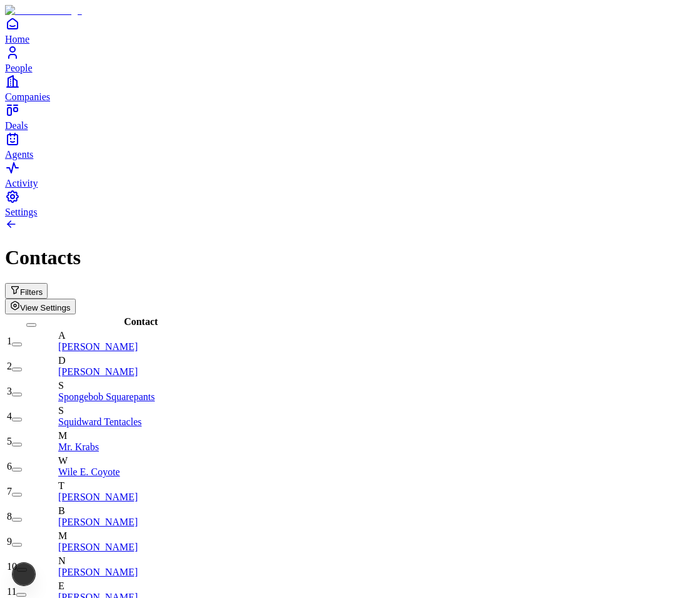
click at [71, 303] on span "View Settings" at bounding box center [45, 307] width 51 height 9
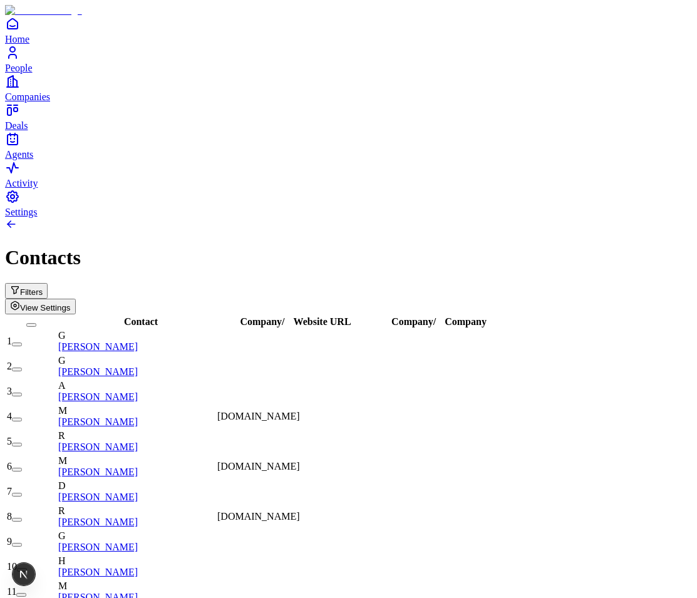
click at [71, 303] on span "View Settings" at bounding box center [45, 307] width 51 height 9
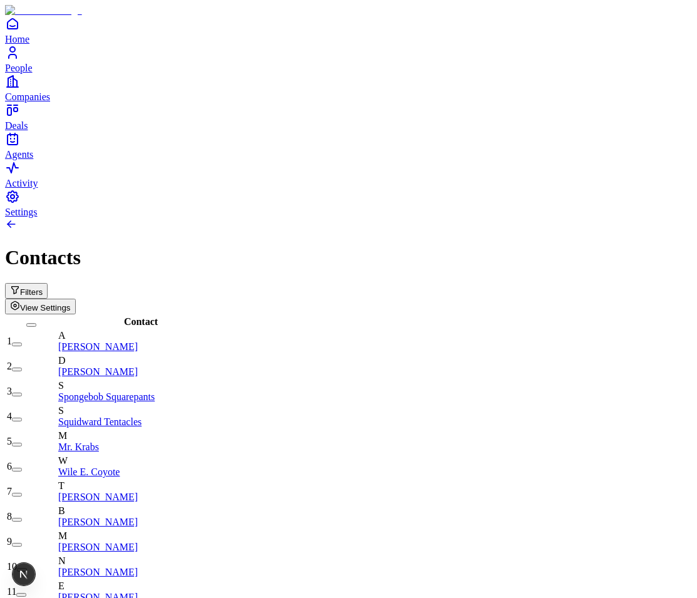
click at [71, 303] on span "View Settings" at bounding box center [45, 307] width 51 height 9
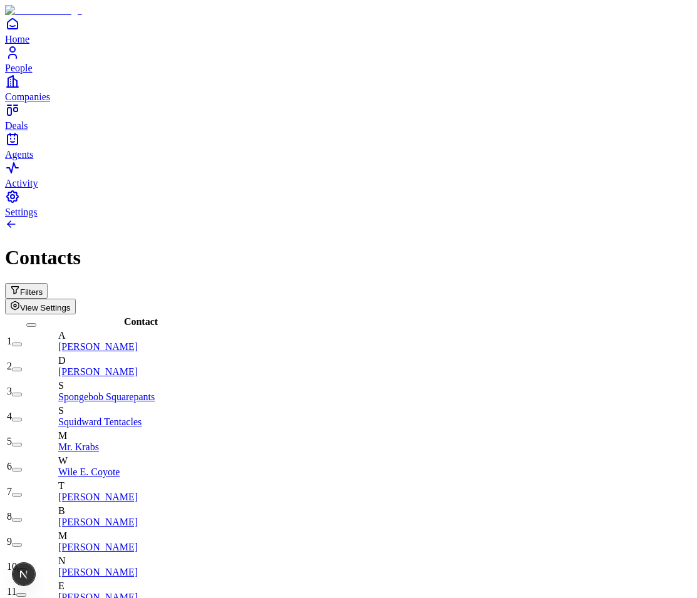
click at [71, 303] on span "View Settings" at bounding box center [45, 307] width 51 height 9
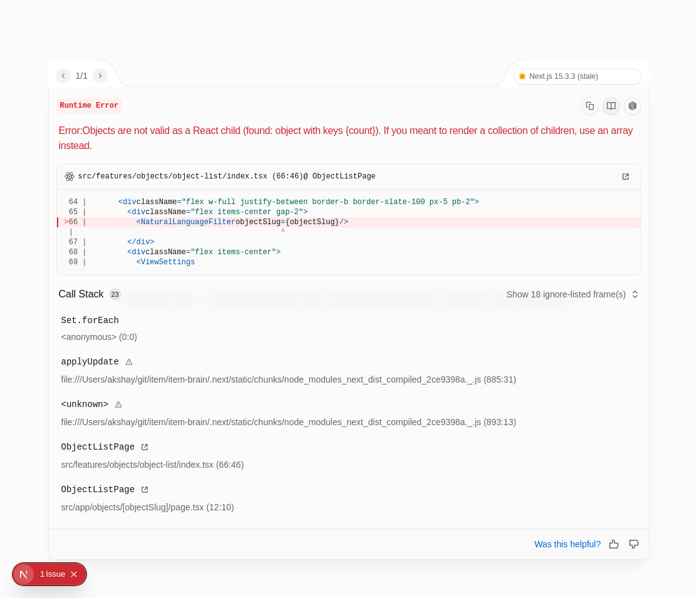
drag, startPoint x: 139, startPoint y: 221, endPoint x: 381, endPoint y: 224, distance: 242.3
click at [382, 223] on div "> 66 | < NaturalLanguageFilter objectSlug = {objectSlug} / >" at bounding box center [348, 222] width 569 height 10
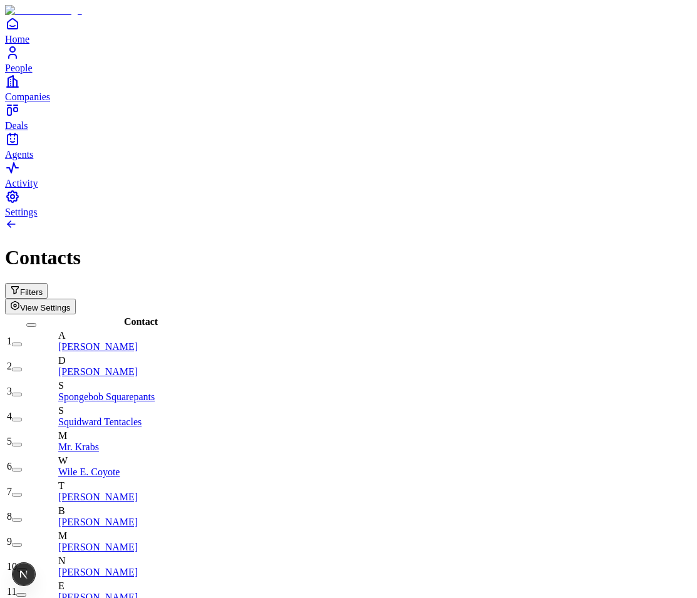
click at [76, 299] on button "View Settings" at bounding box center [40, 307] width 71 height 16
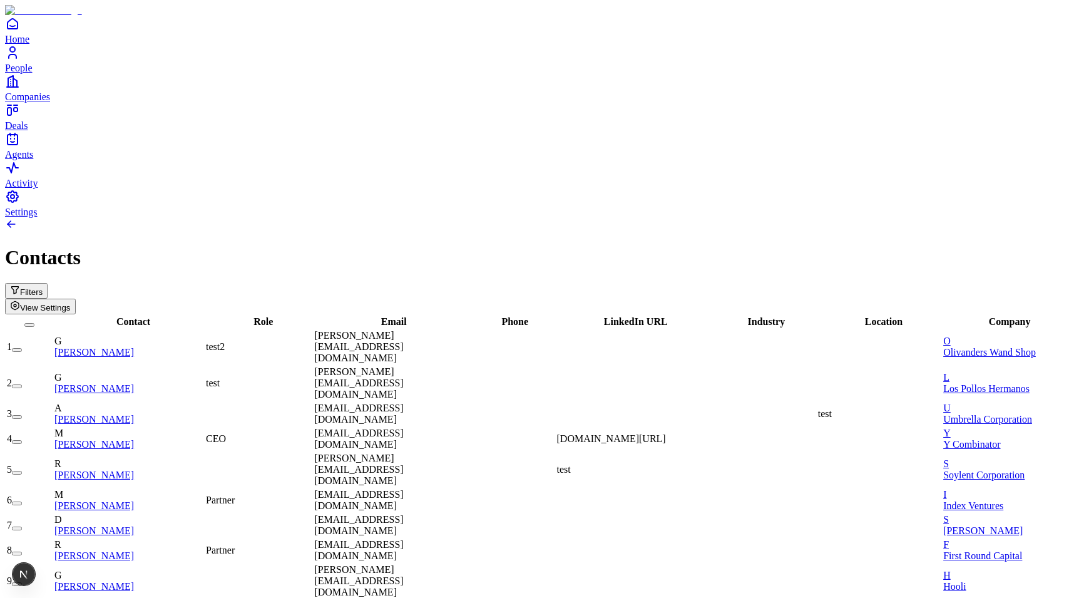
scroll to position [0, 1]
click at [71, 303] on span "View Settings" at bounding box center [45, 307] width 51 height 9
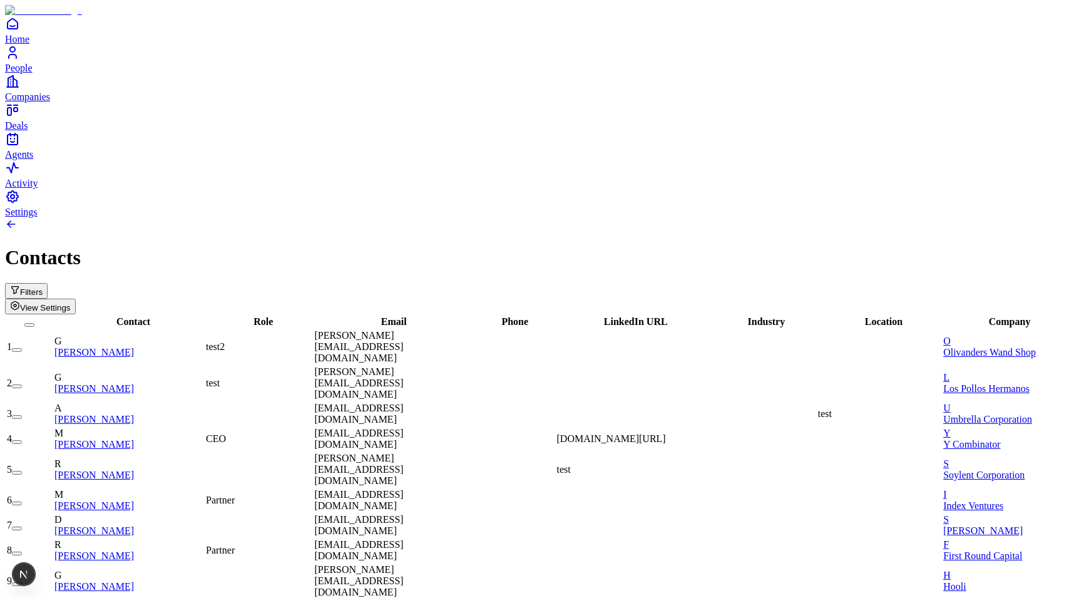
click at [71, 303] on span "View Settings" at bounding box center [45, 307] width 51 height 9
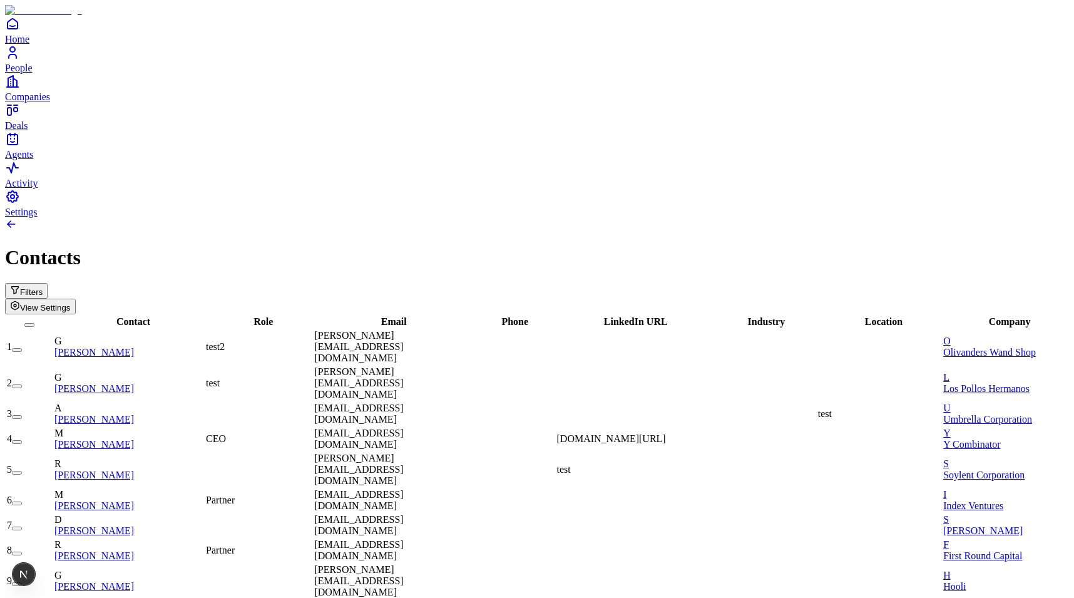
click at [48, 283] on button "Filters" at bounding box center [26, 291] width 43 height 16
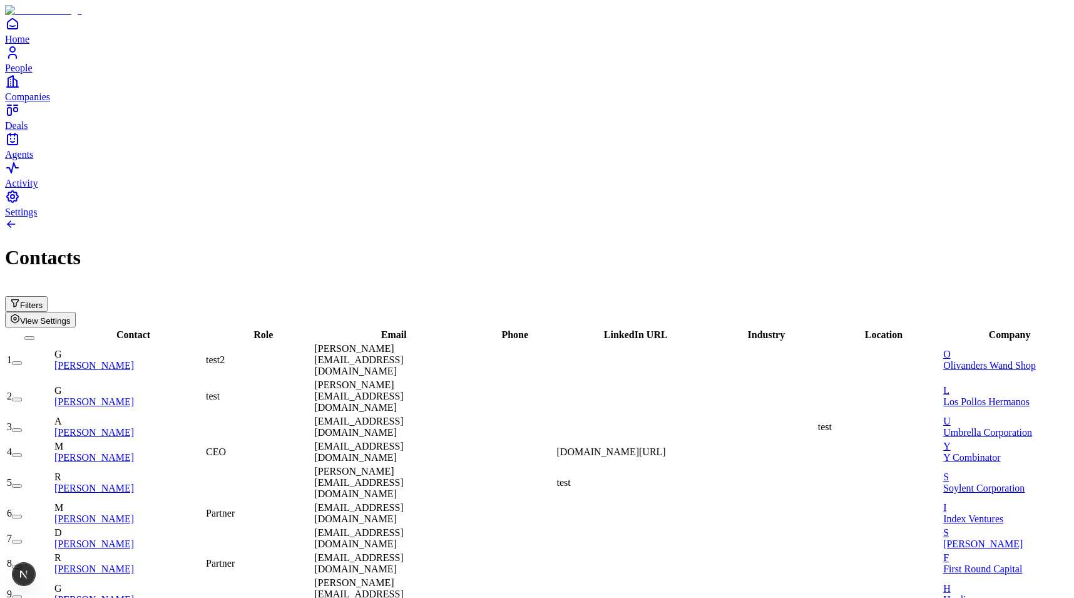
click at [408, 283] on div "Filters View Settings" at bounding box center [537, 305] width 1064 height 44
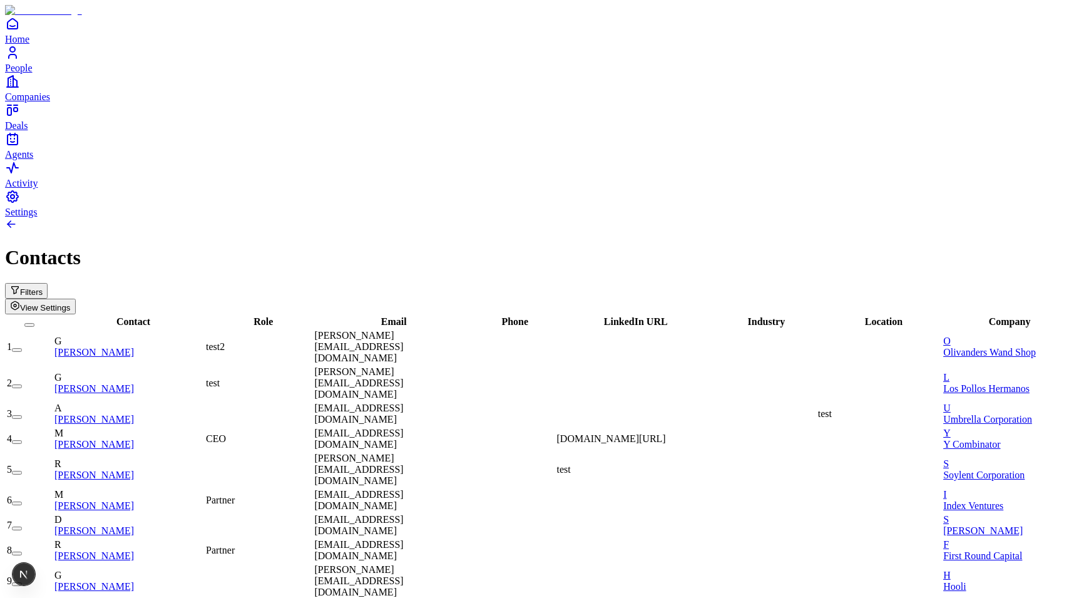
click at [20, 285] on icon "Open natural language filter" at bounding box center [15, 290] width 10 height 10
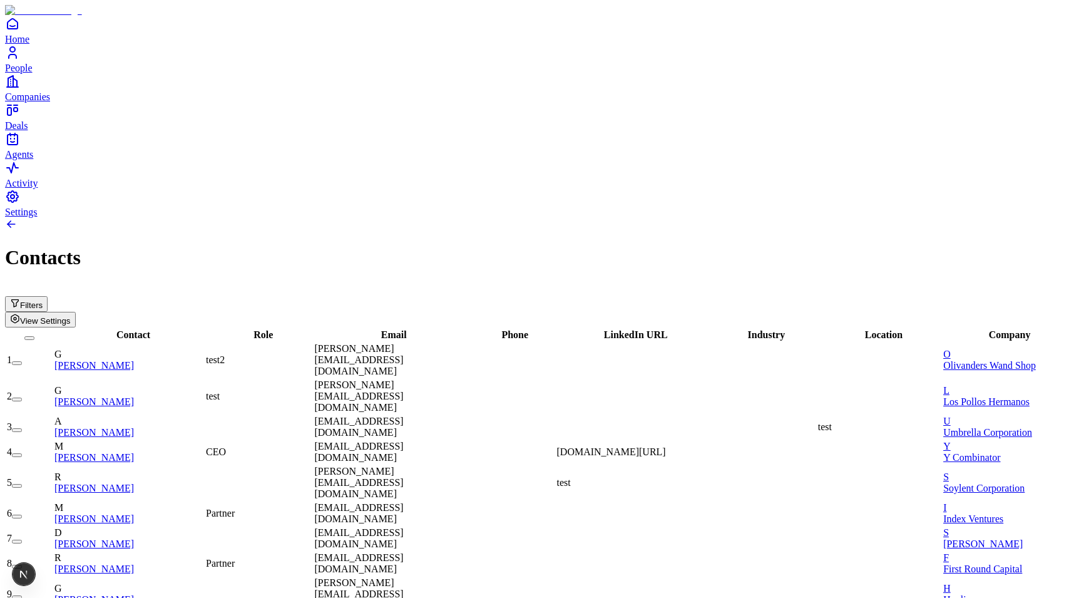
click at [696, 246] on h1 "Contacts" at bounding box center [537, 257] width 1064 height 23
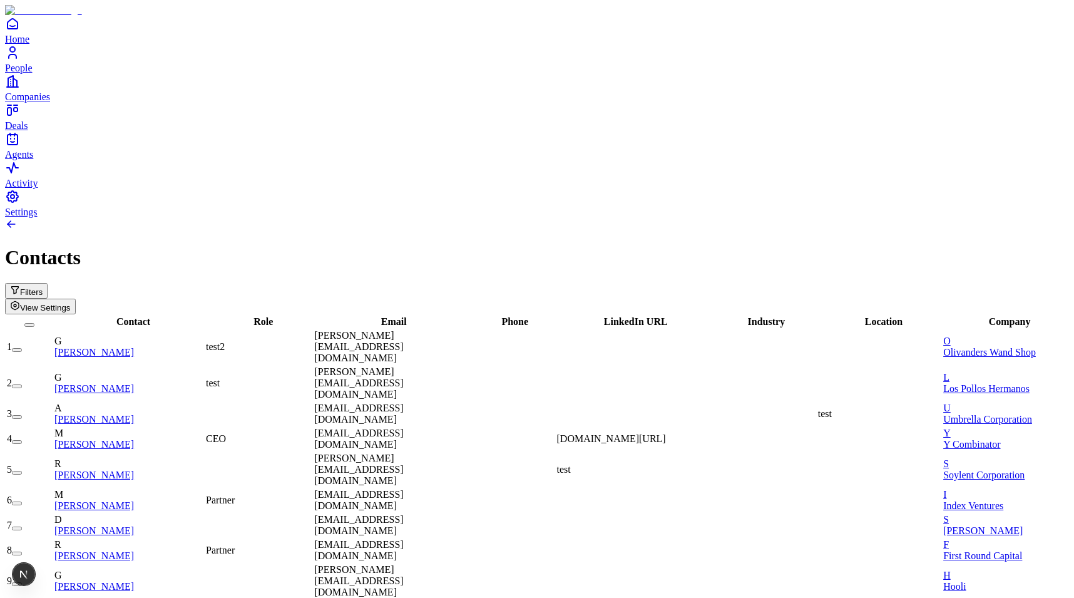
click at [76, 299] on button "View Settings" at bounding box center [40, 307] width 71 height 16
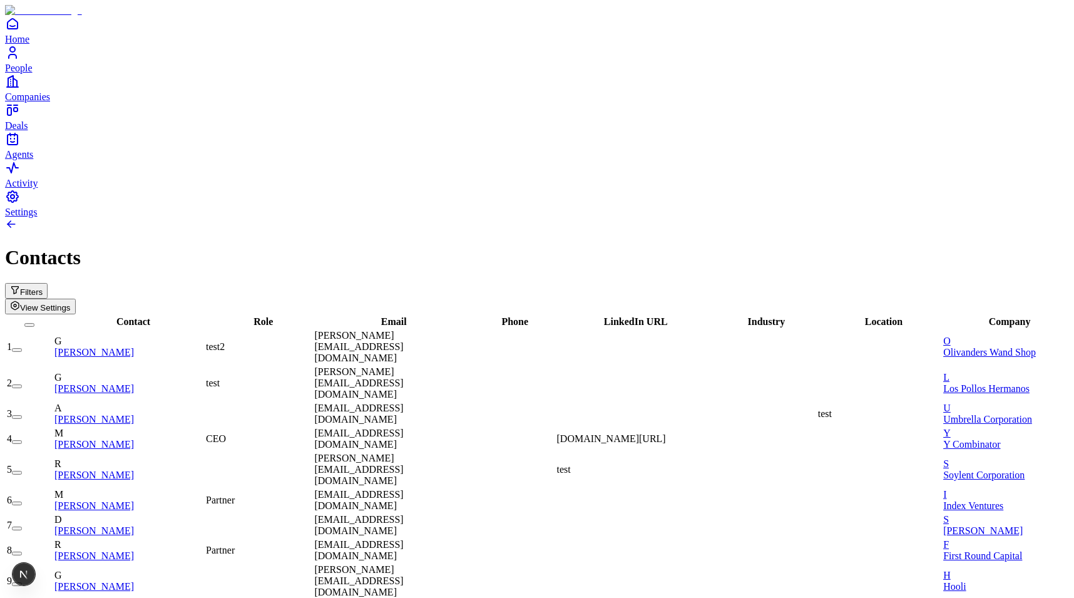
scroll to position [1540, 1]
click at [540, 283] on div "Filters View Settings" at bounding box center [537, 298] width 1064 height 31
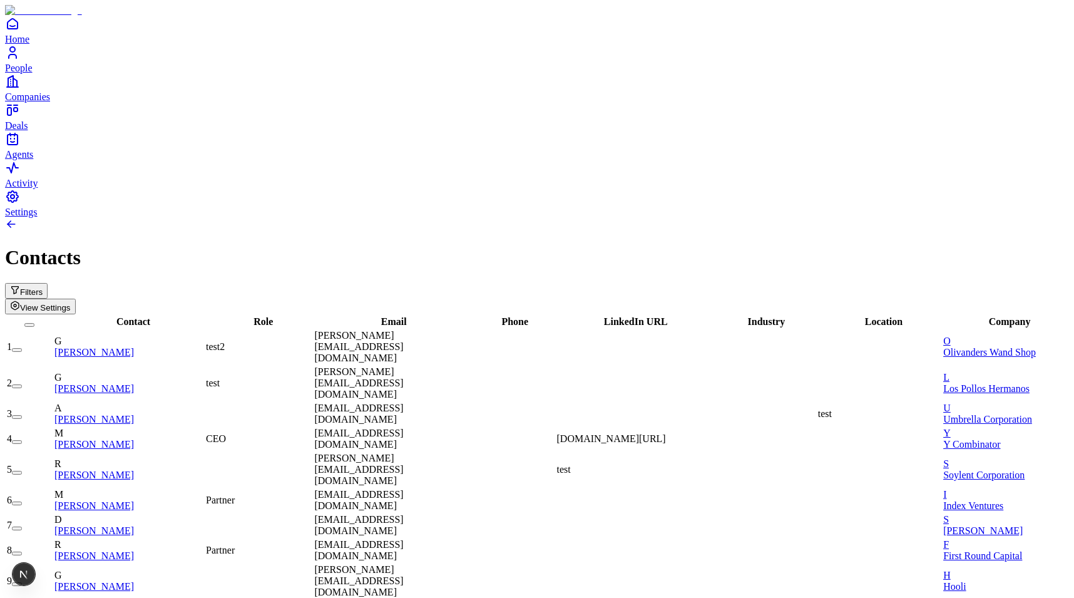
click at [403, 330] on span "ollivander@wandshop.com" at bounding box center [358, 346] width 89 height 33
click at [446, 283] on div "Filters View Settings" at bounding box center [537, 298] width 1064 height 31
click at [431, 330] on div "ollivander@wandshop.com" at bounding box center [389, 347] width 150 height 34
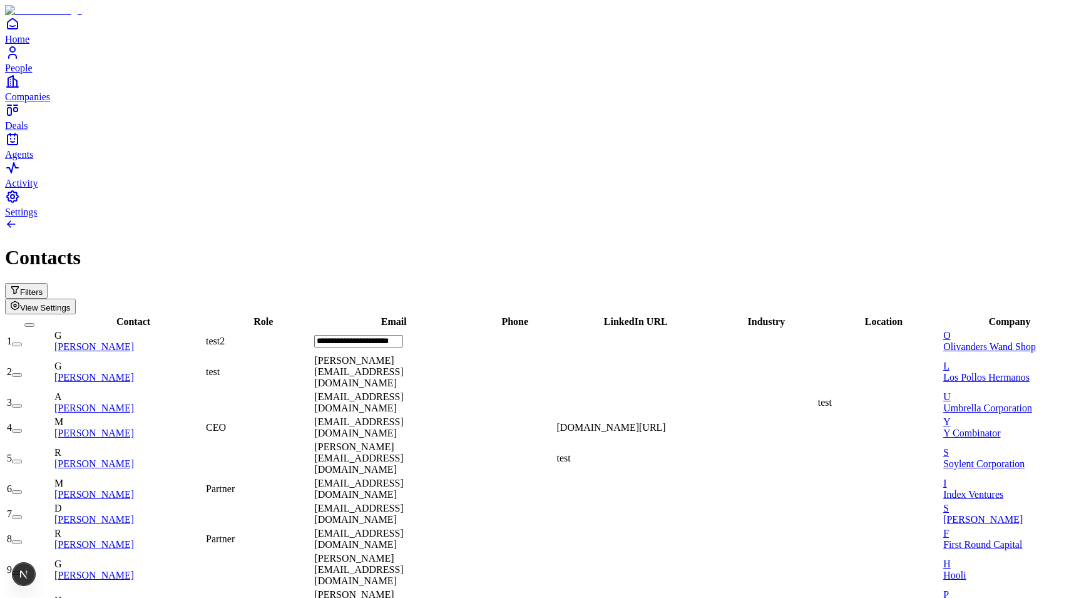
click at [475, 283] on div "Filters View Settings" at bounding box center [537, 298] width 1064 height 31
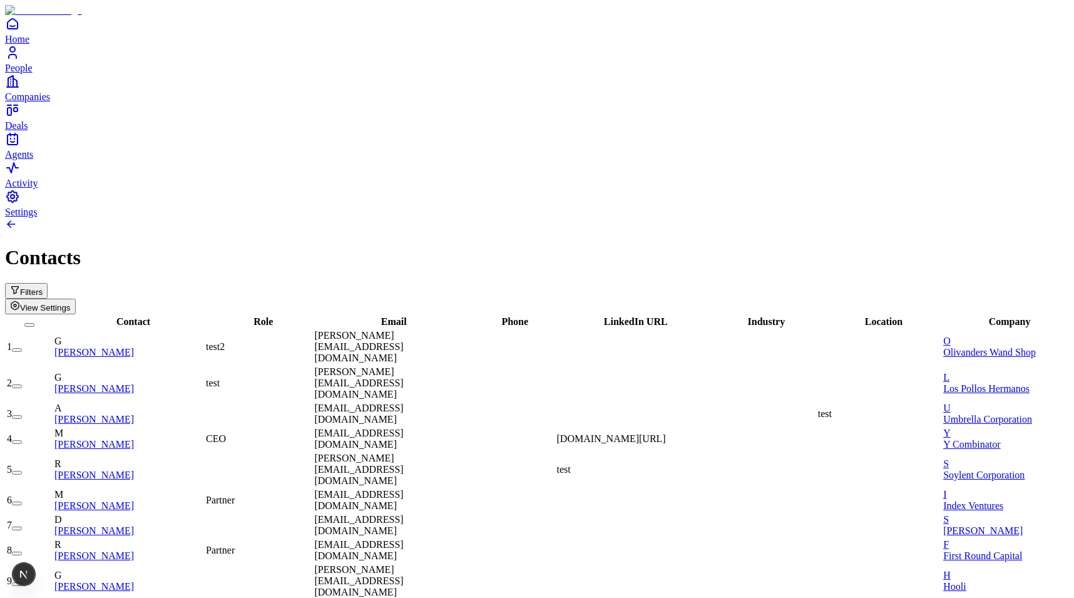
click at [446, 366] on div "gus@pollos.com" at bounding box center [389, 383] width 150 height 34
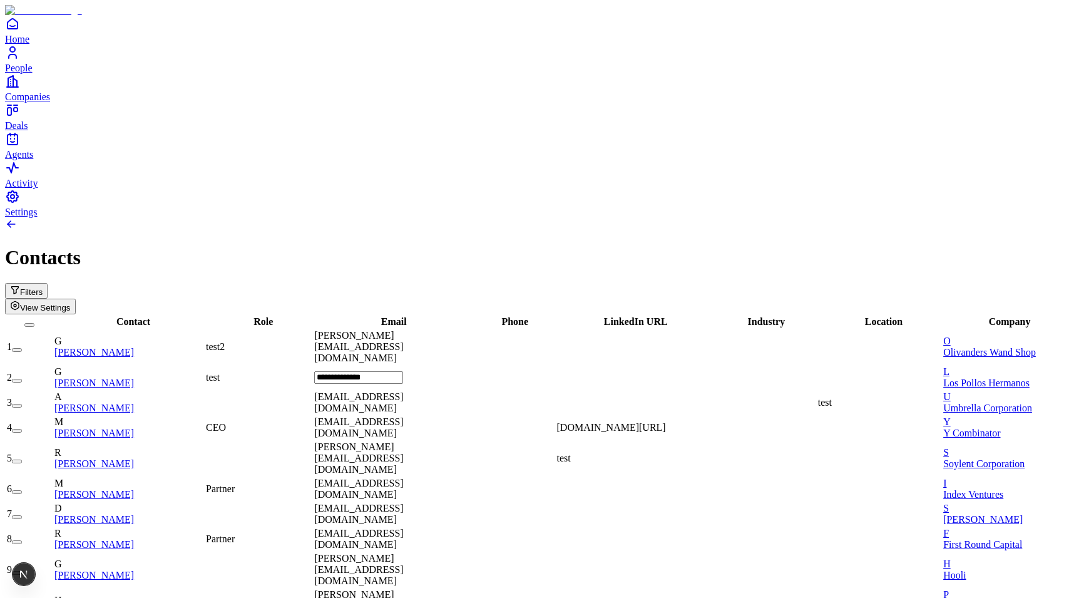
click at [453, 283] on div "Filters View Settings" at bounding box center [537, 298] width 1064 height 31
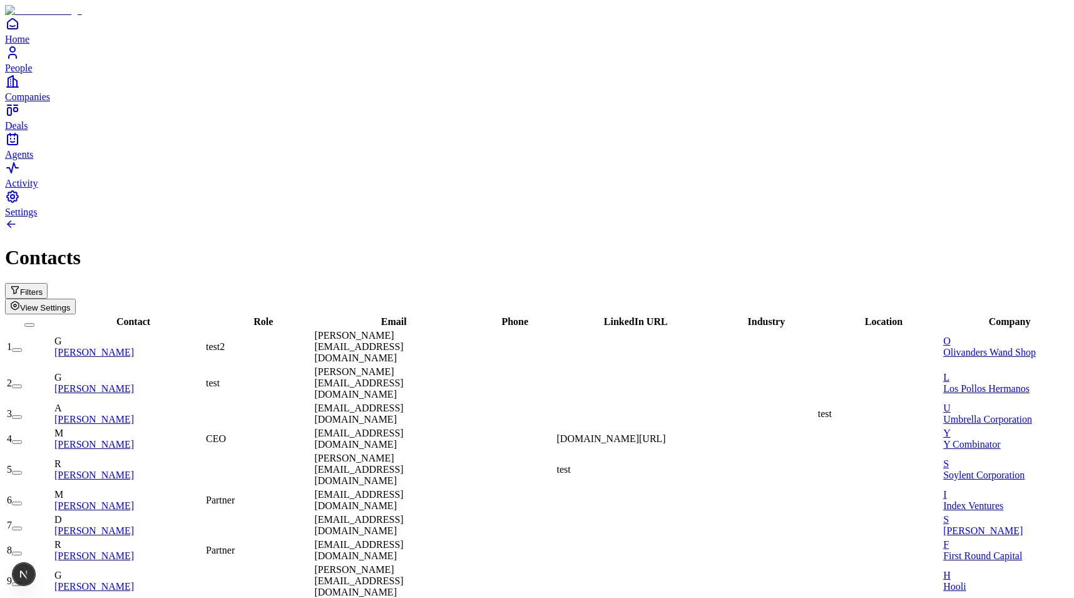
click at [644, 316] on span "LinkedIn URL" at bounding box center [636, 321] width 64 height 11
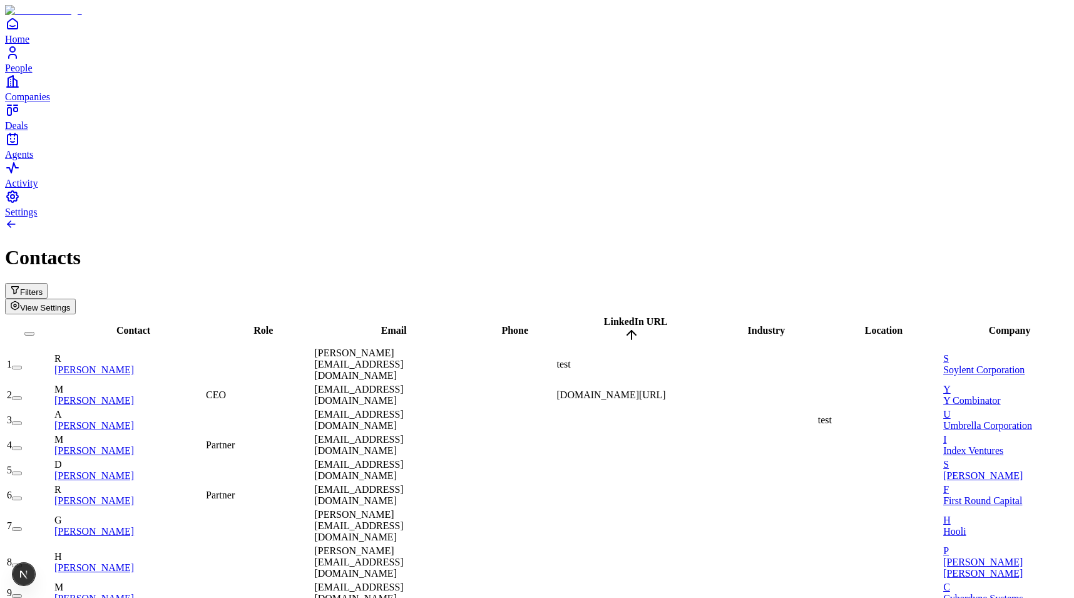
click at [642, 316] on span "LinkedIn URL" at bounding box center [636, 321] width 64 height 11
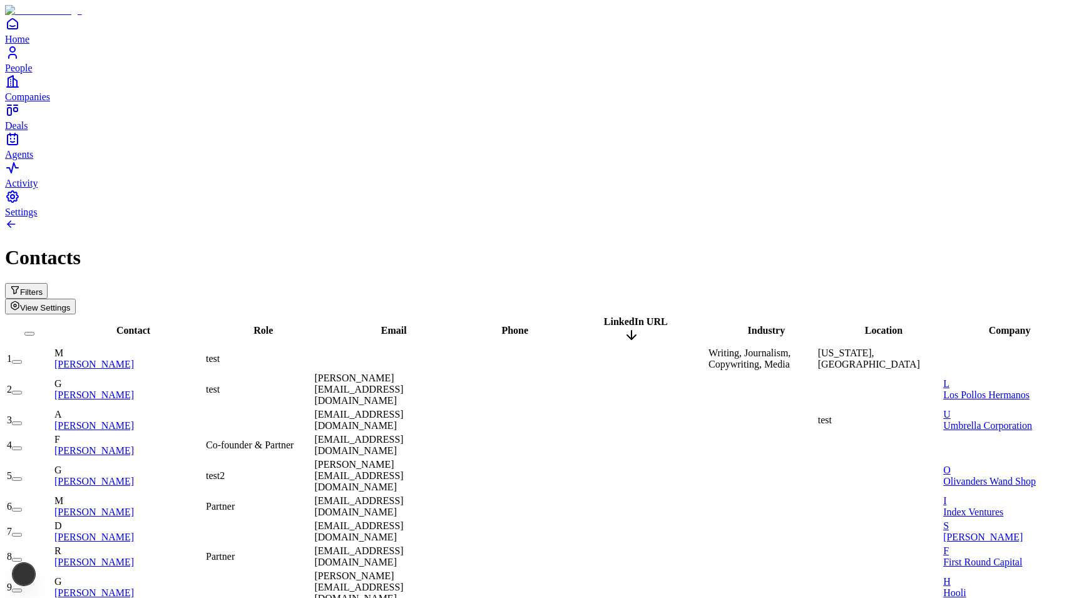
click at [642, 316] on span "LinkedIn URL" at bounding box center [636, 321] width 64 height 11
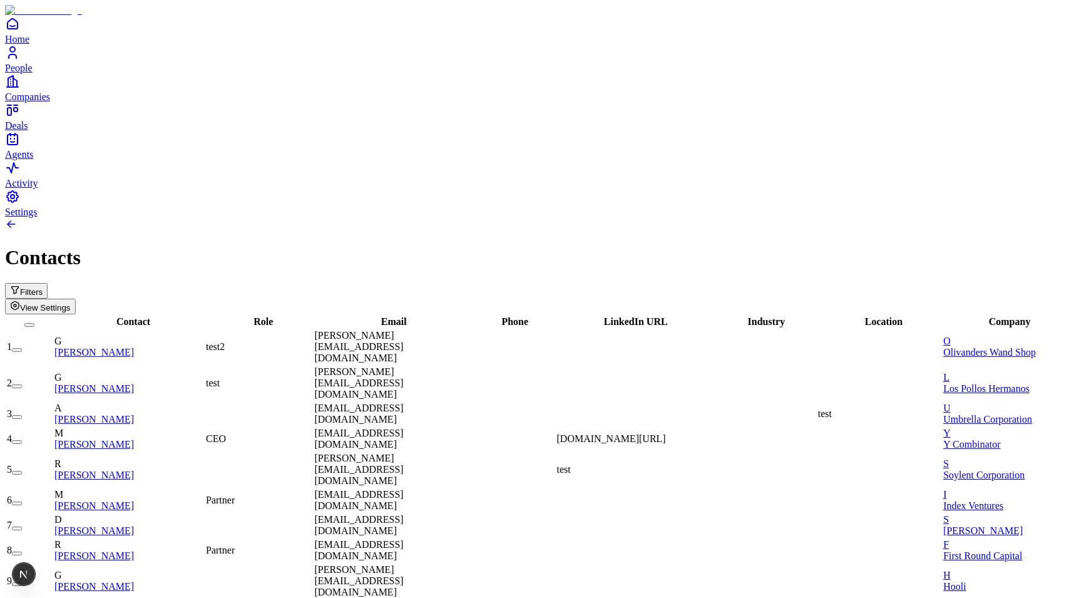
click at [696, 299] on div "View Settings" at bounding box center [537, 307] width 1064 height 16
click at [76, 299] on button "View Settings" at bounding box center [40, 307] width 71 height 16
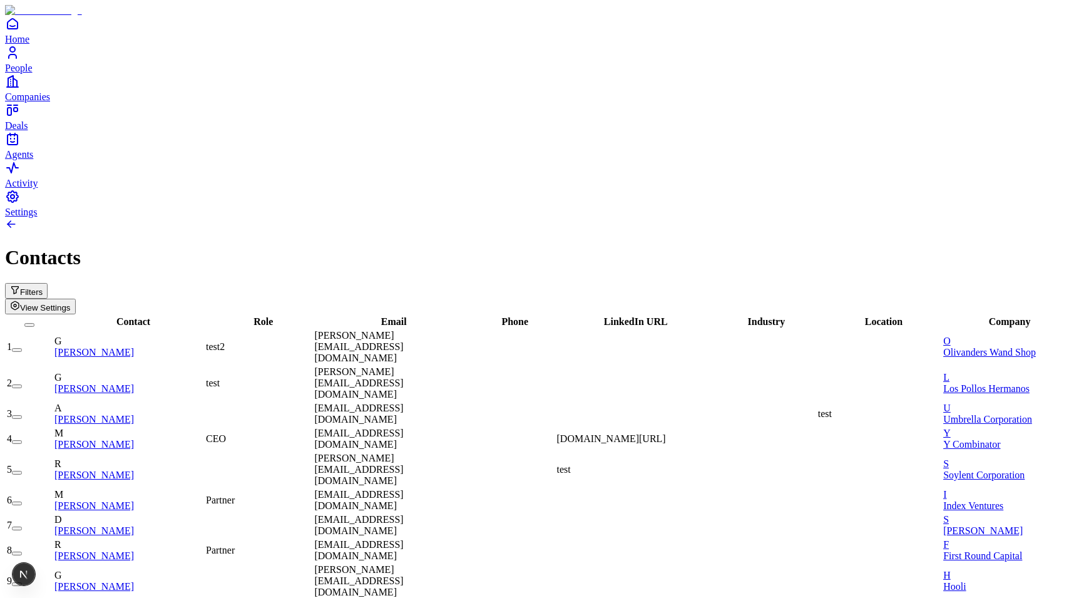
click at [71, 303] on span "View Settings" at bounding box center [45, 307] width 51 height 9
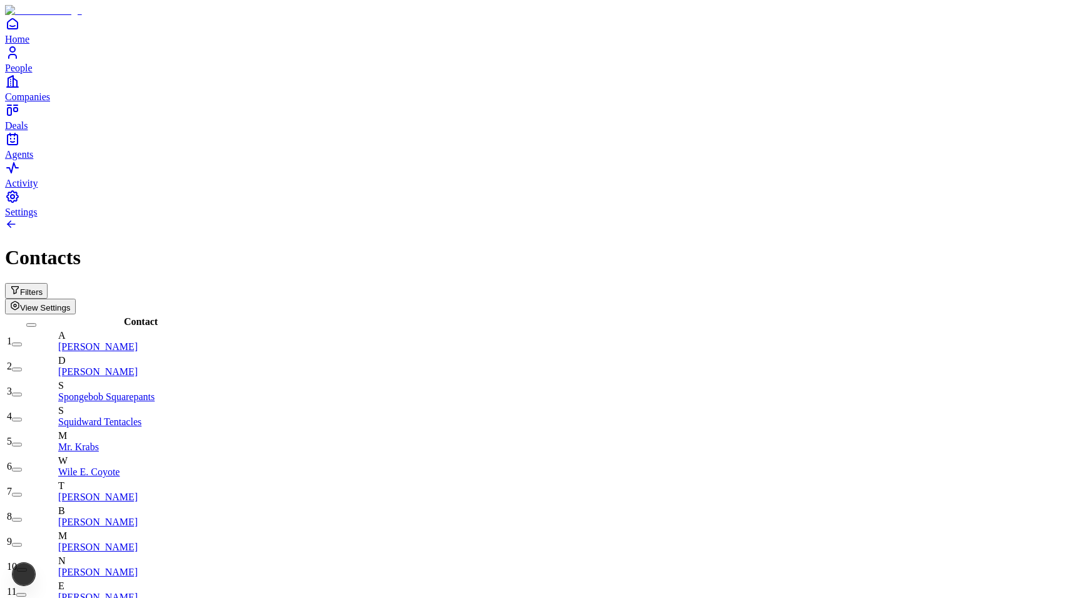
click at [71, 303] on span "View Settings" at bounding box center [45, 307] width 51 height 9
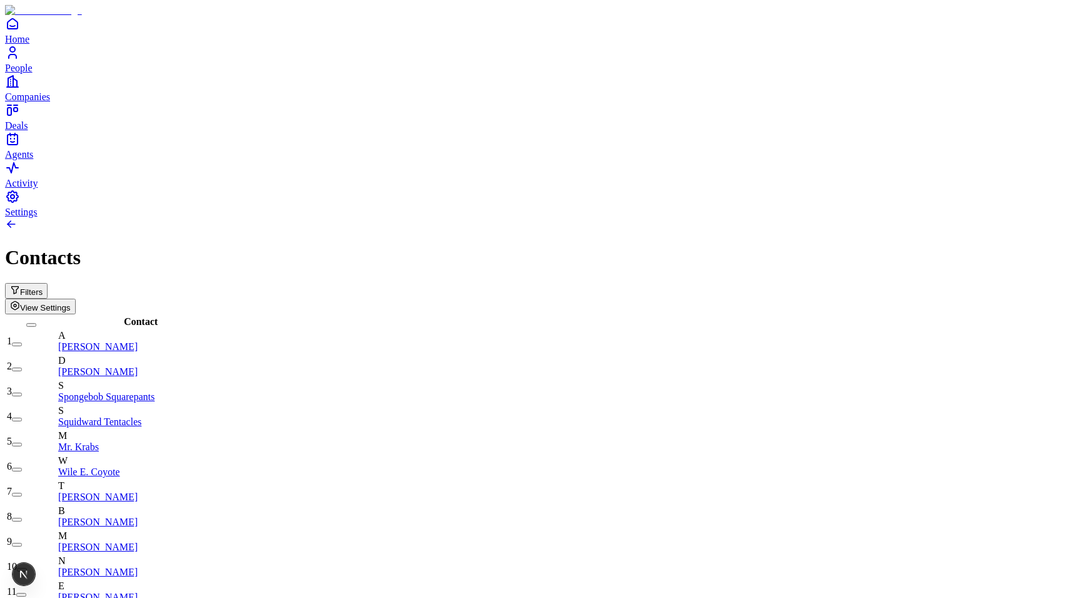
click at [71, 303] on span "View Settings" at bounding box center [45, 307] width 51 height 9
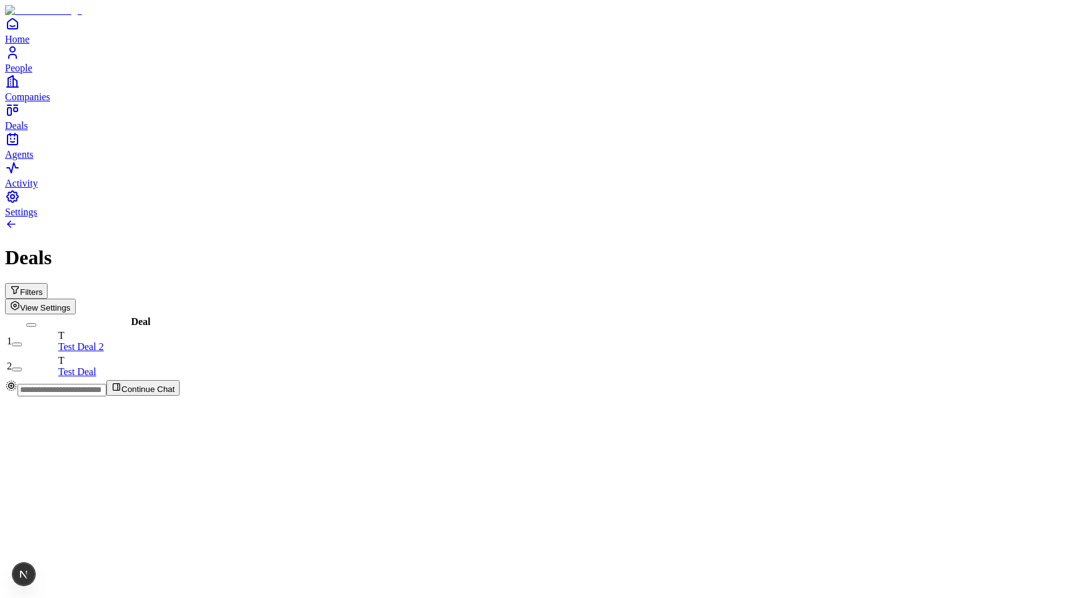
click at [71, 303] on span "View Settings" at bounding box center [45, 307] width 51 height 9
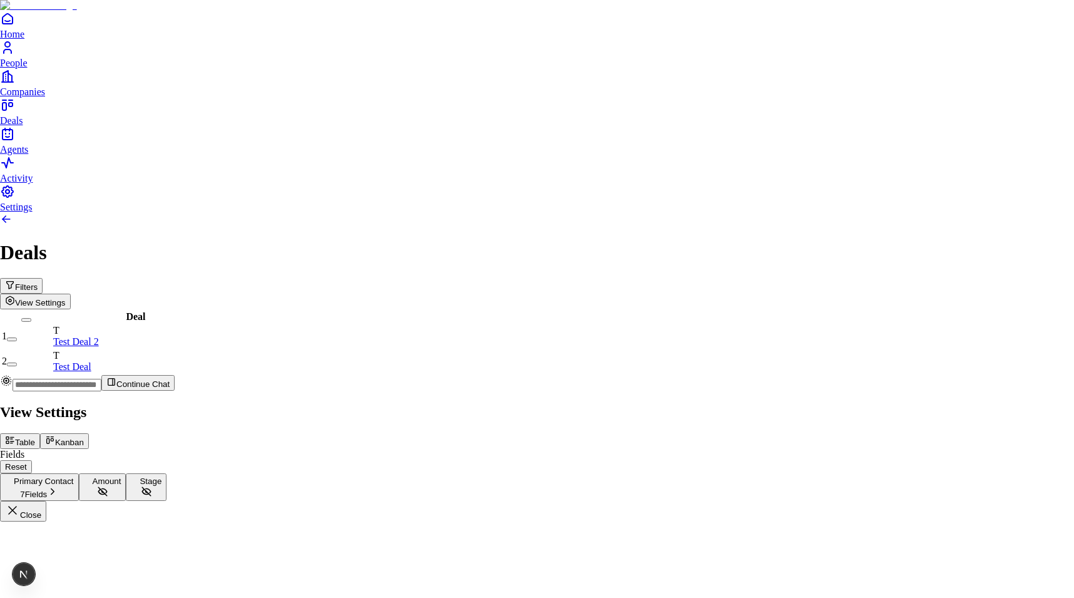
click at [89, 433] on button "Kanban" at bounding box center [64, 441] width 49 height 16
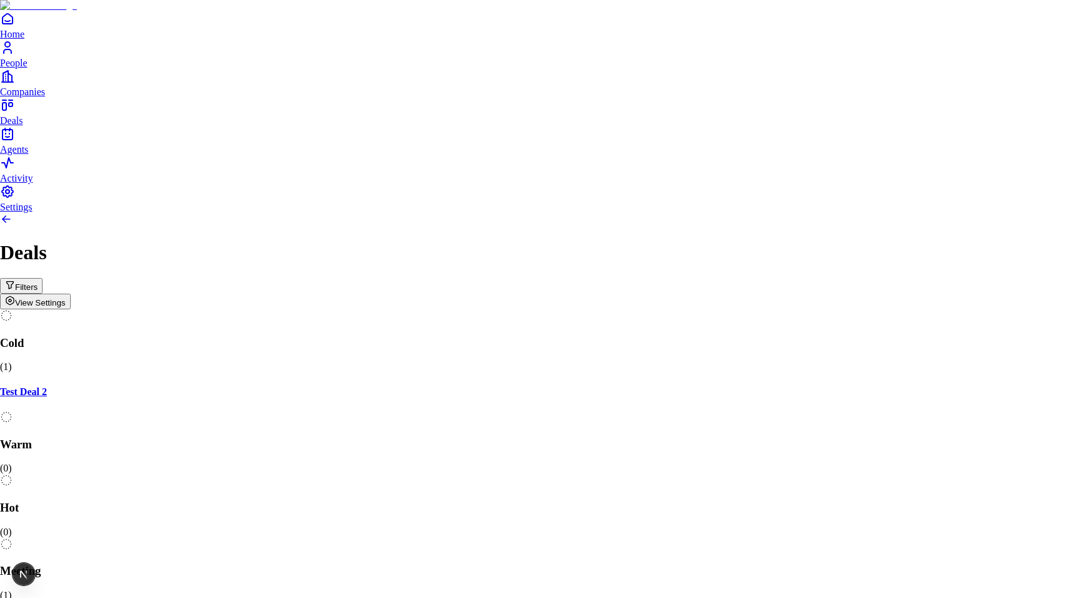
click at [976, 115] on body "Home People Companies Deals Agents Activity Settings Deals Filters View Setting…" at bounding box center [537, 435] width 1074 height 870
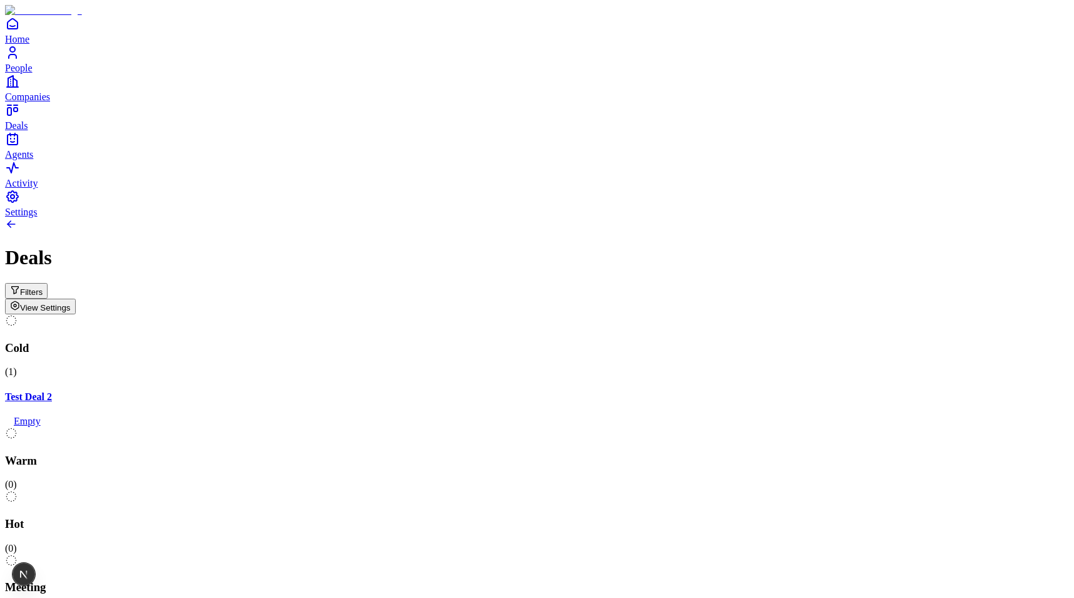
click at [76, 299] on button "View Settings" at bounding box center [40, 307] width 71 height 16
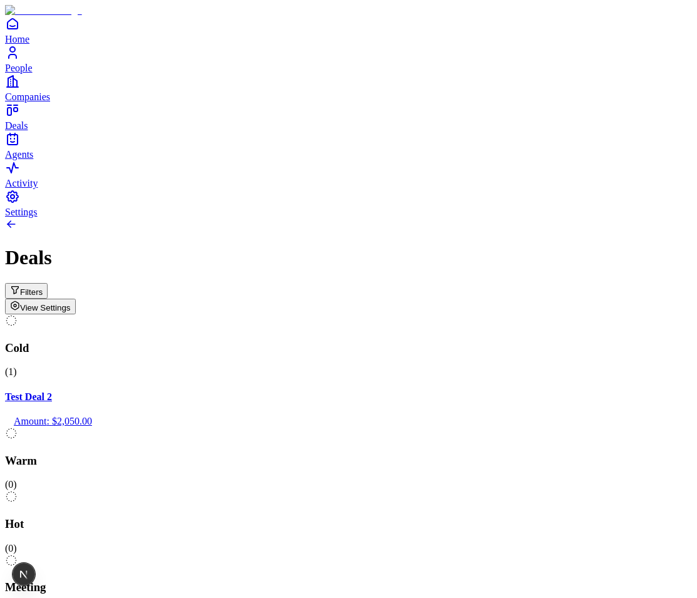
click at [641, 246] on h1 "Deals" at bounding box center [348, 257] width 687 height 23
click at [71, 303] on span "View Settings" at bounding box center [45, 307] width 51 height 9
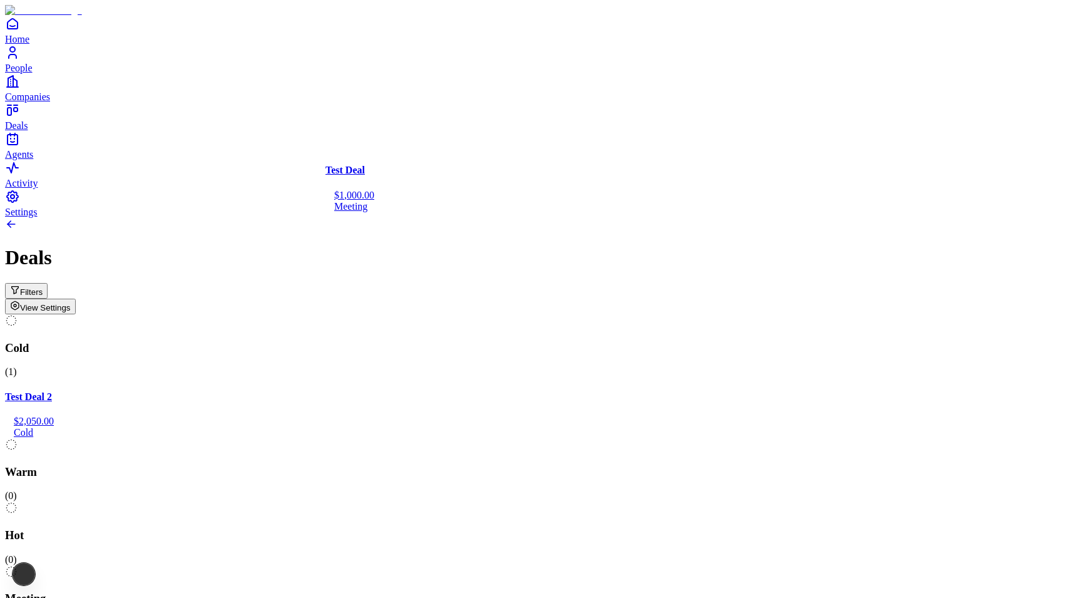
drag, startPoint x: 957, startPoint y: 188, endPoint x: 442, endPoint y: 248, distance: 518.2
click at [442, 314] on div "Cold ( 1 ) Test Deal 2 $2,050.00 Cold Warm ( 0 ) Hot ( 0 ) Meeting ( 1 ) Test D…" at bounding box center [537, 533] width 1064 height 438
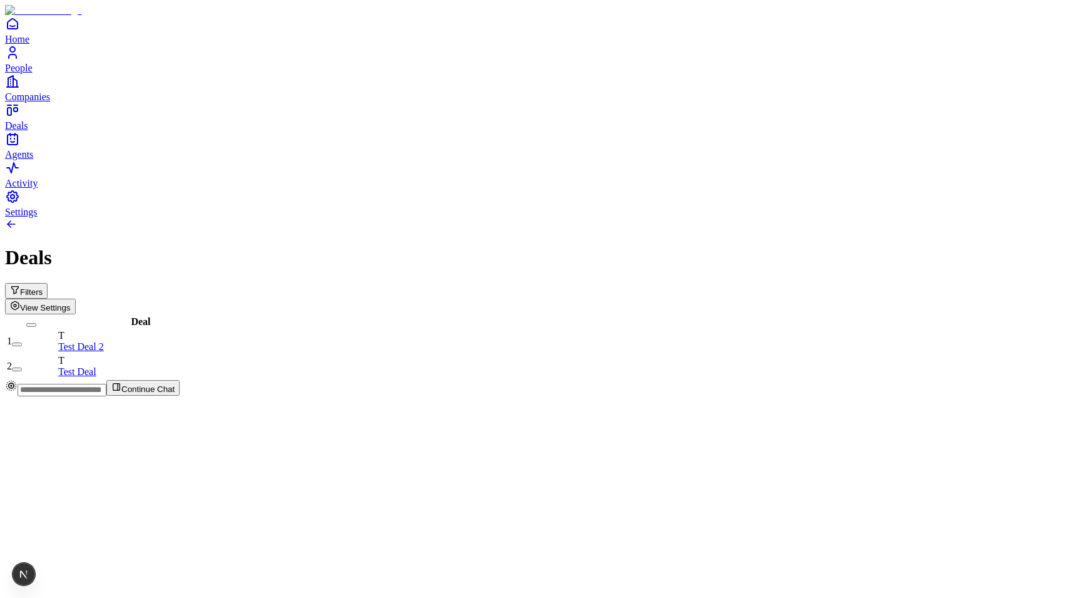
click at [71, 303] on span "View Settings" at bounding box center [45, 307] width 51 height 9
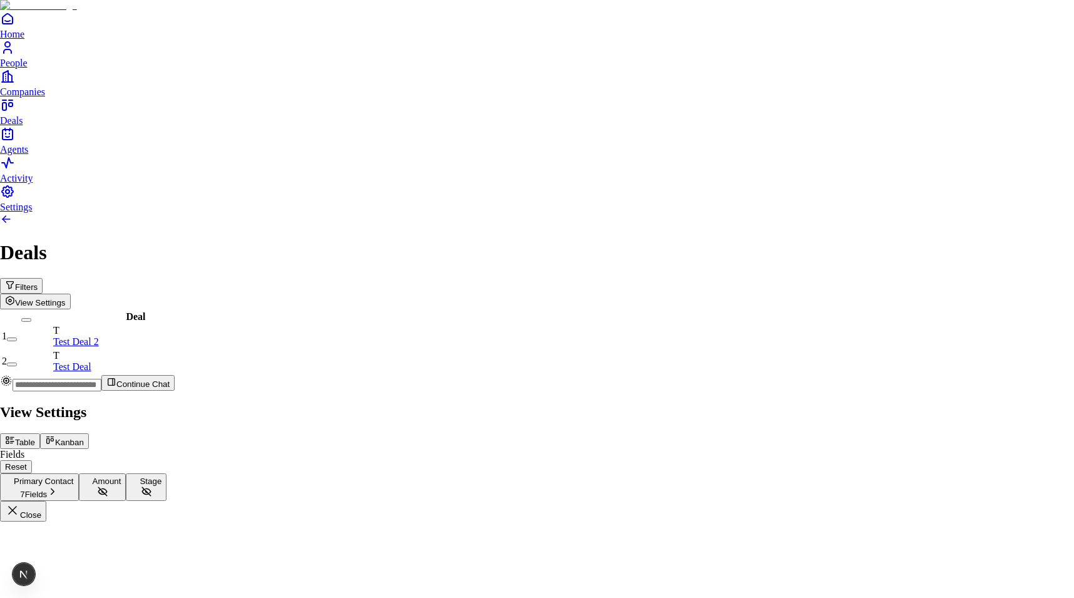
click at [89, 433] on button "Kanban" at bounding box center [64, 441] width 49 height 16
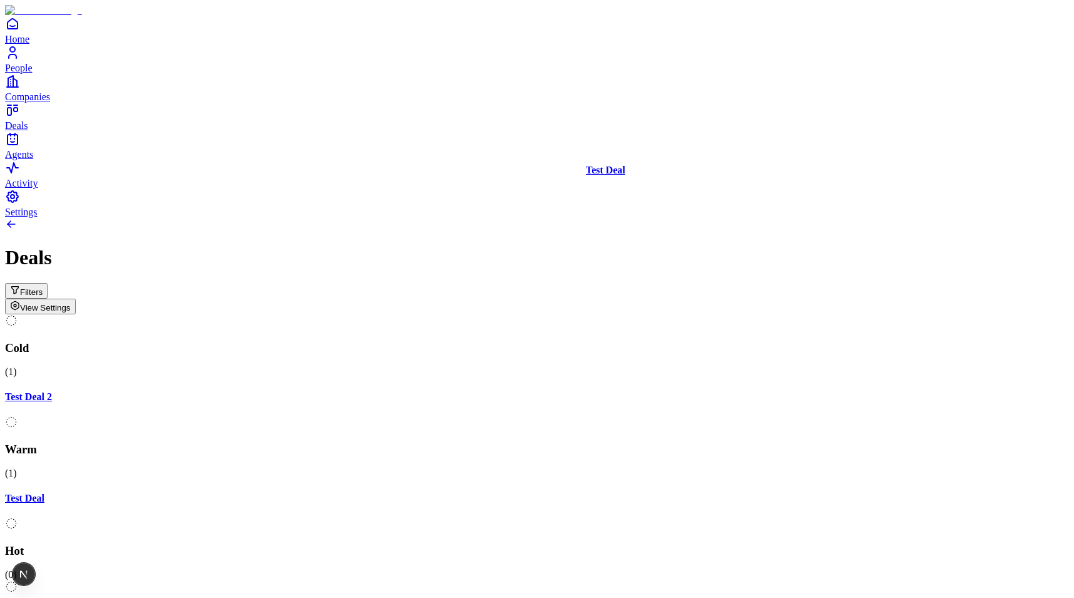
drag, startPoint x: 434, startPoint y: 191, endPoint x: 665, endPoint y: 202, distance: 231.3
click at [665, 314] on div "Cold ( 1 ) Test Deal 2 Warm ( 1 ) Test Deal Hot ( 0 ) Meeting ( 0 ) Closed ( 0 …" at bounding box center [537, 510] width 1064 height 393
click at [76, 299] on button "View Settings" at bounding box center [40, 307] width 71 height 16
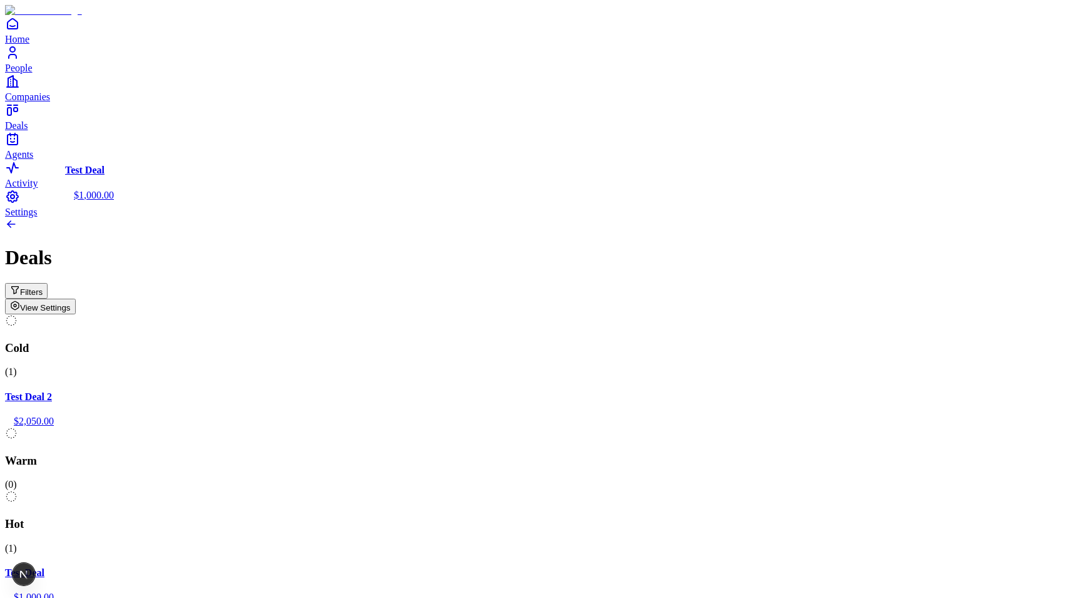
drag, startPoint x: 748, startPoint y: 180, endPoint x: 275, endPoint y: 336, distance: 498.2
click at [275, 336] on div "Cold ( 1 ) Test Deal 2 $2,050.00 Warm ( 0 ) Hot ( 1 ) Test Deal $1,000.00 Meeti…" at bounding box center [537, 522] width 1064 height 416
drag, startPoint x: 205, startPoint y: 198, endPoint x: 904, endPoint y: 290, distance: 705.4
click at [904, 314] on div "Cold ( 2 ) Test Deal $1,000.00 Test Deal 2 $2,050.00 Warm ( 0 ) Hot ( 0 ) Meeti…" at bounding box center [537, 522] width 1064 height 416
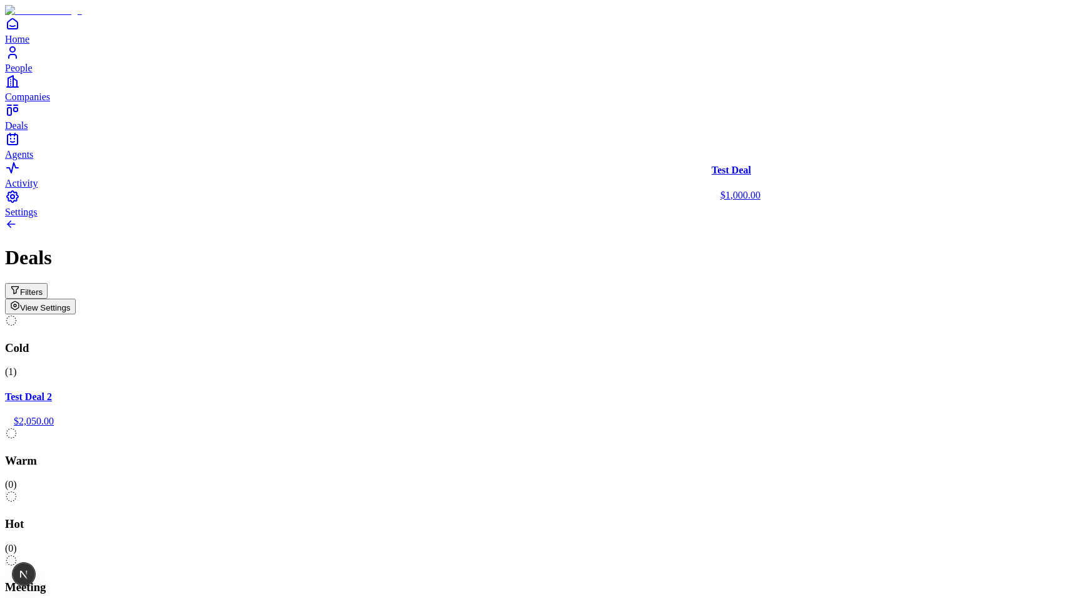
drag, startPoint x: 940, startPoint y: 203, endPoint x: 775, endPoint y: 233, distance: 167.4
click at [775, 314] on div "Cold ( 1 ) Test Deal 2 $2,050.00 Warm ( 0 ) Hot ( 0 ) Meeting ( 1 ) Test Deal $…" at bounding box center [537, 522] width 1064 height 416
click at [48, 283] on button "Filters" at bounding box center [26, 291] width 43 height 16
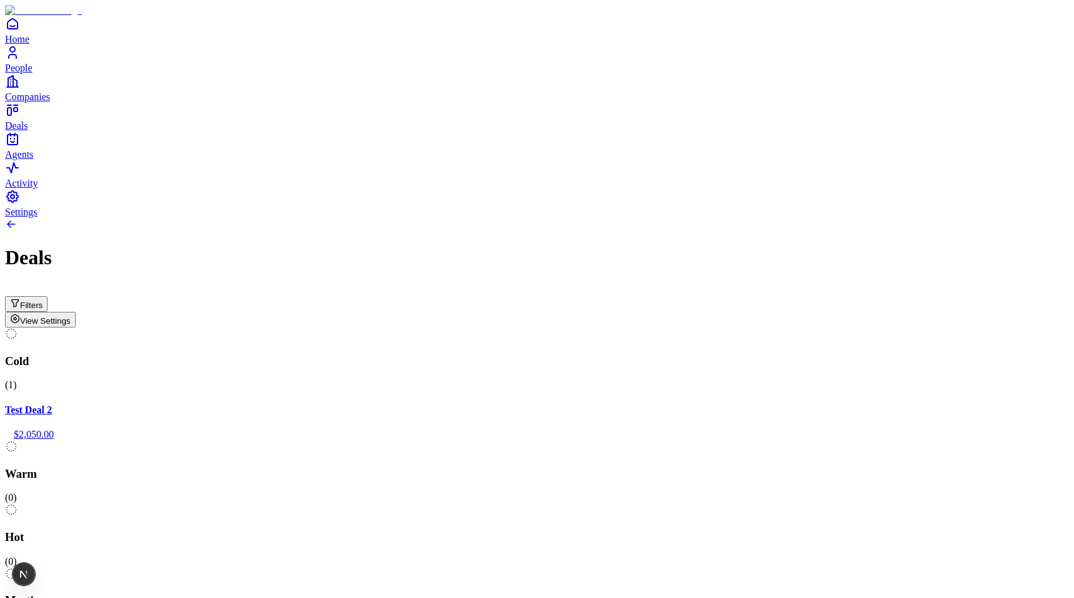
click at [420, 283] on div "Filters View Settings" at bounding box center [537, 305] width 1064 height 44
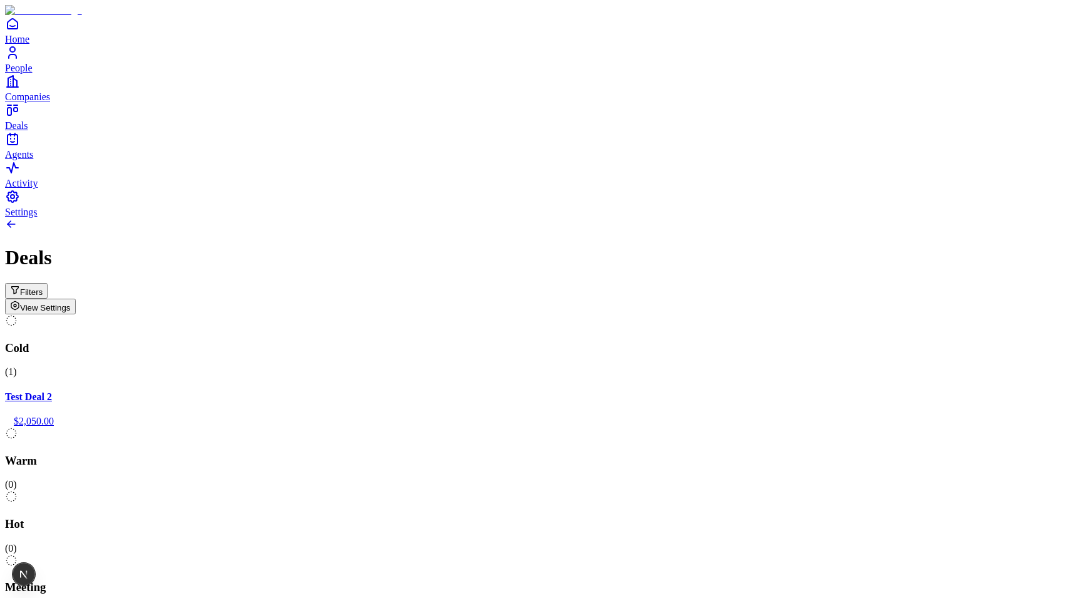
click at [76, 299] on button "View Settings" at bounding box center [40, 307] width 71 height 16
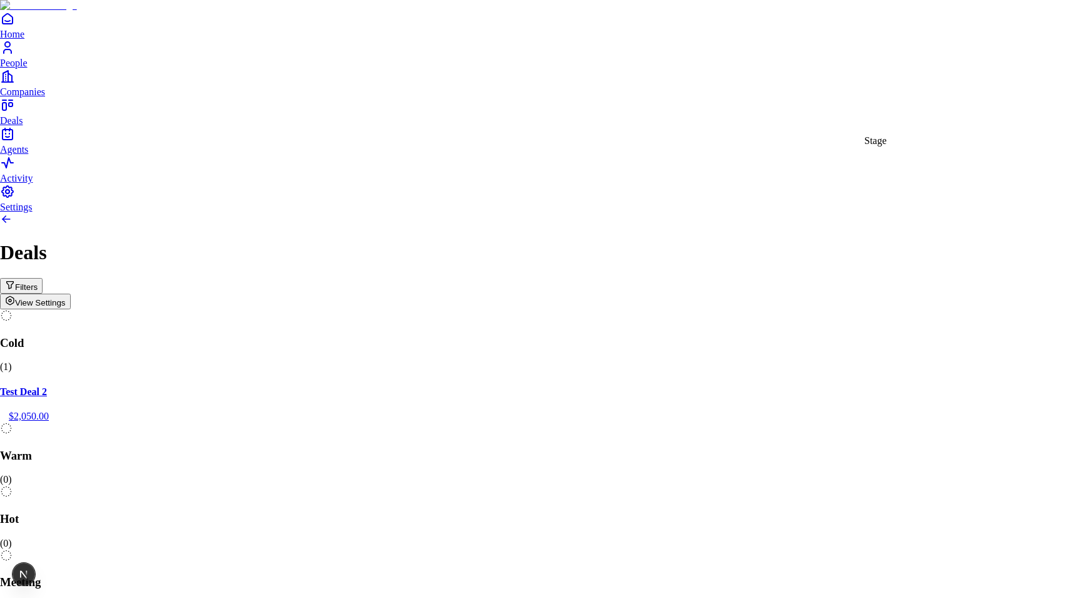
click at [930, 110] on body "Home People Companies Deals Agents Activity Settings Deals Filters View Setting…" at bounding box center [537, 446] width 1074 height 893
click at [941, 97] on body "Home People Companies Deals Agents Activity Settings Deals Filters View Setting…" at bounding box center [537, 446] width 1074 height 893
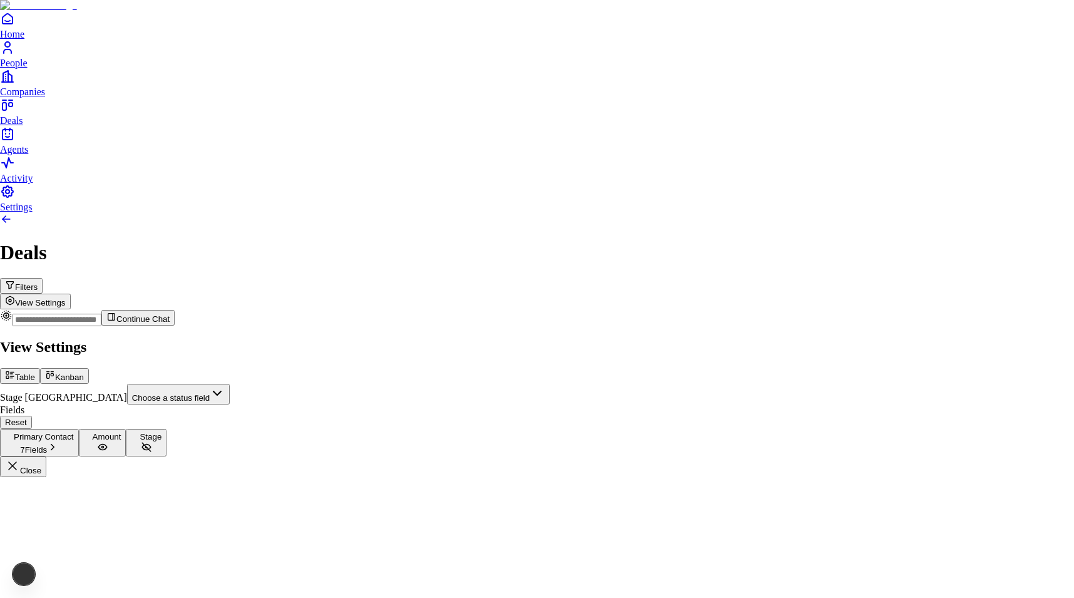
click at [941, 123] on body "Home People Companies Deals Agents Activity Settings Deals Filters View Setting…" at bounding box center [537, 238] width 1074 height 477
click at [938, 108] on body "Home People Companies Deals Agents Activity Settings Deals Filters View Setting…" at bounding box center [537, 238] width 1074 height 477
click at [941, 128] on body "Home People Companies Deals Agents Activity Settings Deals Filters View Setting…" at bounding box center [537, 238] width 1074 height 477
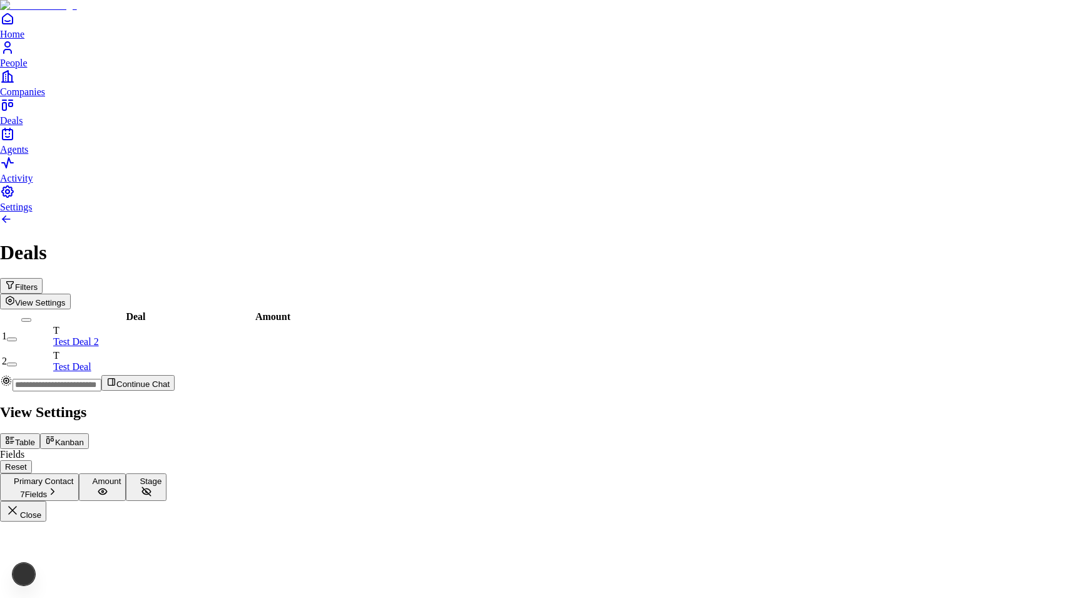
click at [49, 438] on icon at bounding box center [48, 440] width 3 height 5
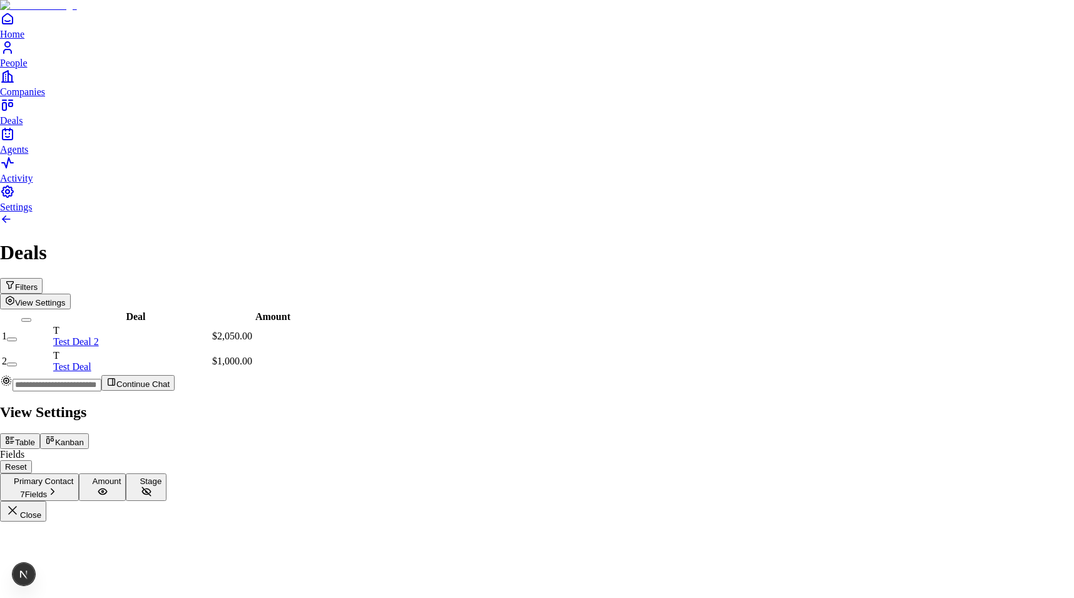
click at [89, 433] on button "Kanban" at bounding box center [64, 441] width 49 height 16
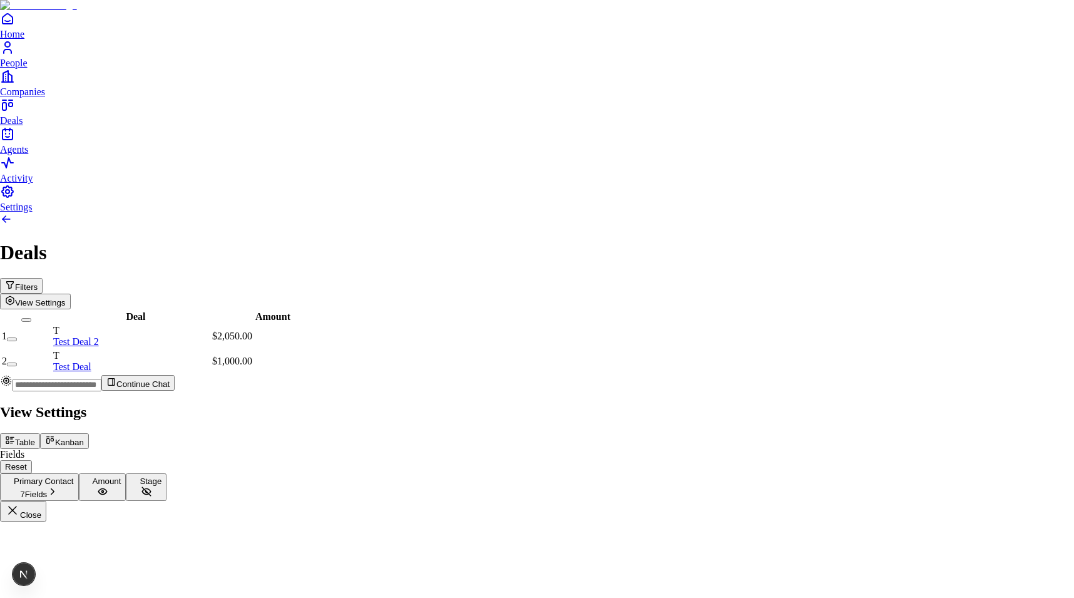
click at [89, 433] on button "Kanban" at bounding box center [64, 441] width 49 height 16
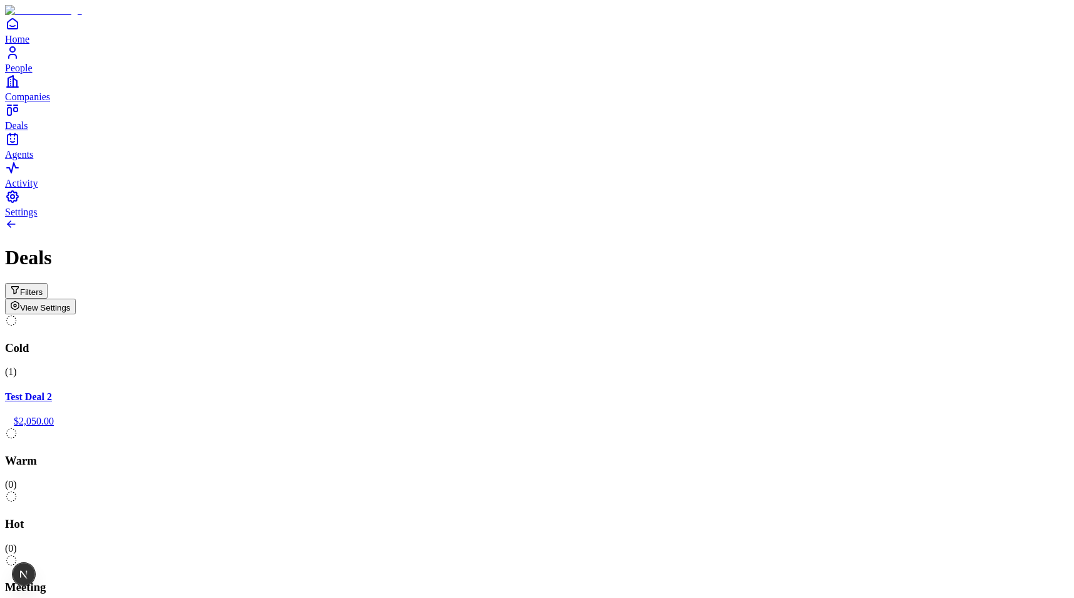
click at [48, 283] on button "Filters" at bounding box center [26, 291] width 43 height 16
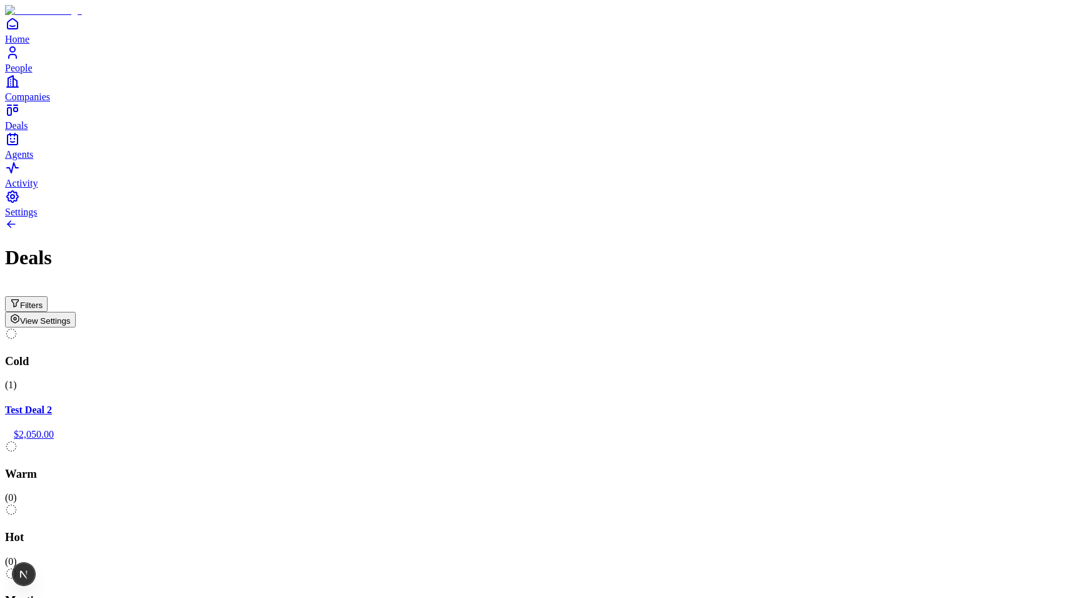
click at [478, 246] on h1 "Deals" at bounding box center [537, 257] width 1064 height 23
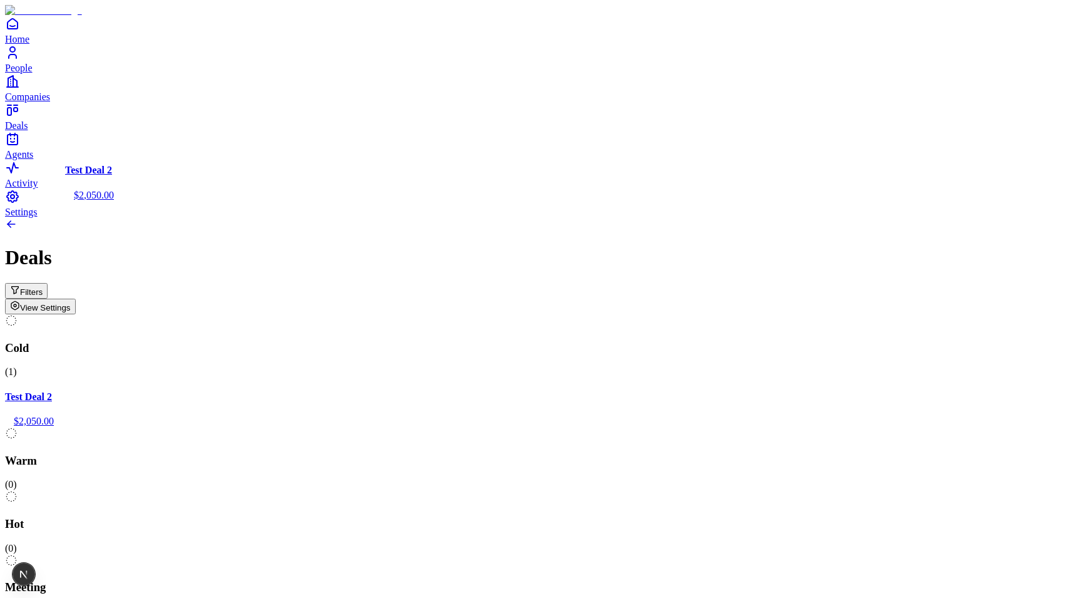
drag, startPoint x: 173, startPoint y: 168, endPoint x: 232, endPoint y: 205, distance: 69.3
click at [232, 314] on div "Cold ( 1 ) Test Deal 2 $2,050.00 Warm ( 0 ) Hot ( 0 ) Meeting ( 1 ) Test Deal $…" at bounding box center [537, 522] width 1064 height 416
drag, startPoint x: 163, startPoint y: 191, endPoint x: 179, endPoint y: 207, distance: 23.0
click at [179, 314] on div "Cold ( 1 ) Test Deal 2 $2,050.00 Warm ( 0 ) Hot ( 0 ) Meeting ( 1 ) Test Deal $…" at bounding box center [537, 522] width 1064 height 416
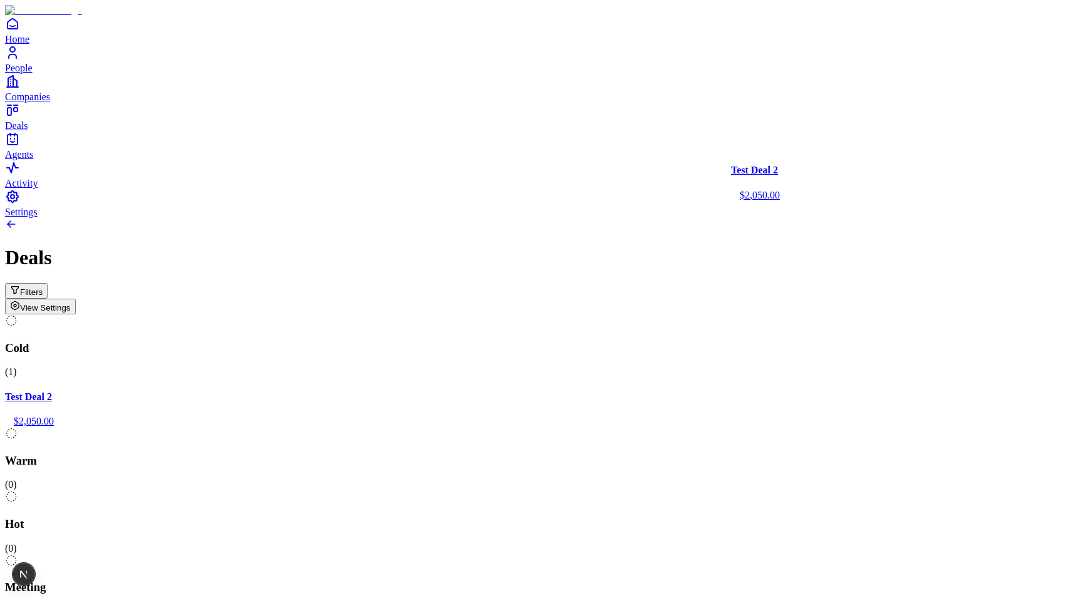
drag, startPoint x: 155, startPoint y: 194, endPoint x: 731, endPoint y: 332, distance: 592.4
click at [731, 332] on div "Cold ( 1 ) Test Deal 2 $2,050.00 Warm ( 0 ) Hot ( 0 ) Meeting ( 1 ) Test Deal $…" at bounding box center [537, 522] width 1064 height 416
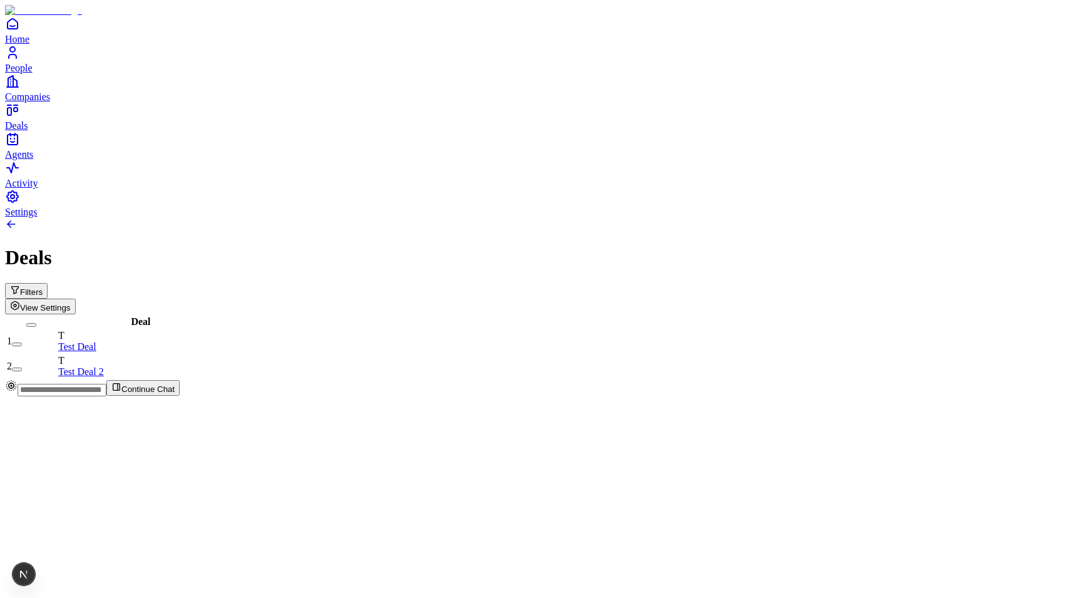
click at [996, 283] on div "Filters View Settings" at bounding box center [537, 298] width 1064 height 31
click at [76, 299] on button "View Settings" at bounding box center [40, 307] width 71 height 16
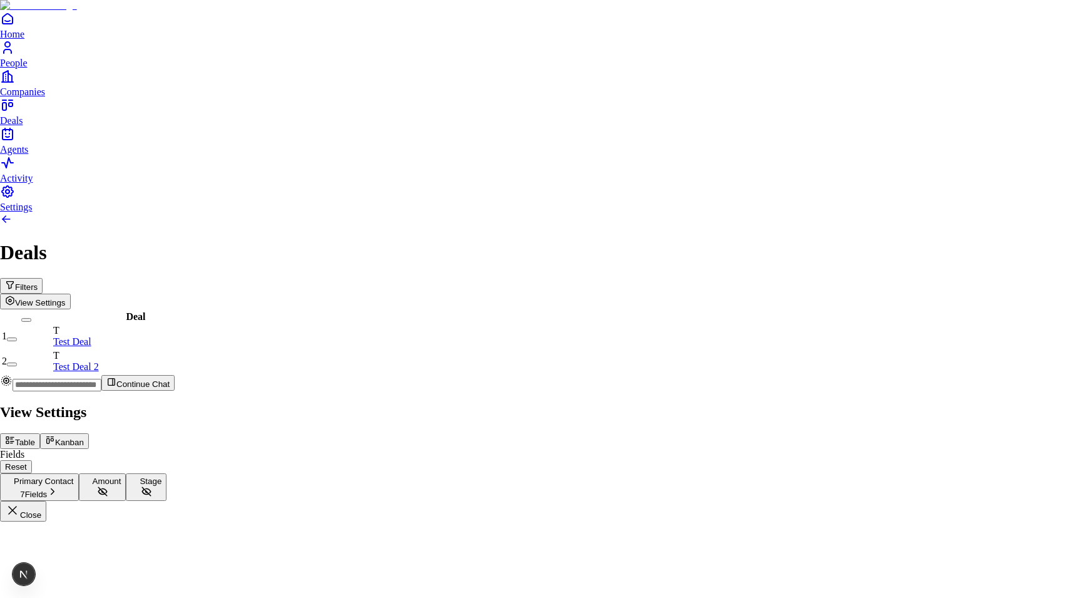
click at [55, 435] on icon at bounding box center [50, 440] width 10 height 10
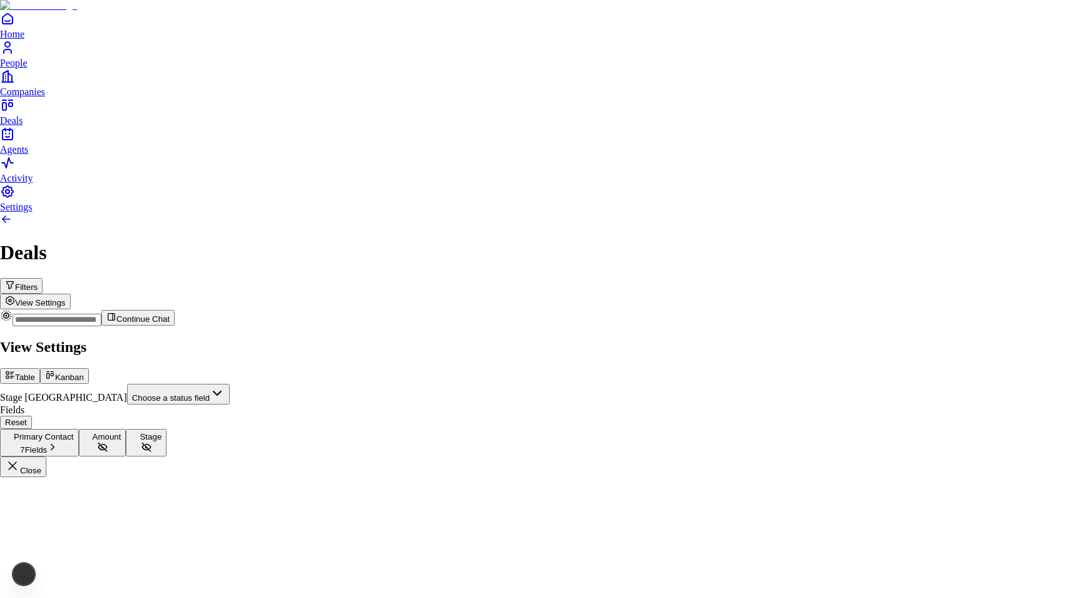
click at [949, 122] on body "Home People Companies Deals Agents Activity Settings Deals Filters View Setting…" at bounding box center [537, 238] width 1074 height 477
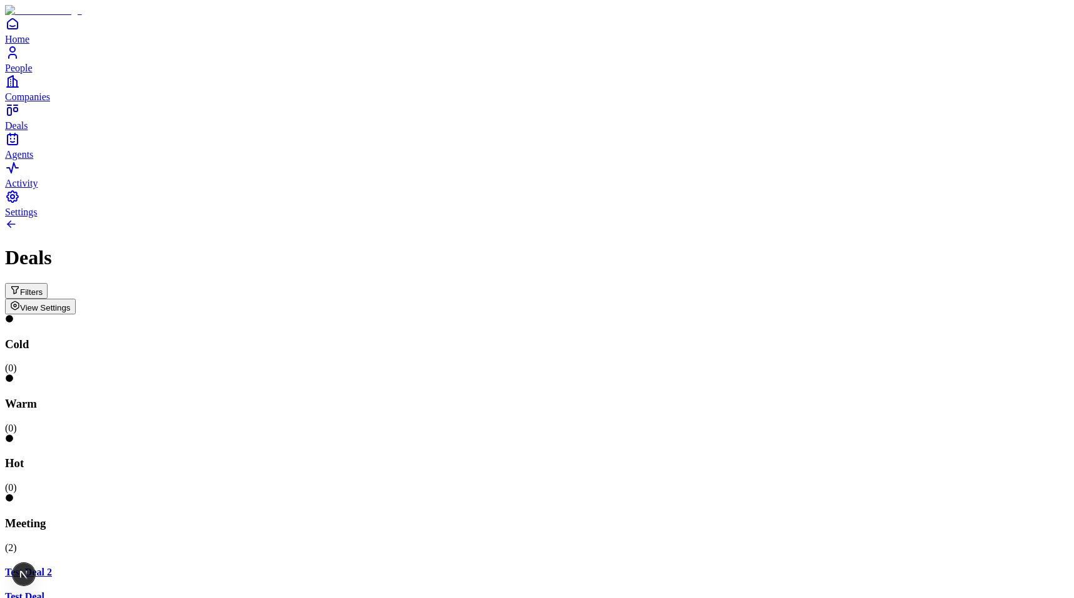
scroll to position [0, 293]
click at [71, 303] on span "View Settings" at bounding box center [45, 307] width 51 height 9
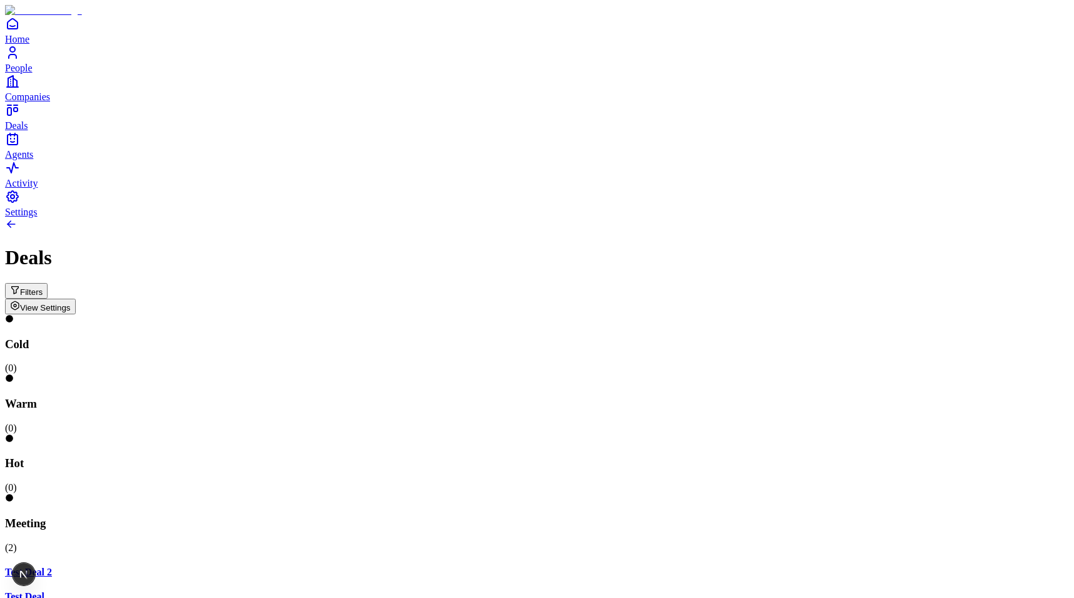
click at [71, 303] on span "View Settings" at bounding box center [45, 307] width 51 height 9
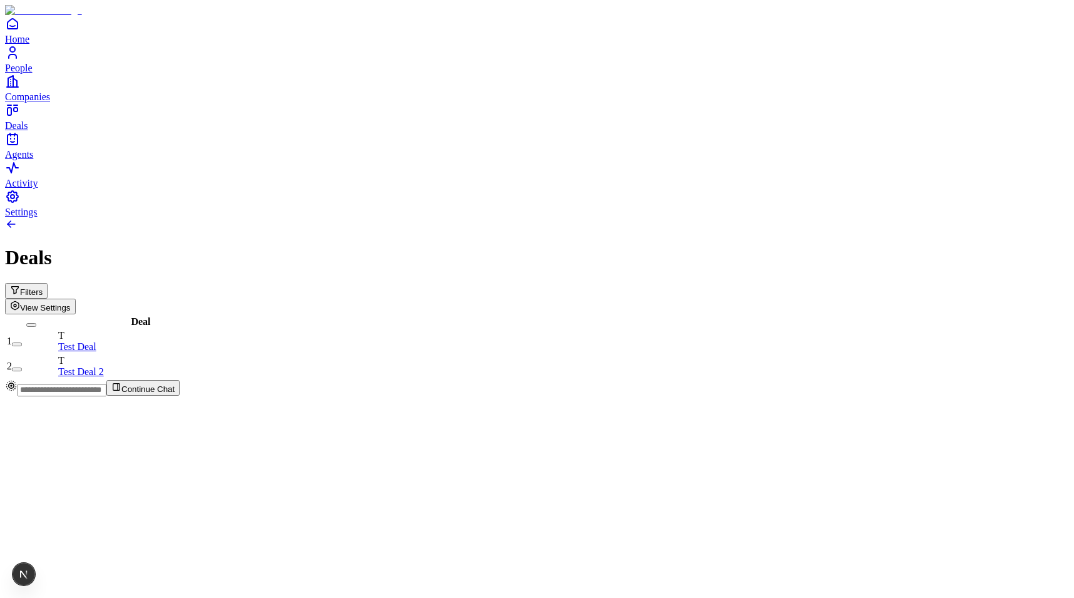
click at [76, 299] on button "View Settings" at bounding box center [40, 307] width 71 height 16
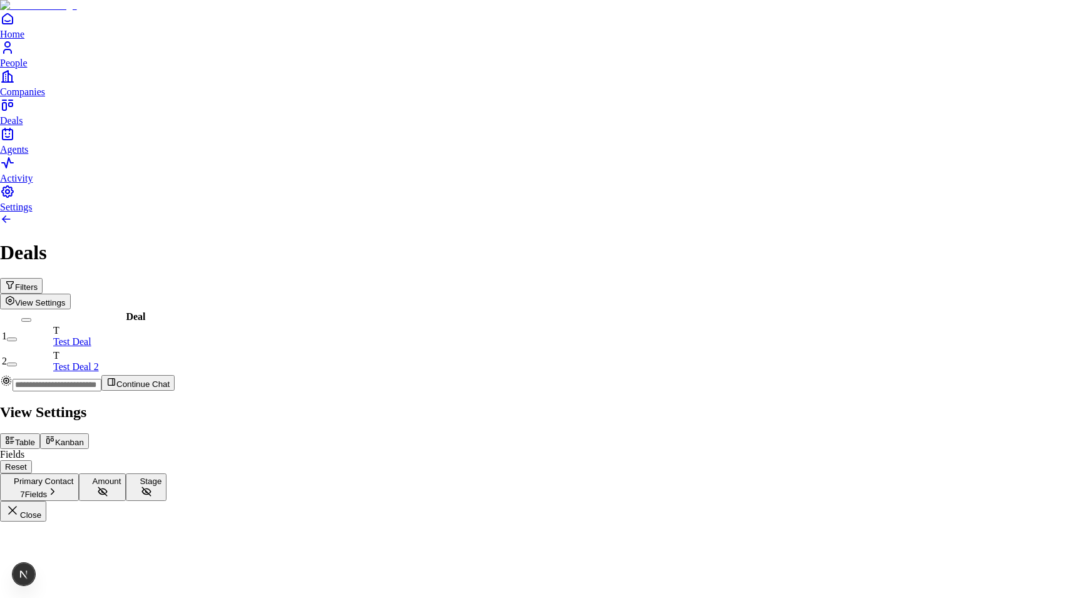
click at [89, 433] on button "Kanban" at bounding box center [64, 441] width 49 height 16
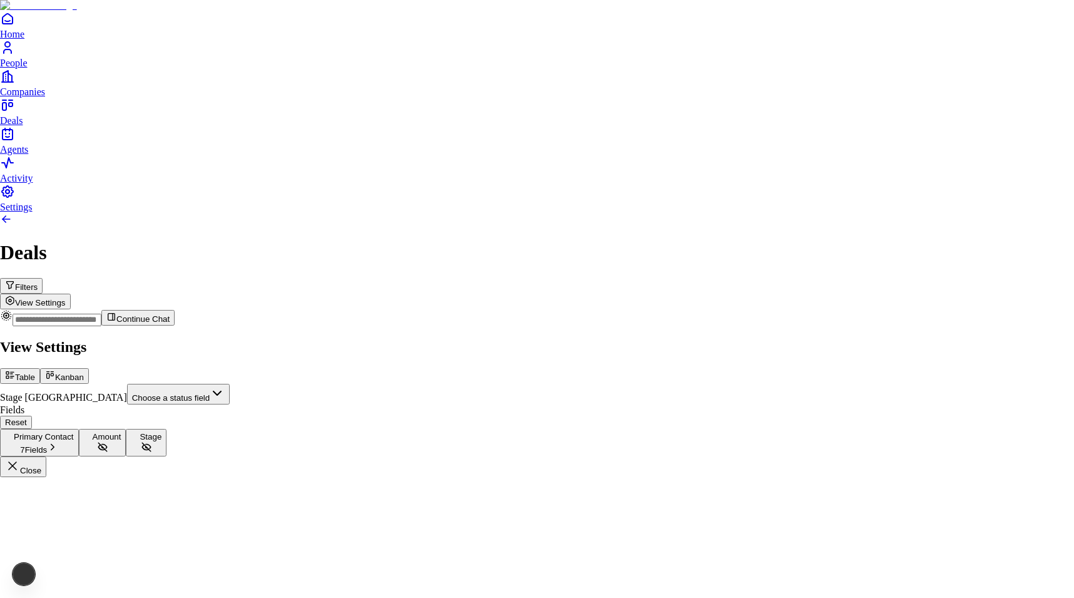
click at [959, 110] on body "Home People Companies Deals Agents Activity Settings Deals Filters View Setting…" at bounding box center [537, 238] width 1074 height 477
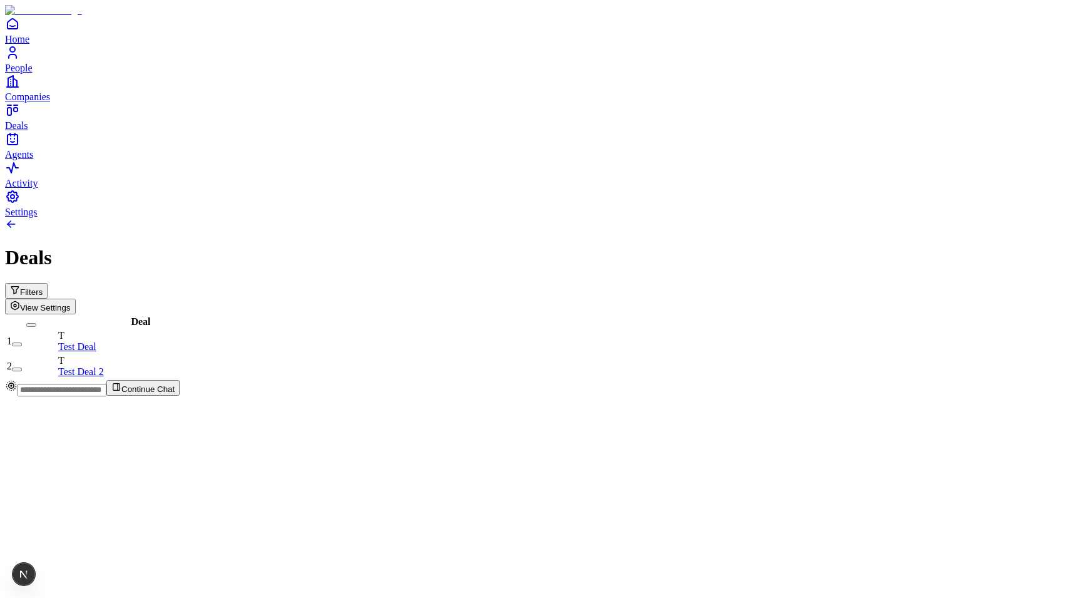
click at [71, 303] on span "View Settings" at bounding box center [45, 307] width 51 height 9
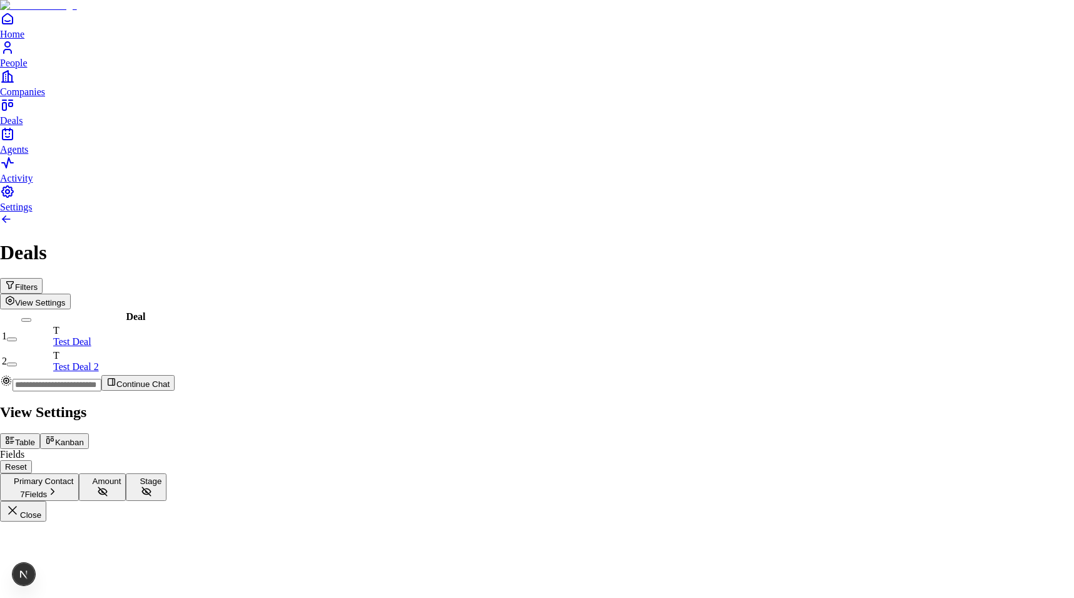
click at [55, 435] on icon at bounding box center [50, 440] width 10 height 10
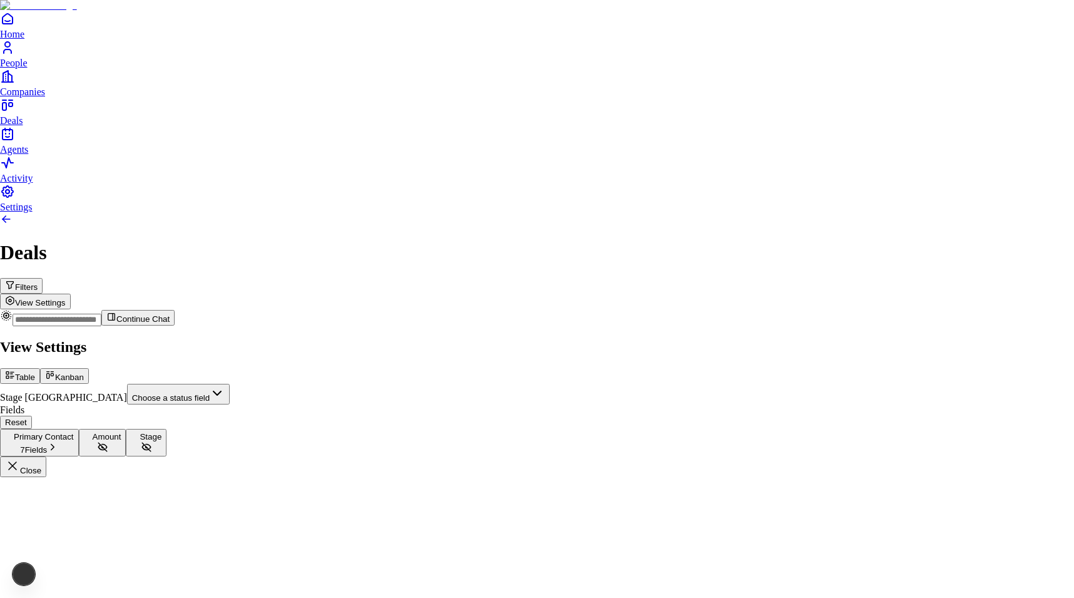
click at [955, 119] on body "Home People Companies Deals Agents Activity Settings Deals Filters View Setting…" at bounding box center [537, 238] width 1074 height 477
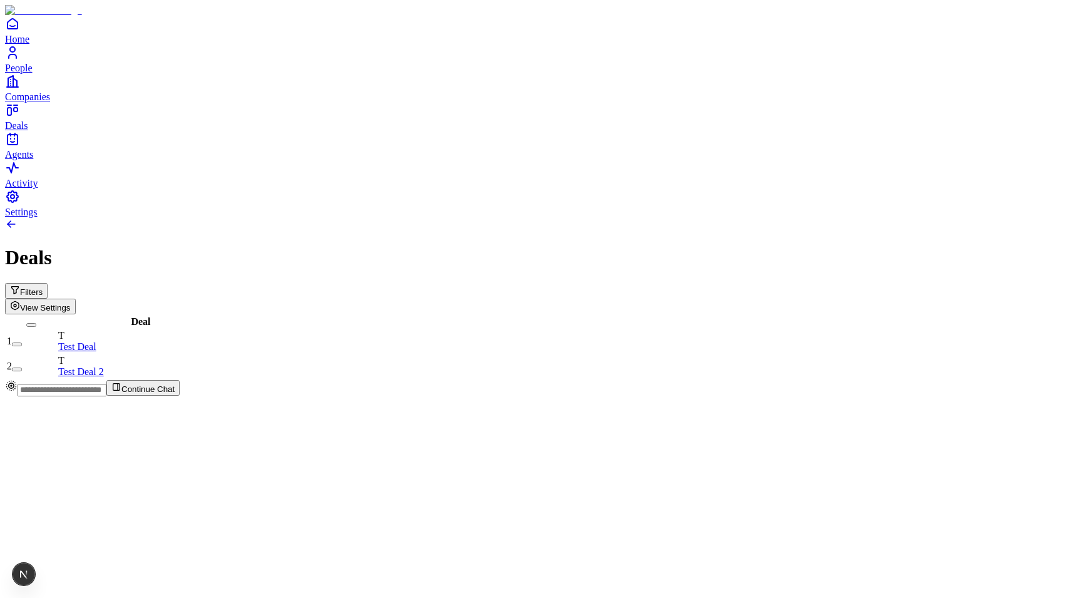
click at [20, 301] on icon "button" at bounding box center [15, 306] width 10 height 10
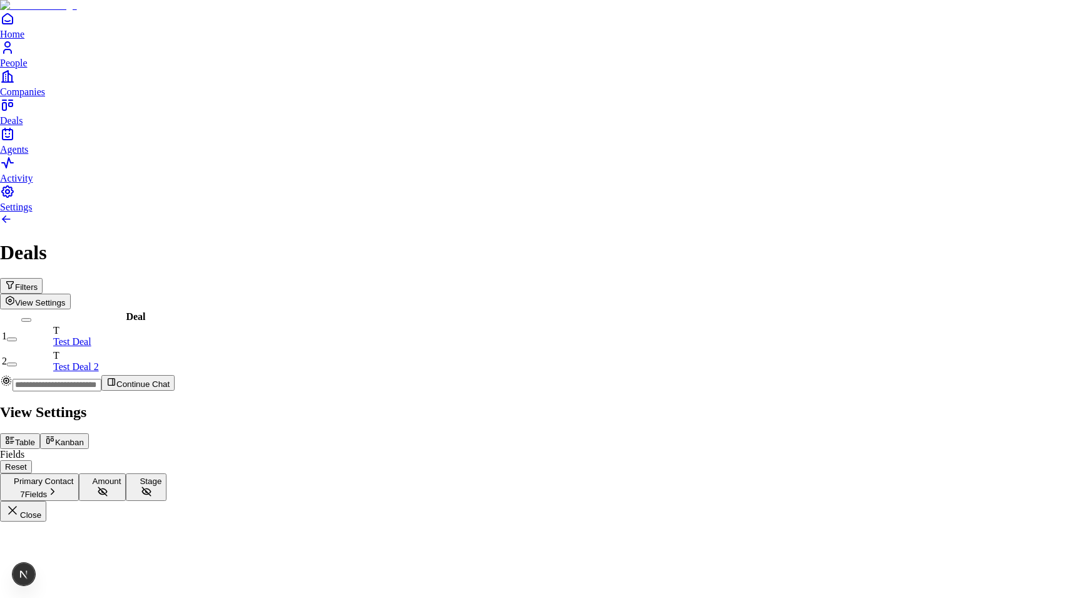
click at [89, 433] on button "Kanban" at bounding box center [64, 441] width 49 height 16
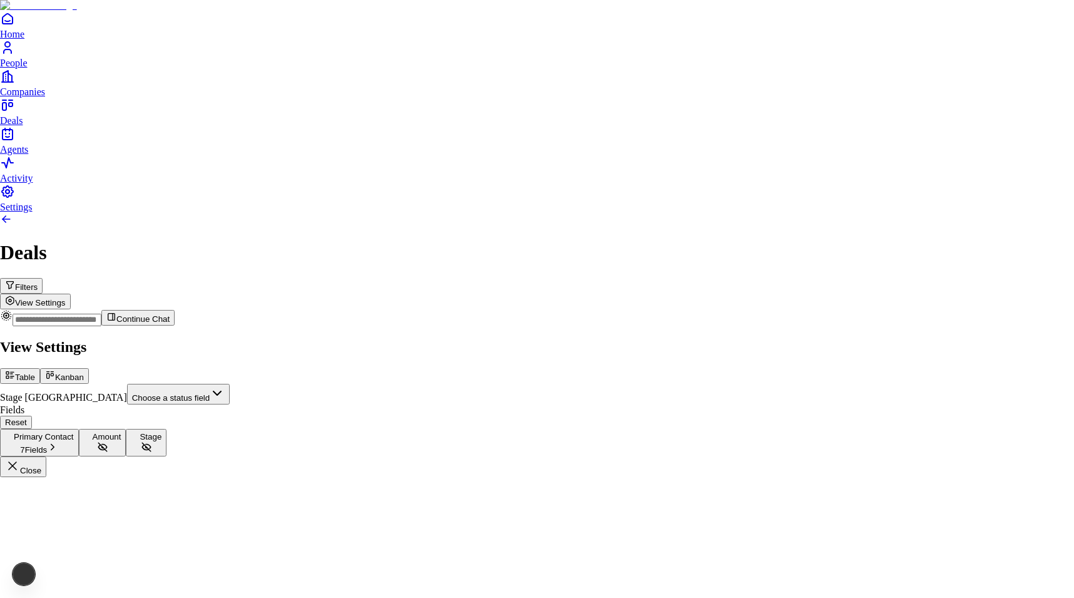
click at [940, 113] on body "Home People Companies Deals Agents Activity Settings Deals Filters View Setting…" at bounding box center [537, 238] width 1074 height 477
click at [887, 147] on div "Stage" at bounding box center [871, 140] width 33 height 13
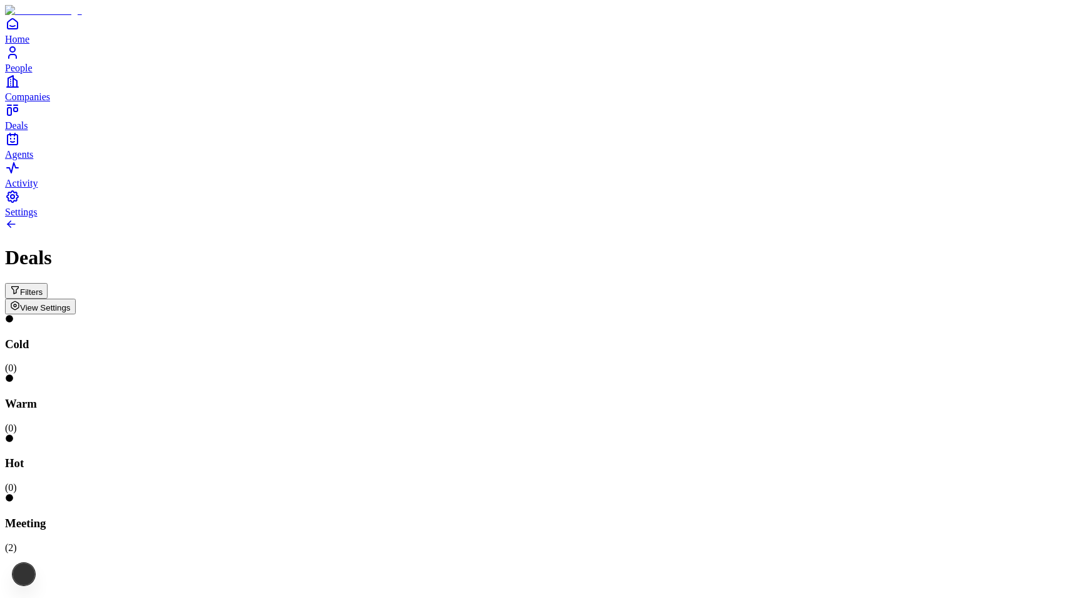
scroll to position [0, 293]
